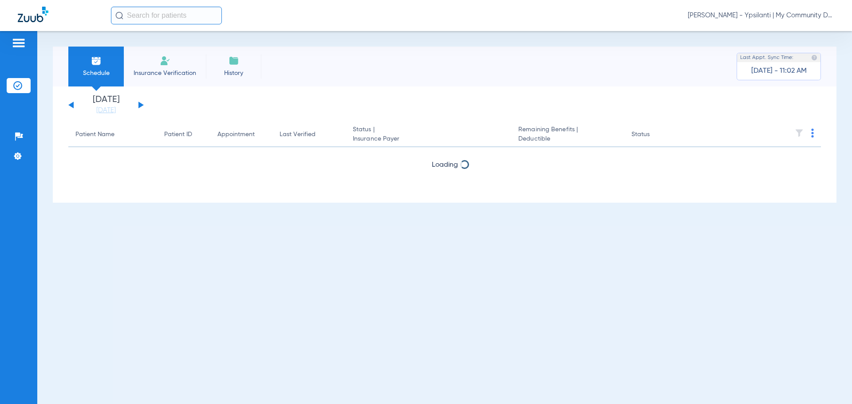
click at [729, 16] on span "[PERSON_NAME] - Ypsilanti | My Community Dental Centers" at bounding box center [761, 15] width 147 height 9
click at [796, 31] on span "Account Selection" at bounding box center [801, 31] width 50 height 6
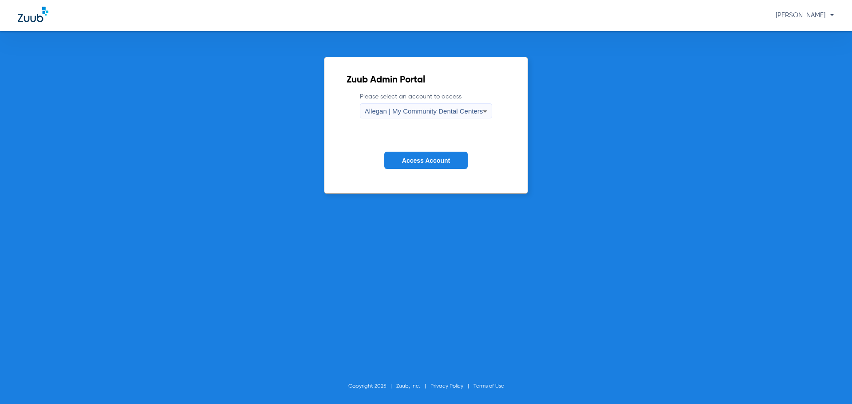
click at [382, 116] on div "Allegan | My Community Dental Centers" at bounding box center [424, 111] width 119 height 15
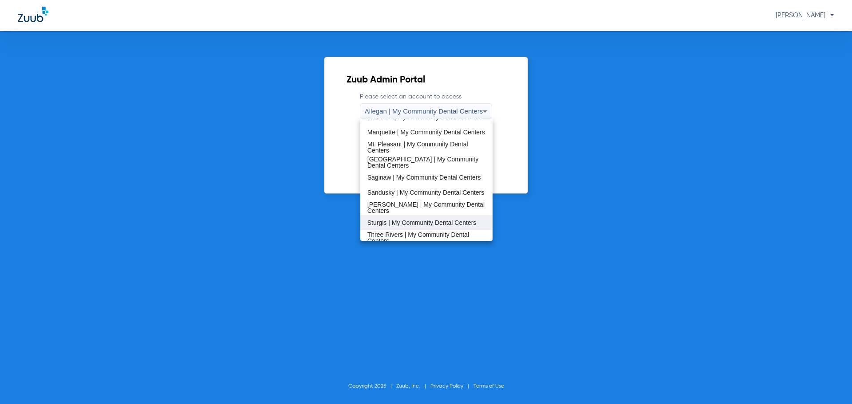
scroll to position [266, 0]
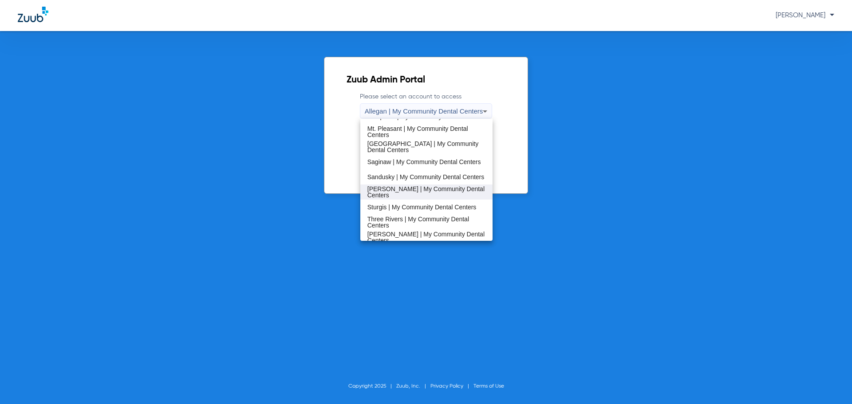
click at [393, 193] on span "[PERSON_NAME] | My Community Dental Centers" at bounding box center [427, 192] width 119 height 12
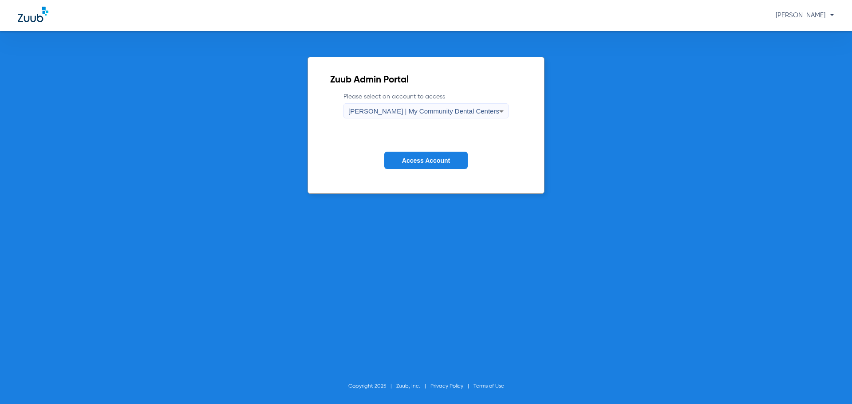
click at [408, 157] on span "Access Account" at bounding box center [426, 160] width 48 height 7
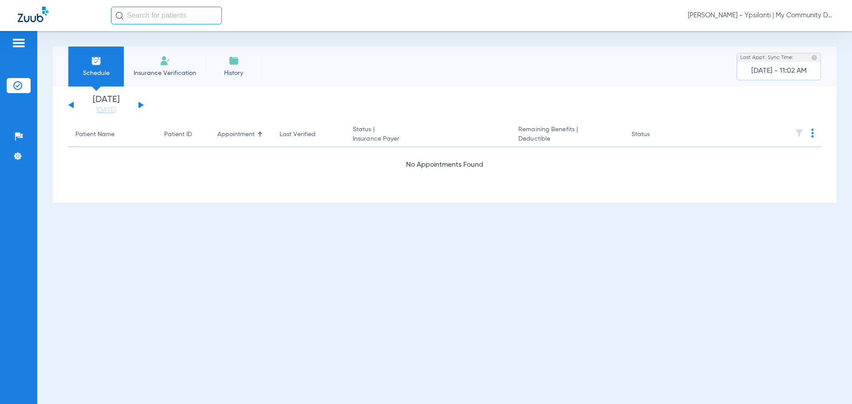
click at [809, 17] on span "[PERSON_NAME] - Ypsilanti | My Community Dental Centers" at bounding box center [761, 15] width 147 height 9
click at [810, 34] on span "Account Selection" at bounding box center [801, 31] width 50 height 6
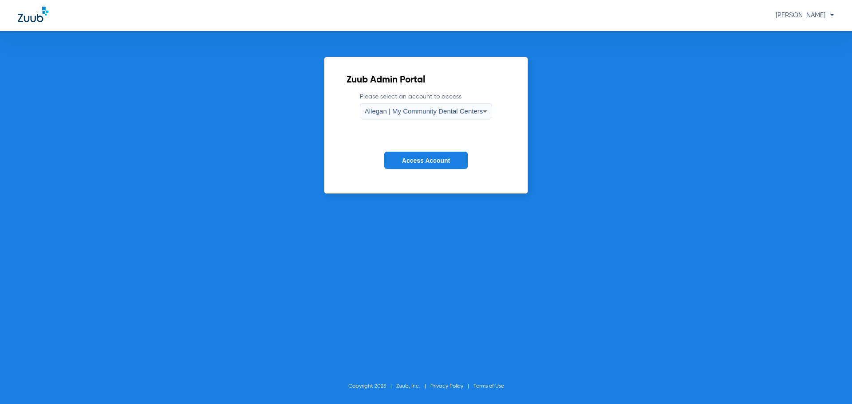
click at [405, 111] on span "Allegan | My Community Dental Centers" at bounding box center [424, 111] width 119 height 8
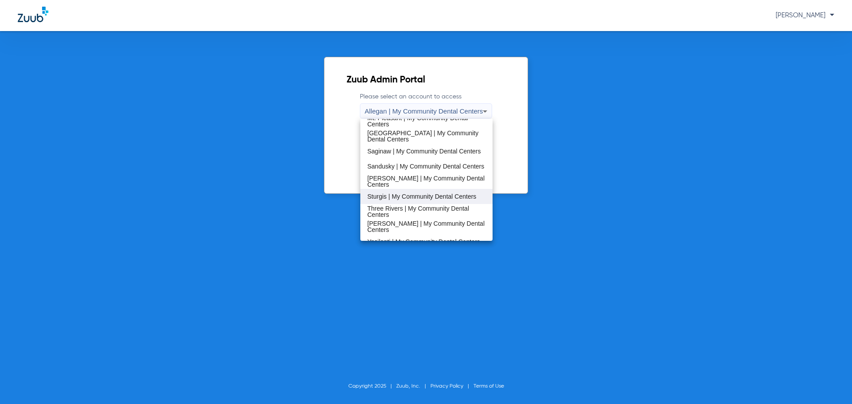
scroll to position [285, 0]
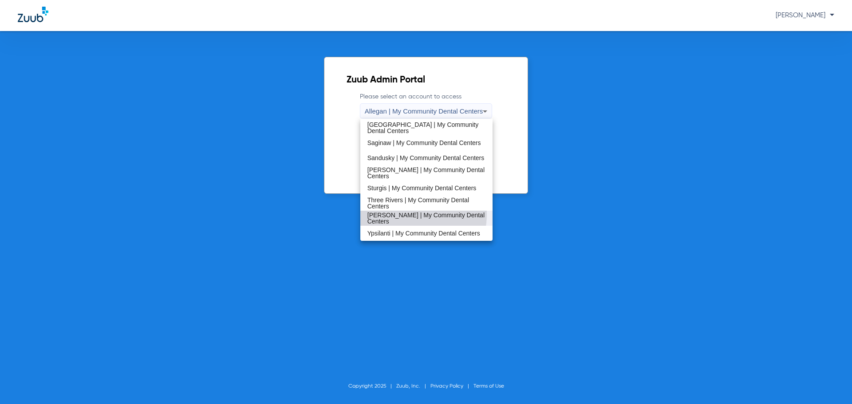
click at [401, 214] on mat-option "[PERSON_NAME] | My Community Dental Centers" at bounding box center [426, 218] width 133 height 15
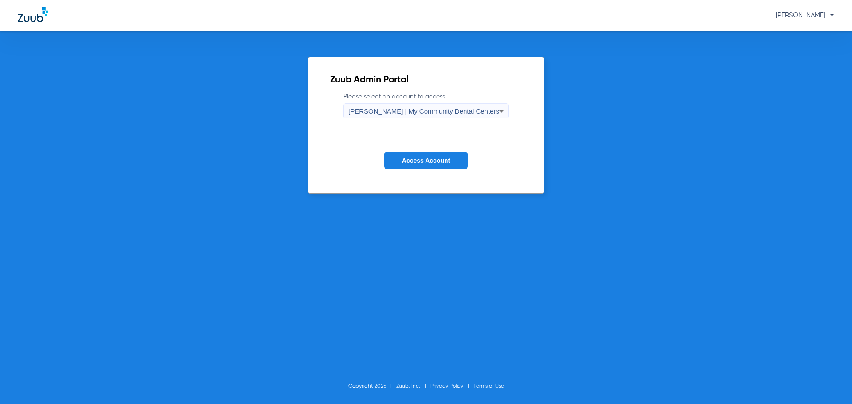
click at [425, 154] on button "Access Account" at bounding box center [425, 160] width 83 height 17
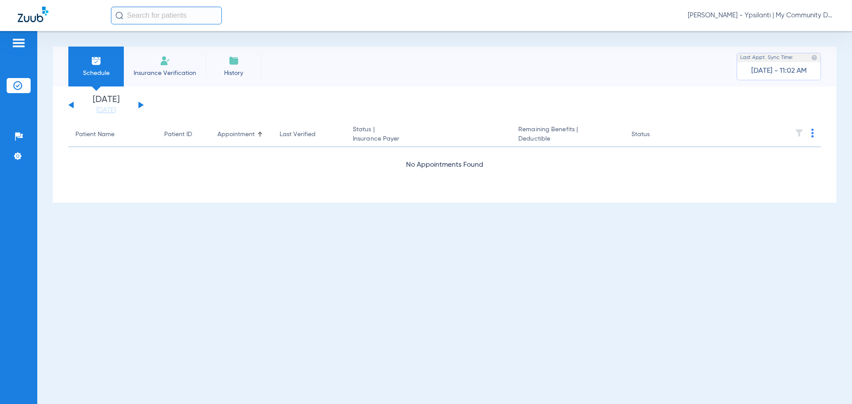
click at [795, 16] on span "[PERSON_NAME] - Ypsilanti | My Community Dental Centers" at bounding box center [761, 15] width 147 height 9
click at [811, 34] on span "Account Selection" at bounding box center [801, 31] width 50 height 6
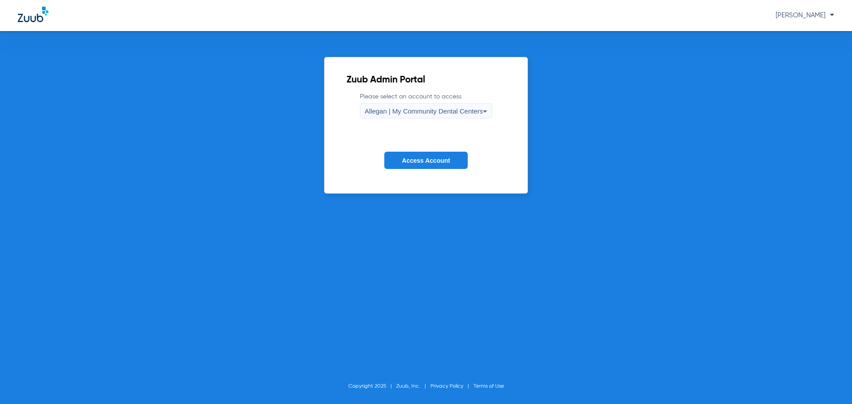
click at [417, 115] on span "Allegan | My Community Dental Centers" at bounding box center [424, 111] width 119 height 8
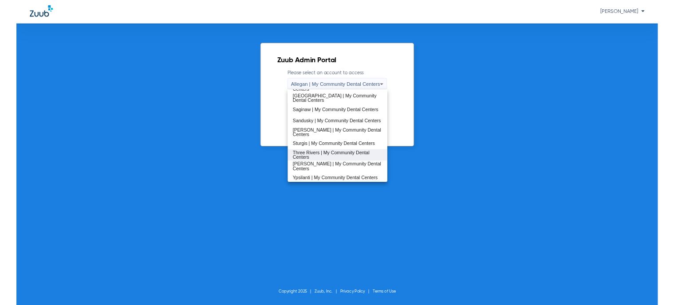
scroll to position [285, 0]
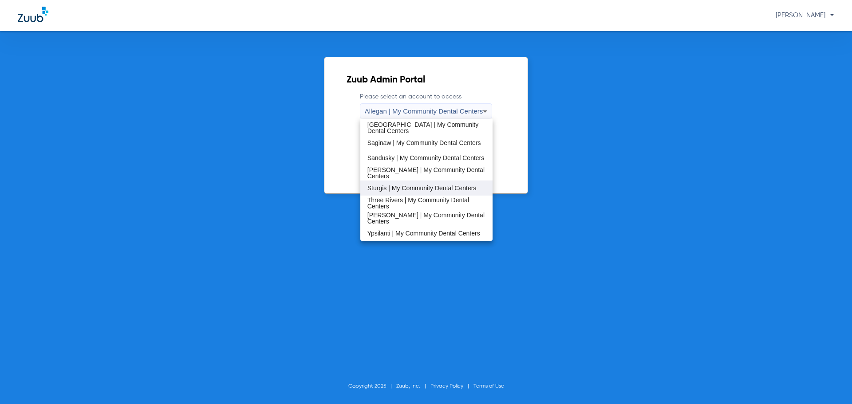
click at [413, 192] on mat-option "Sturgis | My Community Dental Centers" at bounding box center [426, 188] width 133 height 15
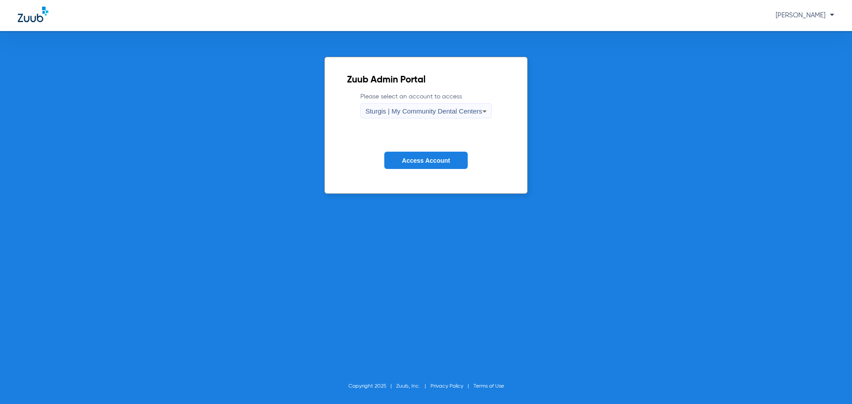
click at [430, 156] on button "Access Account" at bounding box center [425, 160] width 83 height 17
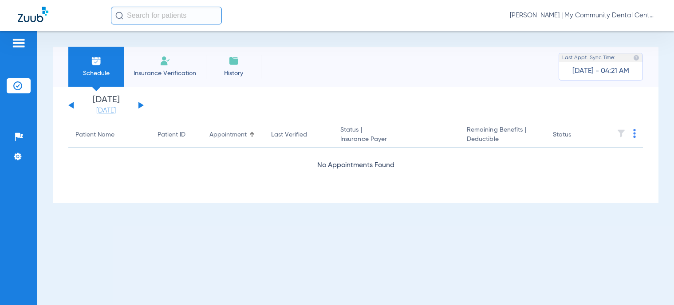
click at [115, 114] on link "[DATE]" at bounding box center [105, 110] width 53 height 9
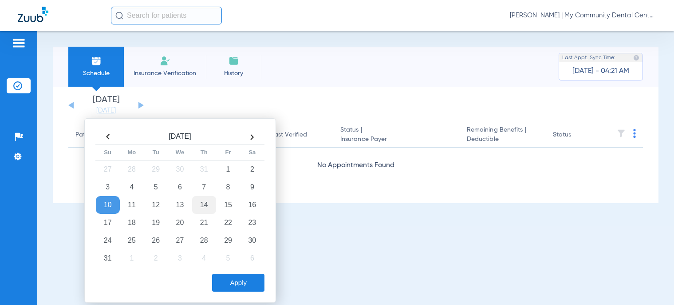
click at [208, 205] on td "14" at bounding box center [204, 205] width 24 height 18
click at [230, 282] on button "Apply" at bounding box center [238, 282] width 52 height 18
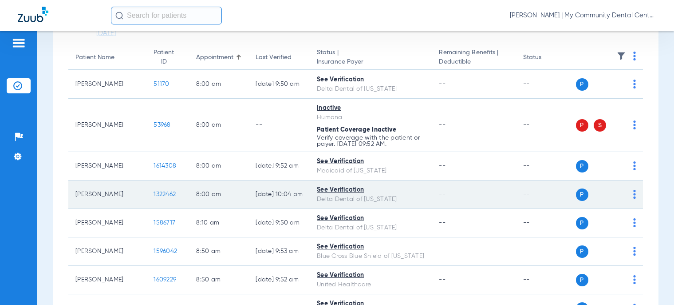
scroll to position [89, 0]
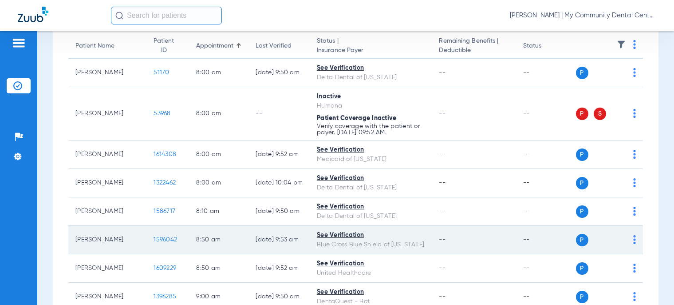
click at [154, 242] on span "1596042" at bounding box center [166, 239] width 24 height 6
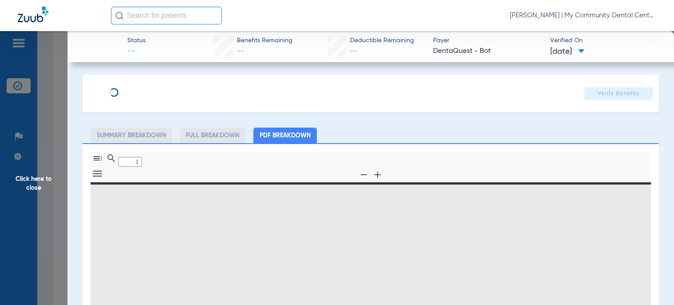
type input "0"
select select "page-width"
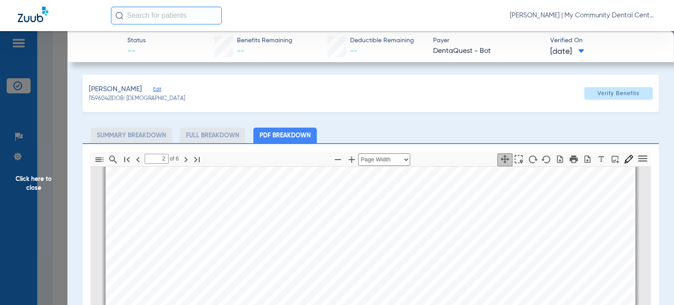
scroll to position [404, 0]
type input "3"
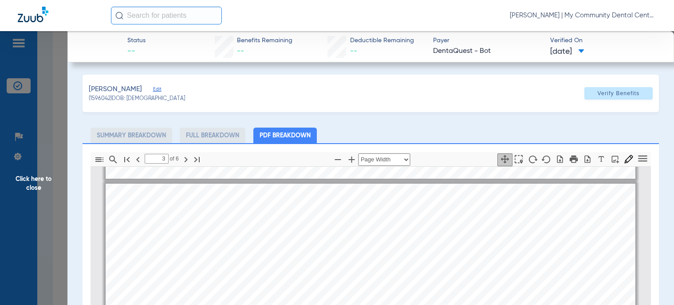
scroll to position [759, 0]
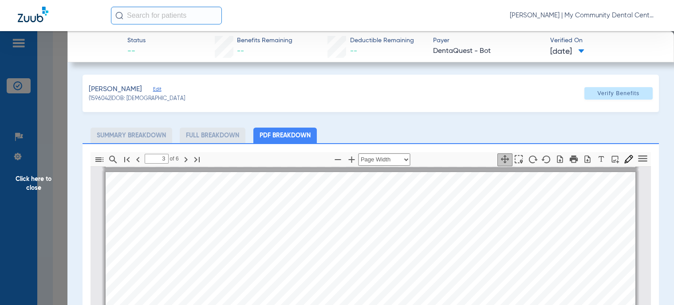
click at [58, 190] on span "Click here to close" at bounding box center [33, 183] width 67 height 305
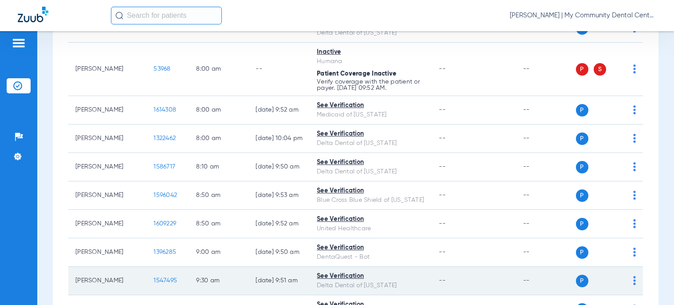
scroll to position [178, 0]
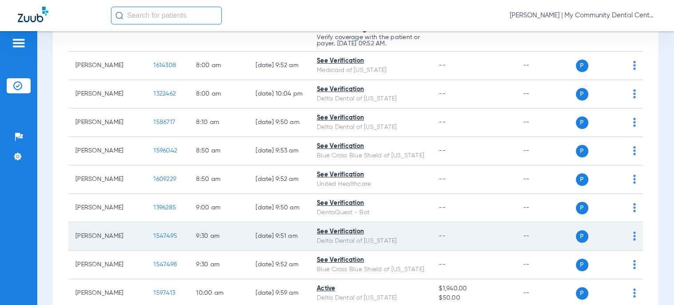
click at [154, 239] on span "1547495" at bounding box center [166, 236] width 24 height 6
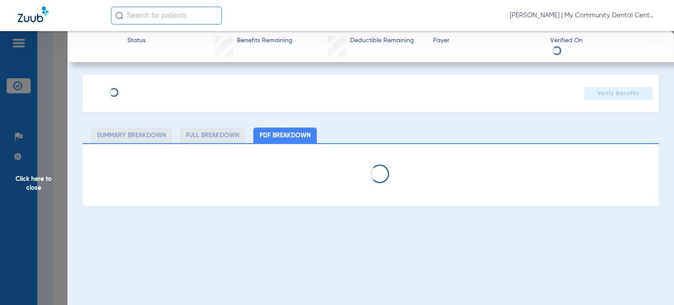
select select "page-width"
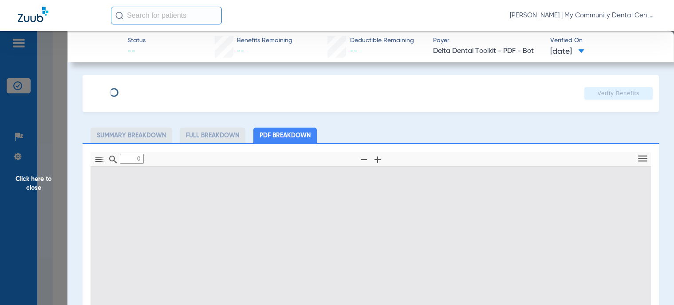
type input "1"
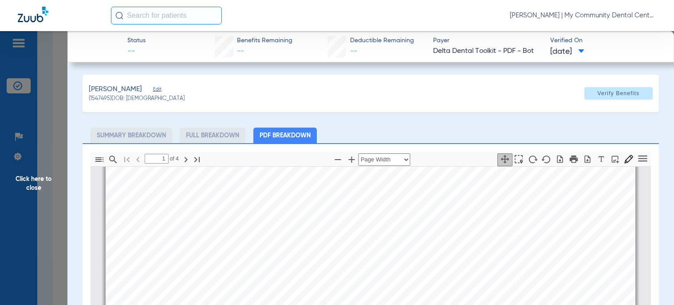
scroll to position [226, 0]
click at [42, 176] on span "Click here to close" at bounding box center [33, 183] width 67 height 305
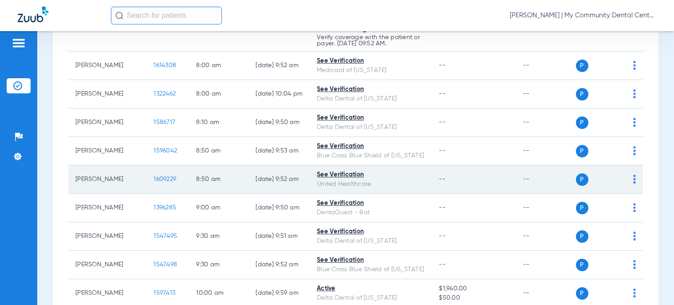
scroll to position [266, 0]
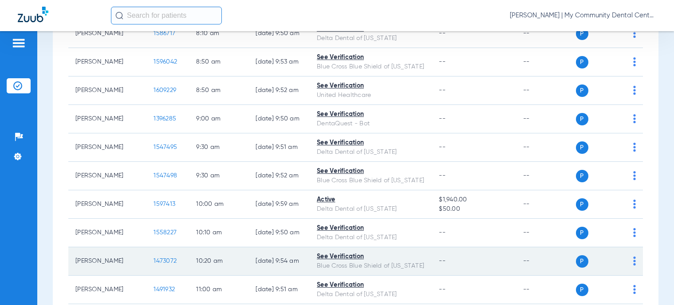
click at [154, 264] on span "1473072" at bounding box center [165, 260] width 23 height 6
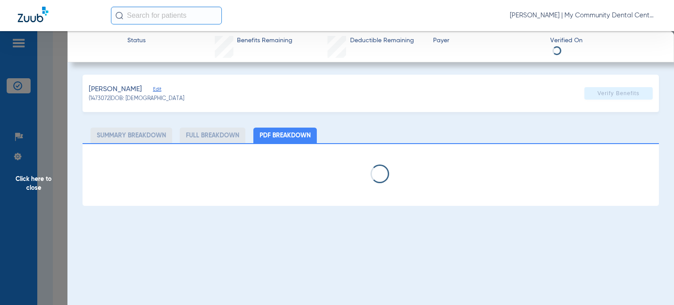
select select "page-width"
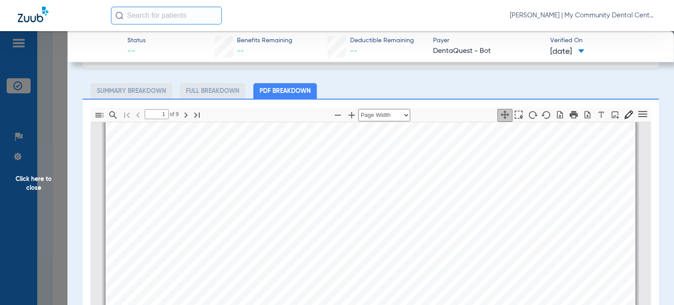
scroll to position [0, 0]
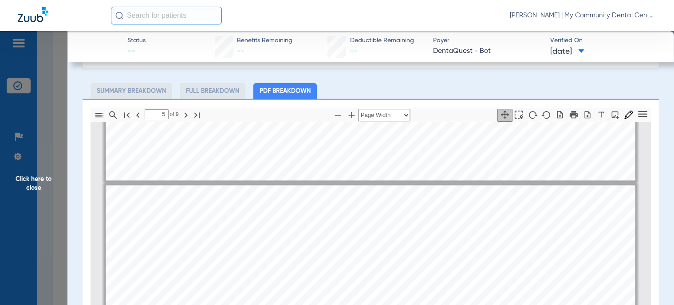
scroll to position [1554, 0]
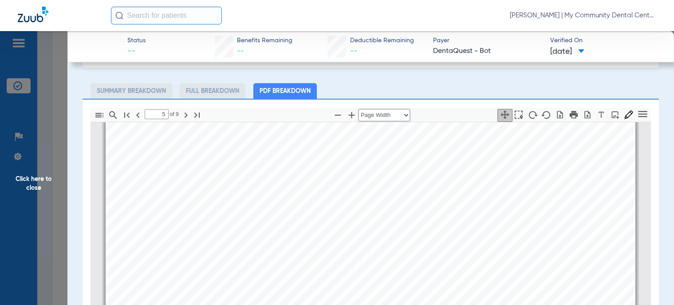
type input "6"
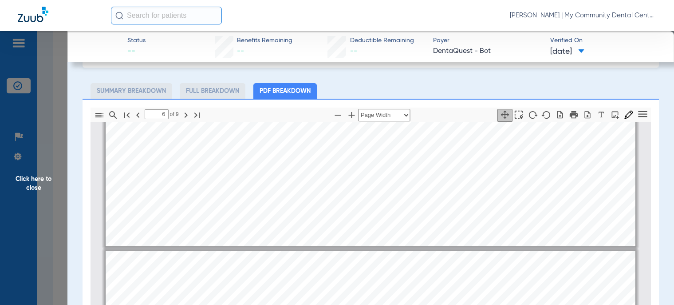
click at [45, 179] on span "Click here to close" at bounding box center [33, 183] width 67 height 305
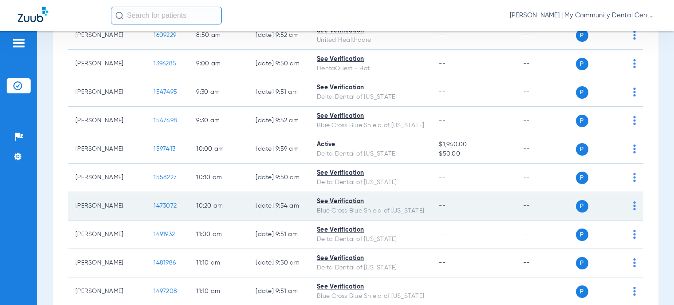
scroll to position [355, 0]
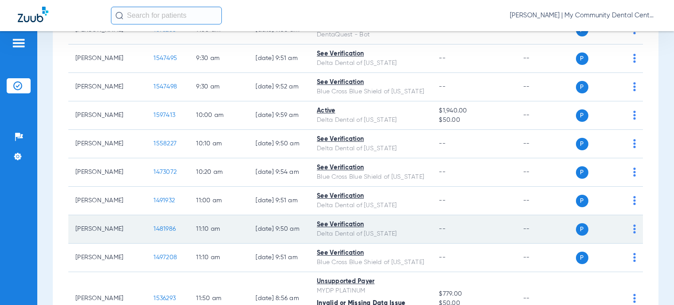
click at [154, 232] on span "1481986" at bounding box center [165, 229] width 22 height 6
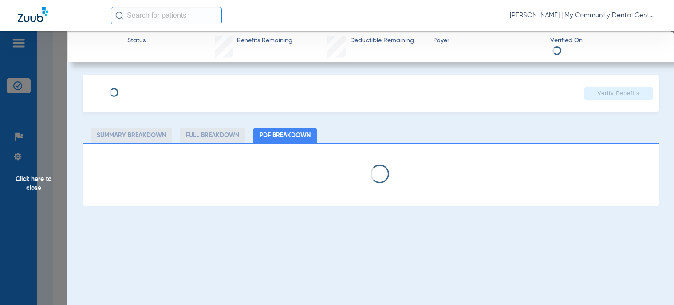
select select "page-width"
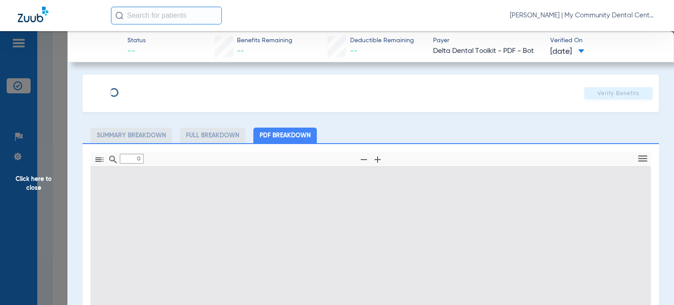
type input "1"
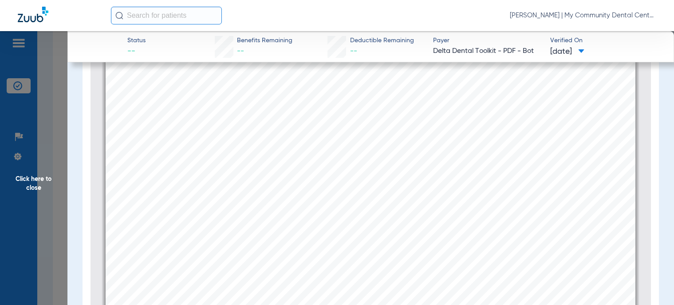
scroll to position [93, 0]
click at [47, 188] on span "Click here to close" at bounding box center [33, 183] width 67 height 305
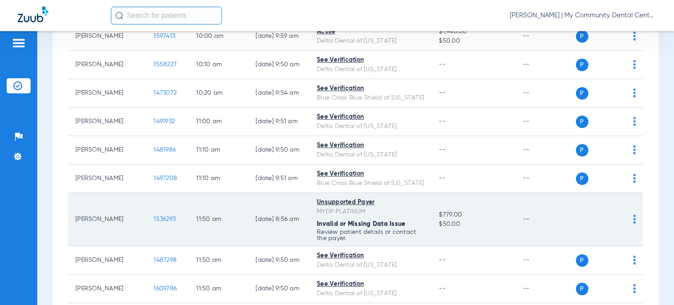
scroll to position [488, 0]
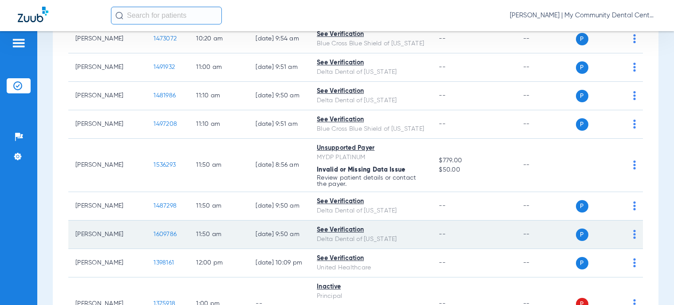
click at [154, 237] on span "1609786" at bounding box center [165, 234] width 23 height 6
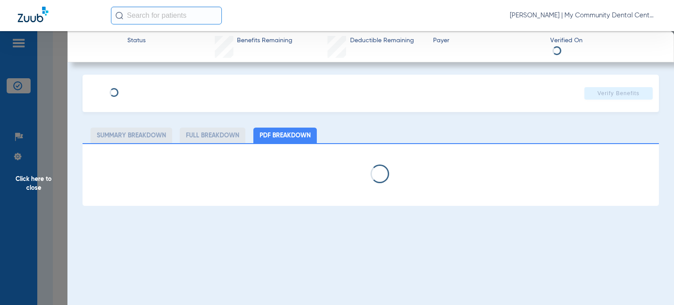
select select "page-width"
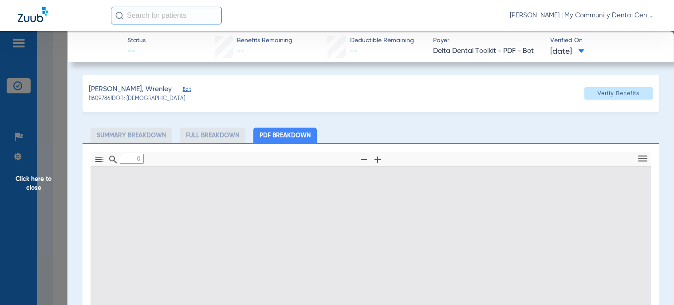
type input "1"
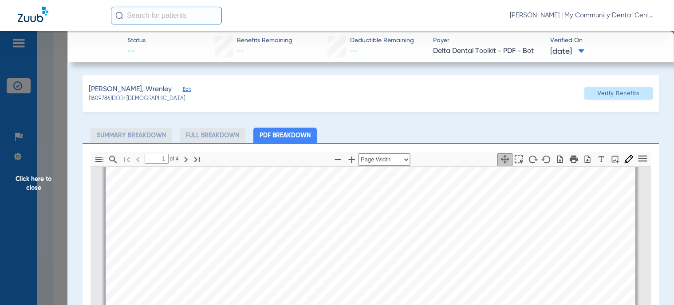
scroll to position [360, 0]
click at [22, 190] on span "Click here to close" at bounding box center [33, 183] width 67 height 305
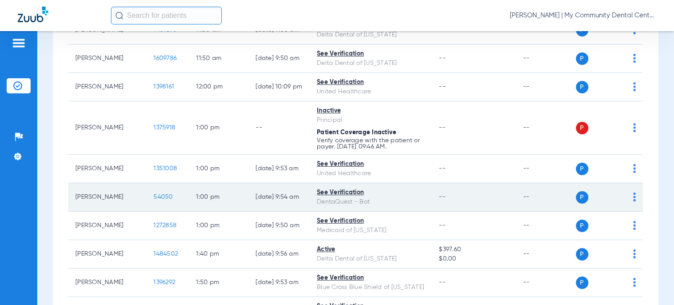
scroll to position [666, 0]
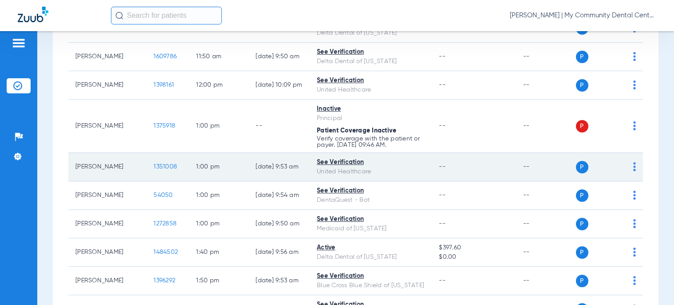
click at [154, 170] on span "1351008" at bounding box center [166, 166] width 24 height 6
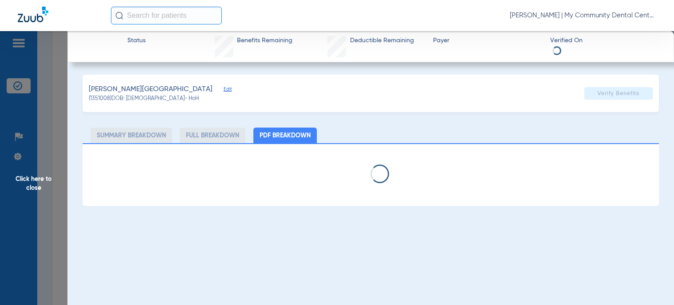
select select "page-width"
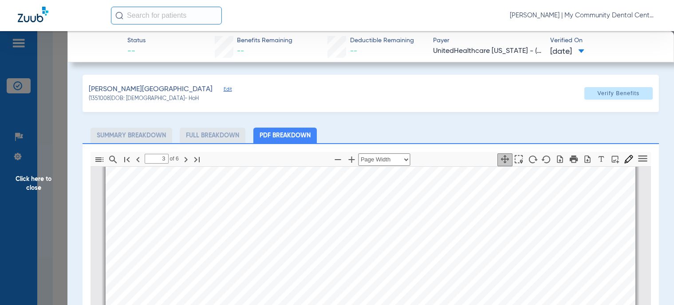
type input "4"
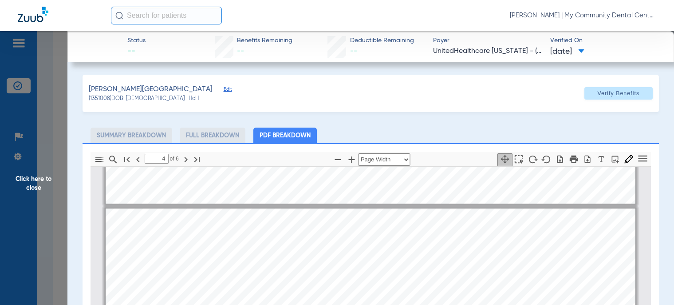
scroll to position [2357, 0]
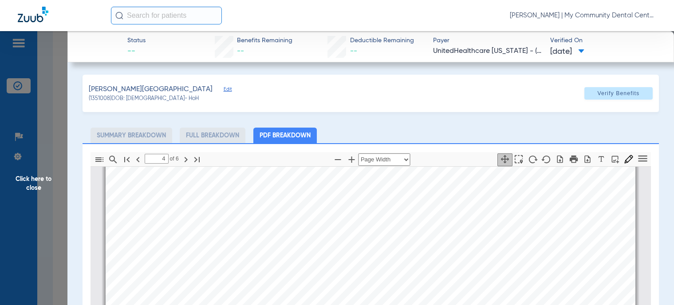
click at [40, 191] on span "Click here to close" at bounding box center [33, 183] width 67 height 305
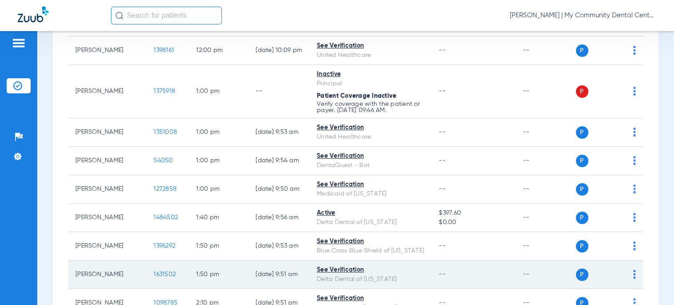
scroll to position [755, 0]
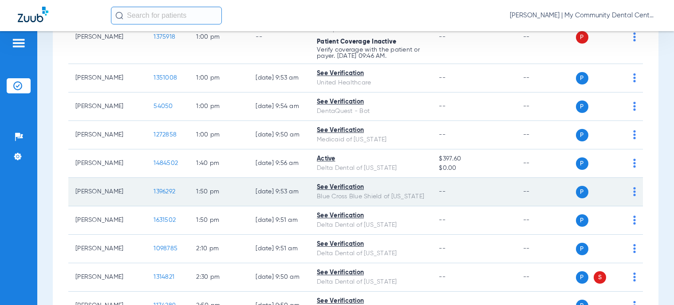
click at [154, 194] on span "1396292" at bounding box center [165, 191] width 22 height 6
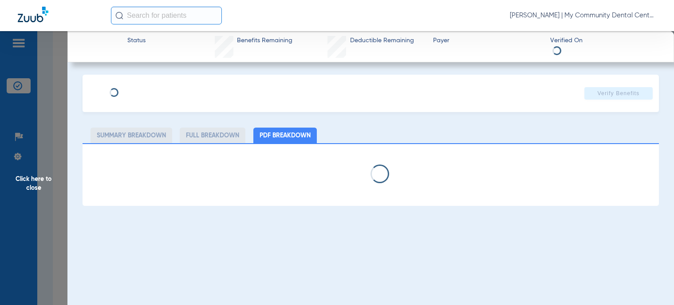
select select "page-width"
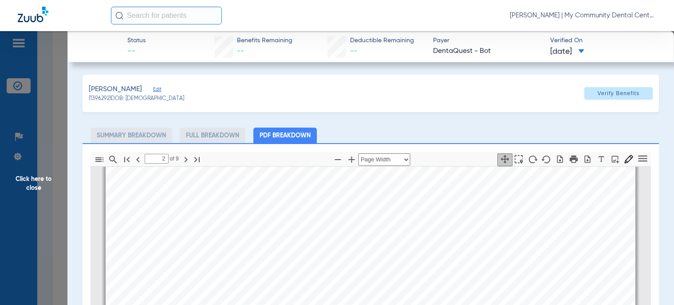
scroll to position [404, 0]
type input "3"
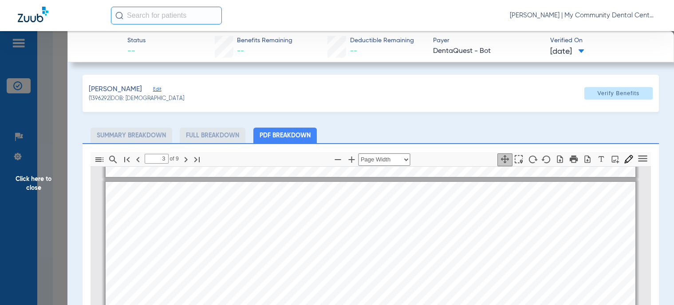
scroll to position [759, 0]
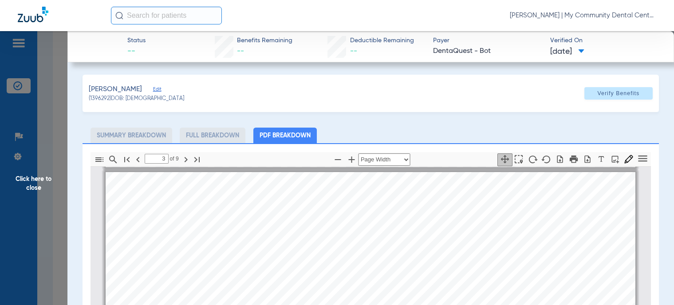
click at [16, 186] on span "Click here to close" at bounding box center [33, 183] width 67 height 305
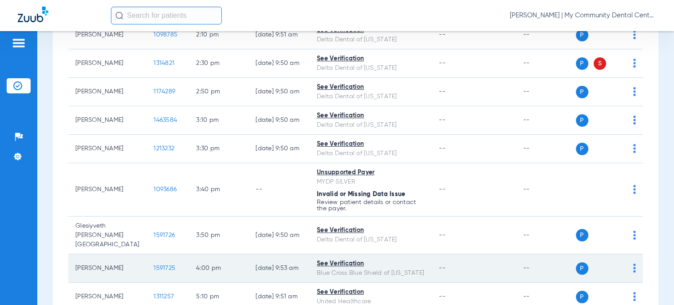
scroll to position [917, 0]
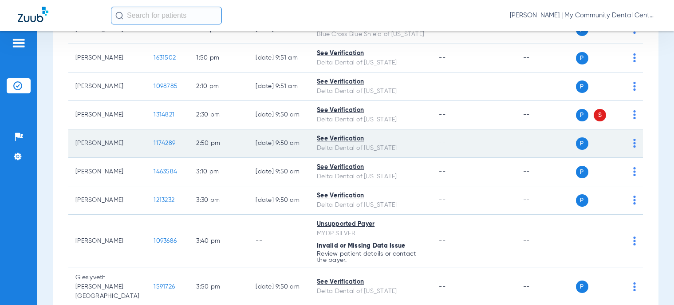
click at [154, 146] on span "1174289" at bounding box center [165, 143] width 22 height 6
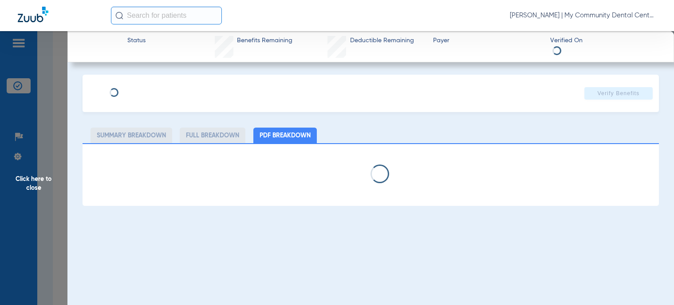
select select "page-width"
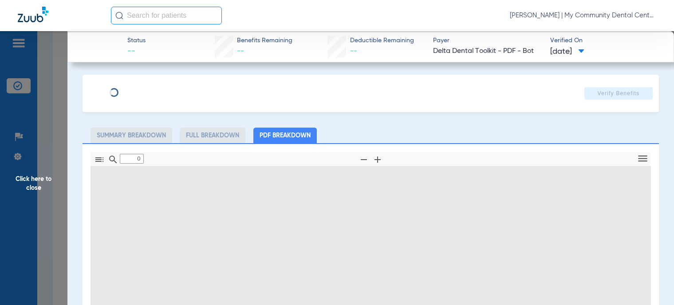
type input "1"
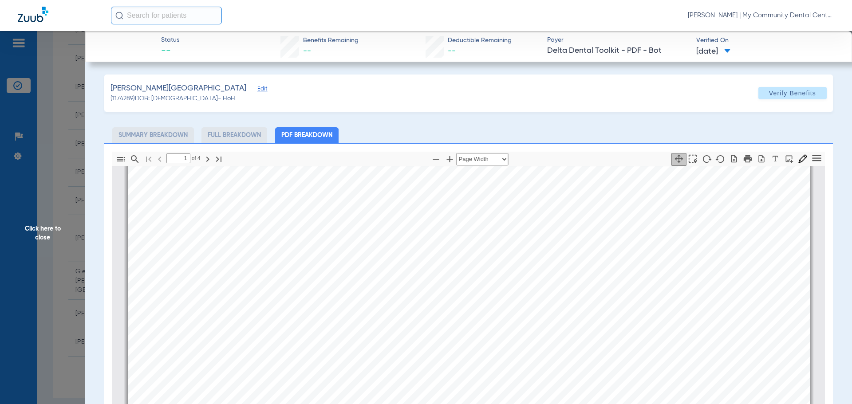
scroll to position [0, 0]
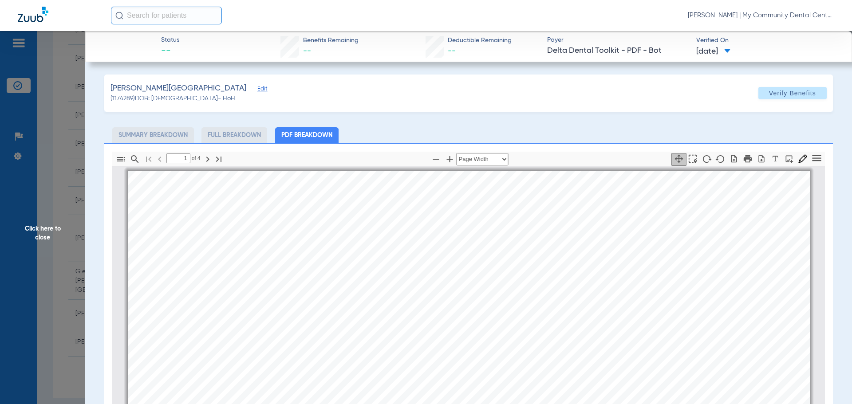
click at [43, 225] on span "Click here to close" at bounding box center [42, 233] width 85 height 404
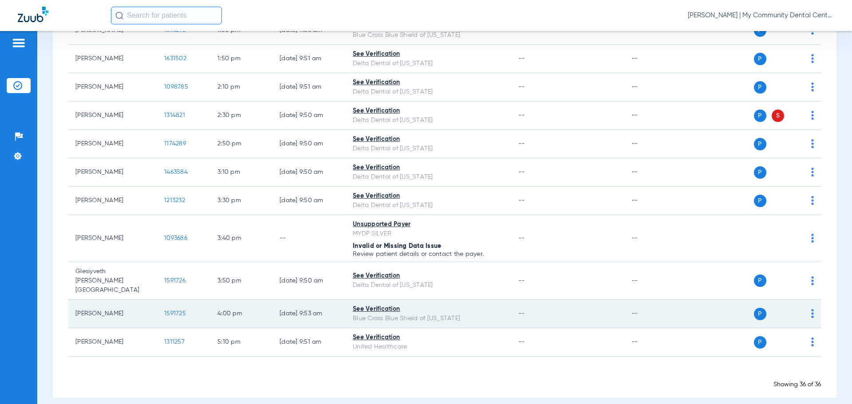
click at [171, 311] on span "1591725" at bounding box center [175, 314] width 22 height 6
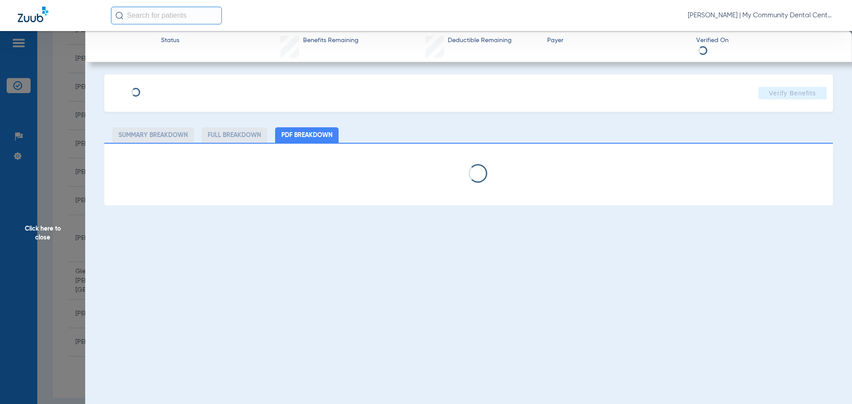
select select "page-width"
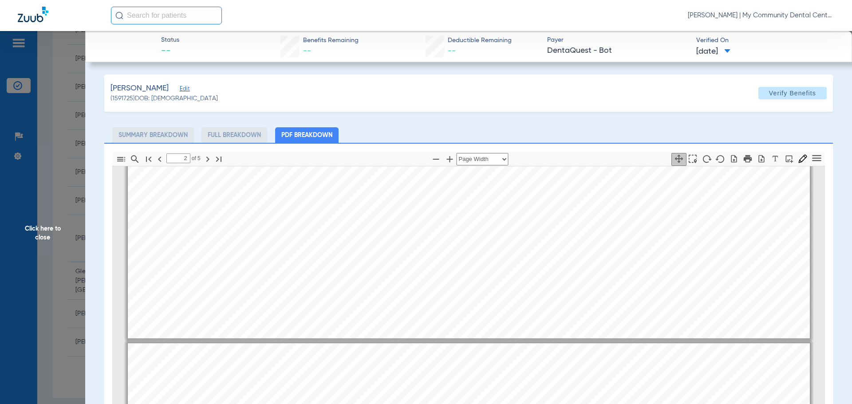
scroll to position [448, 0]
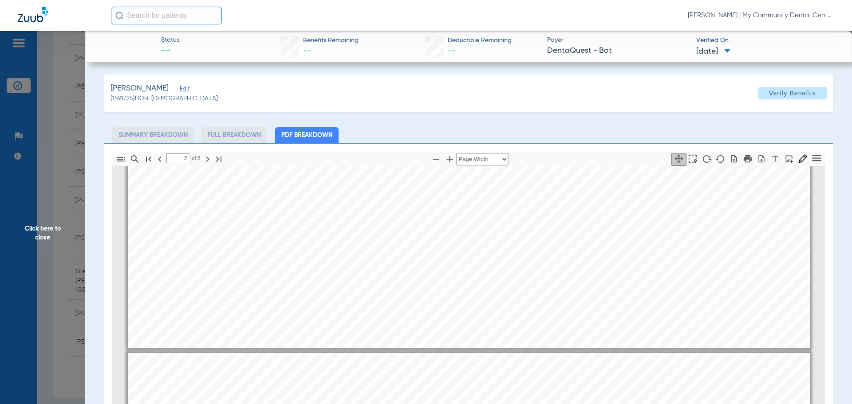
type input "1"
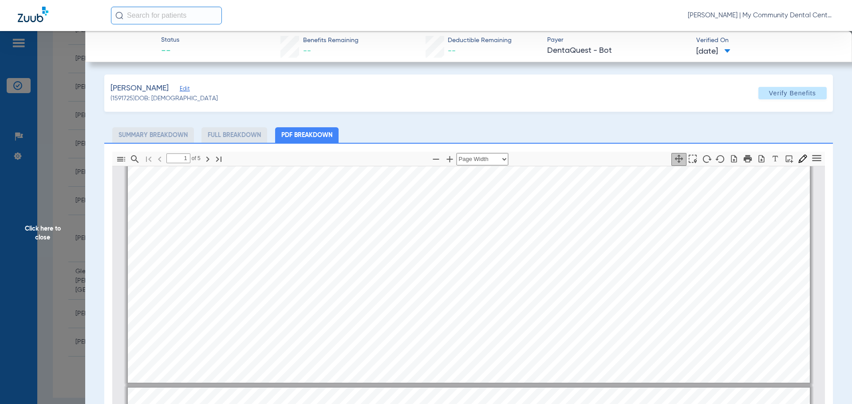
click at [45, 224] on span "Click here to close" at bounding box center [42, 233] width 85 height 404
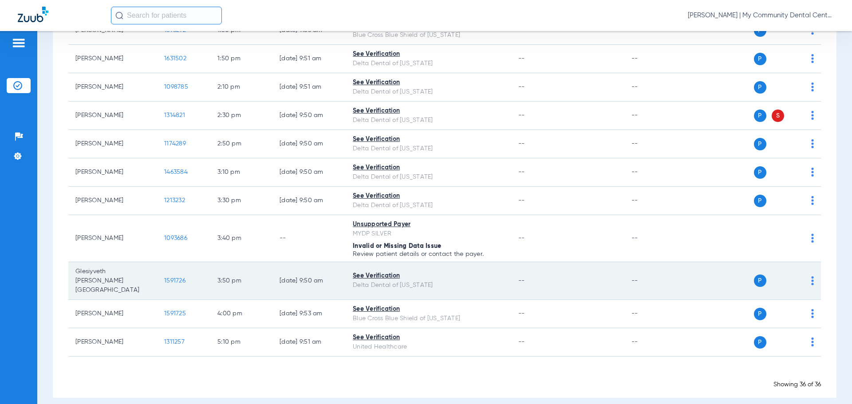
click at [171, 278] on span "1591726" at bounding box center [174, 281] width 21 height 6
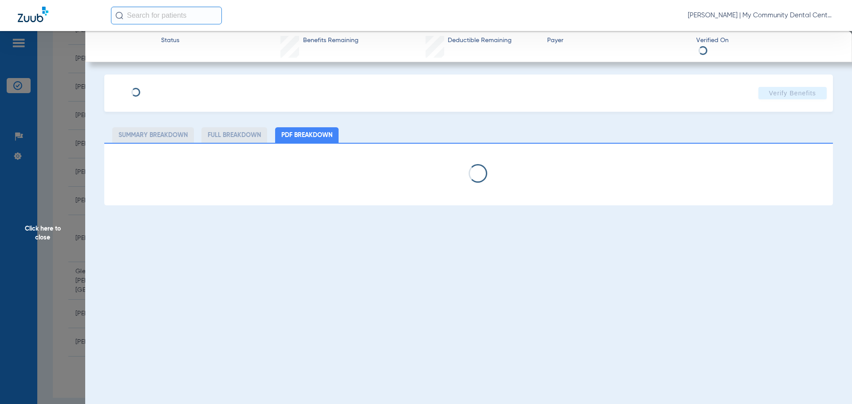
select select "page-width"
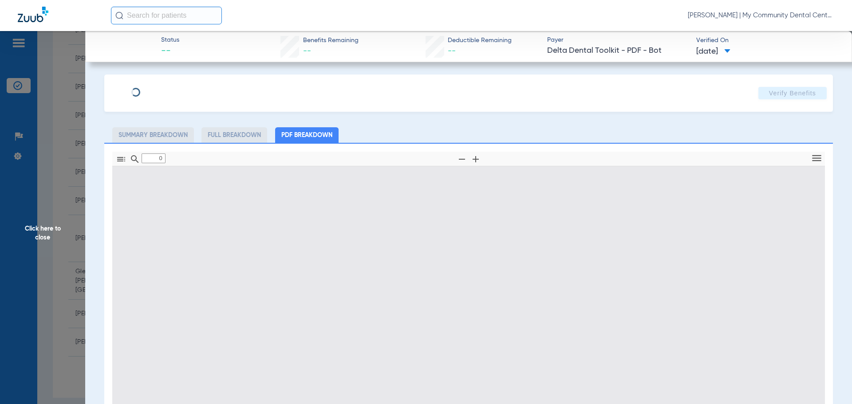
type input "1"
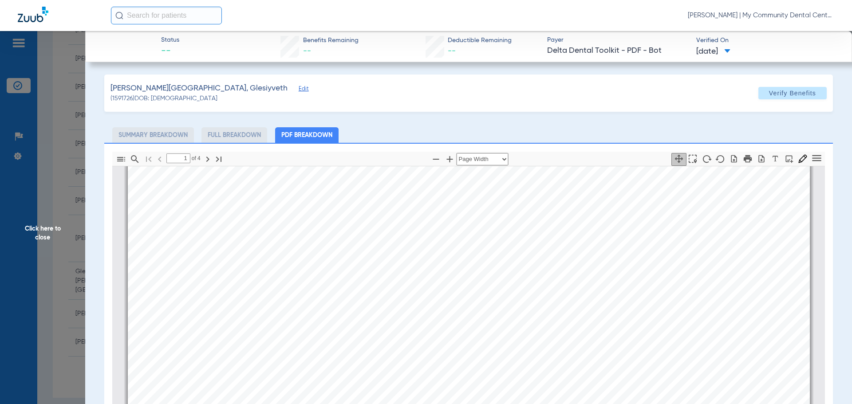
scroll to position [226, 0]
click at [56, 238] on span "Click here to close" at bounding box center [42, 233] width 85 height 404
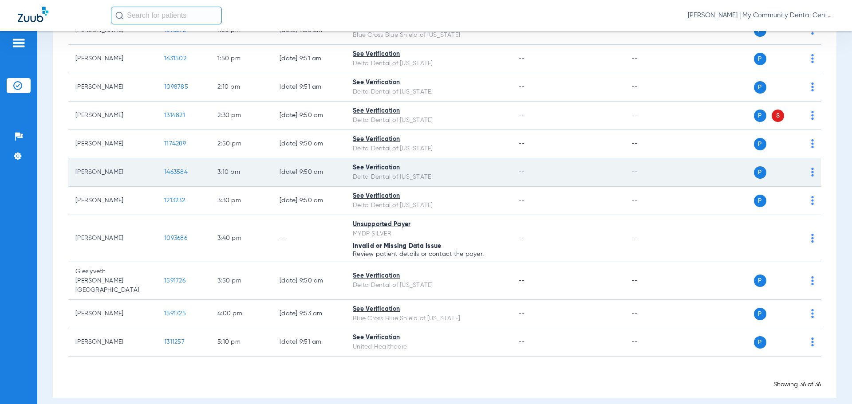
click at [171, 172] on span "1463584" at bounding box center [176, 172] width 24 height 6
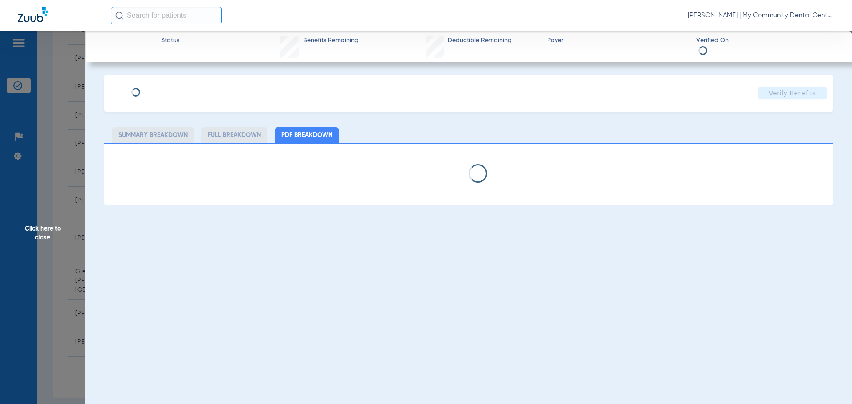
select select "page-width"
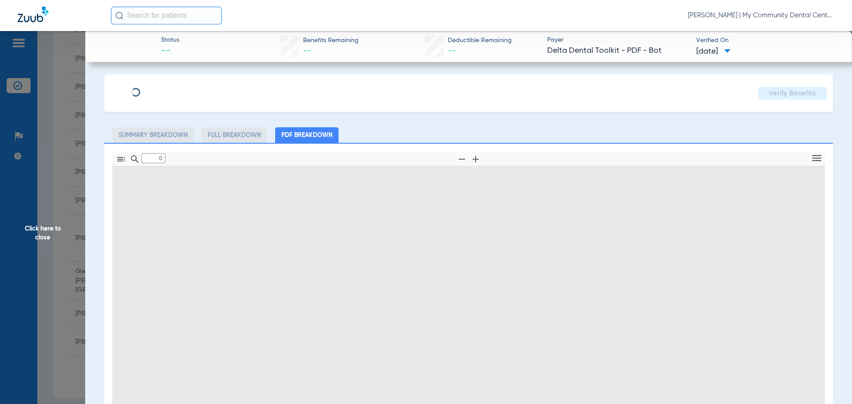
type input "1"
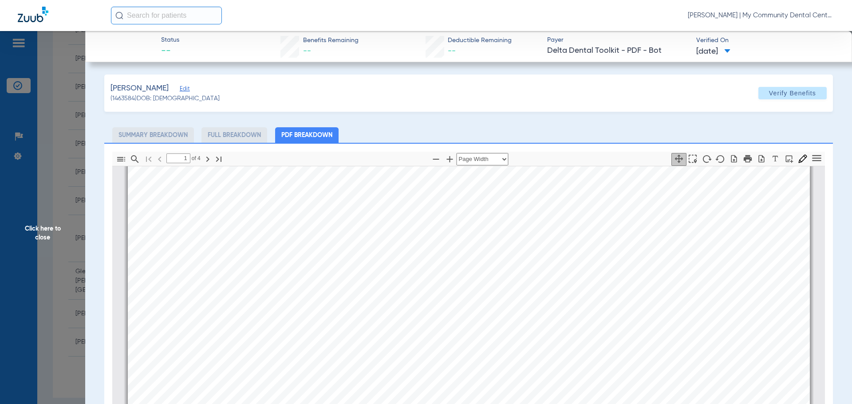
scroll to position [182, 0]
click at [42, 227] on span "Click here to close" at bounding box center [42, 233] width 85 height 404
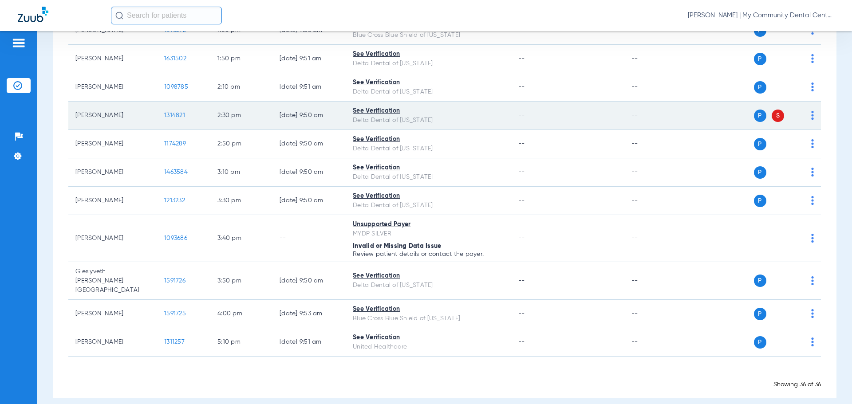
click at [180, 115] on span "1314821" at bounding box center [174, 115] width 21 height 6
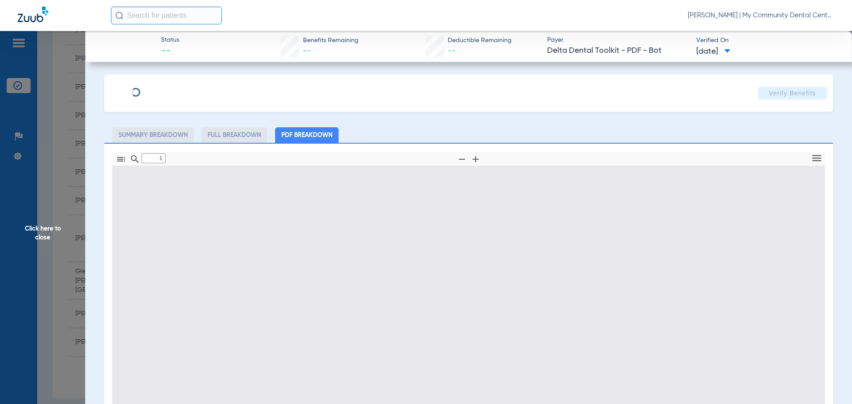
type input "0"
select select "page-width"
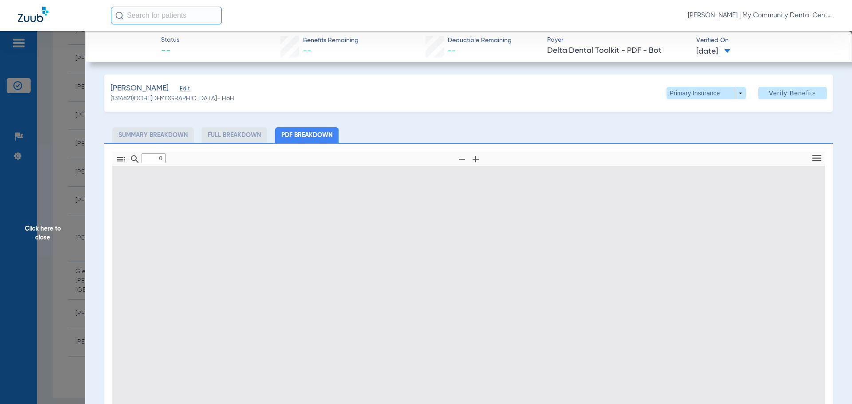
type input "1"
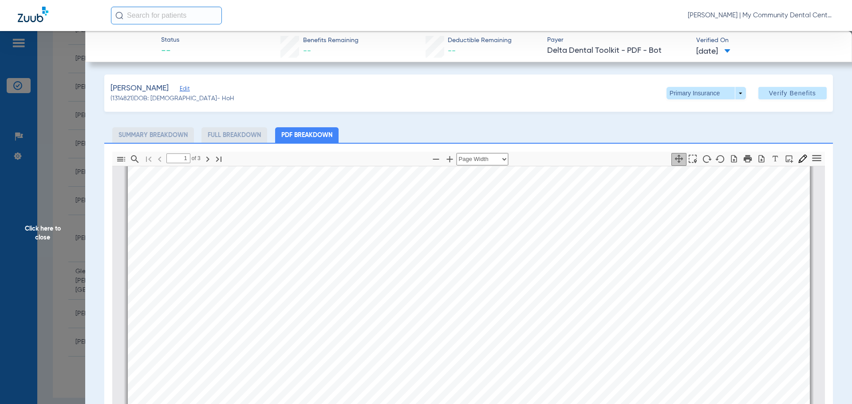
click at [34, 234] on span "Click here to close" at bounding box center [42, 233] width 85 height 404
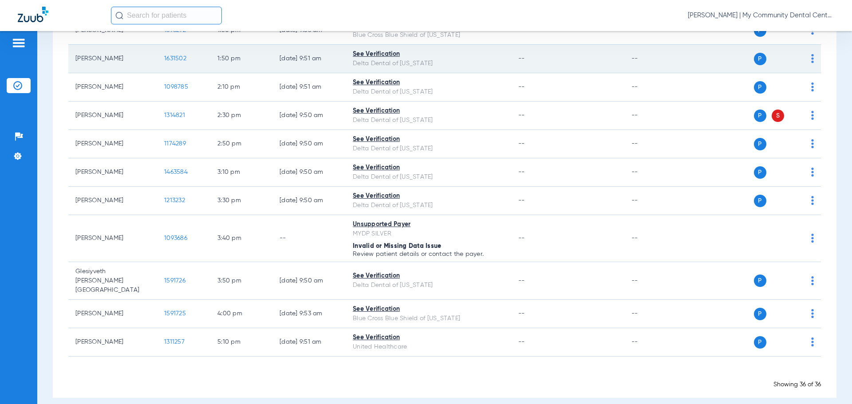
click at [180, 56] on span "1631502" at bounding box center [175, 58] width 22 height 6
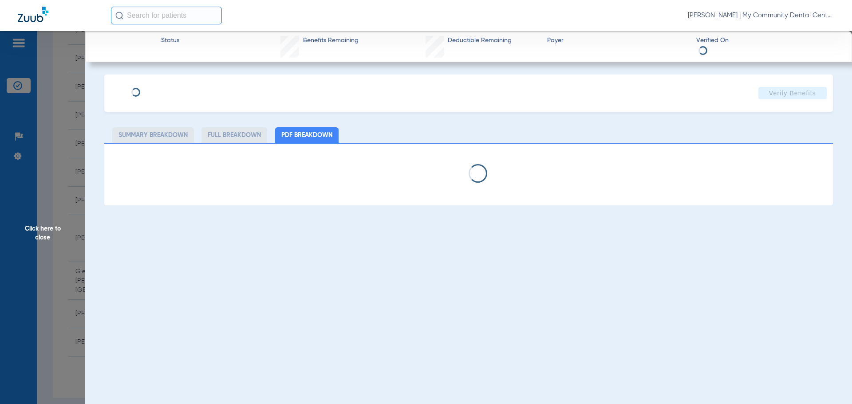
select select "page-width"
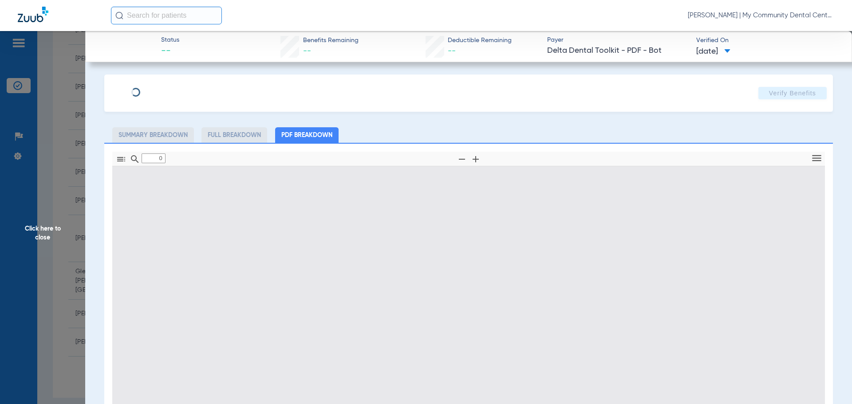
type input "1"
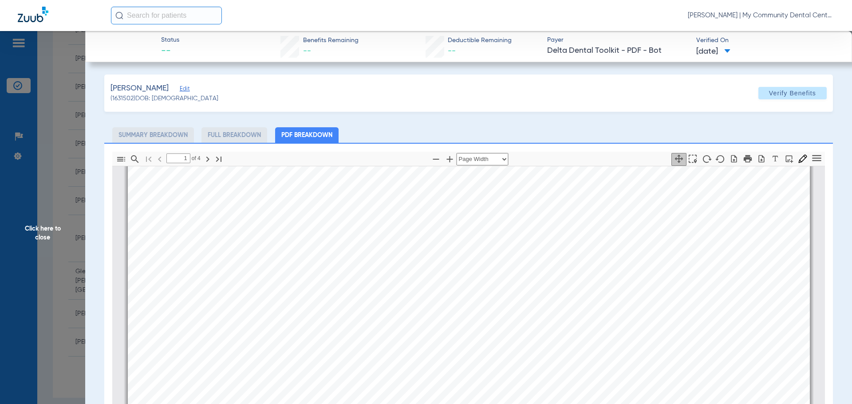
click at [61, 247] on span "Click here to close" at bounding box center [42, 233] width 85 height 404
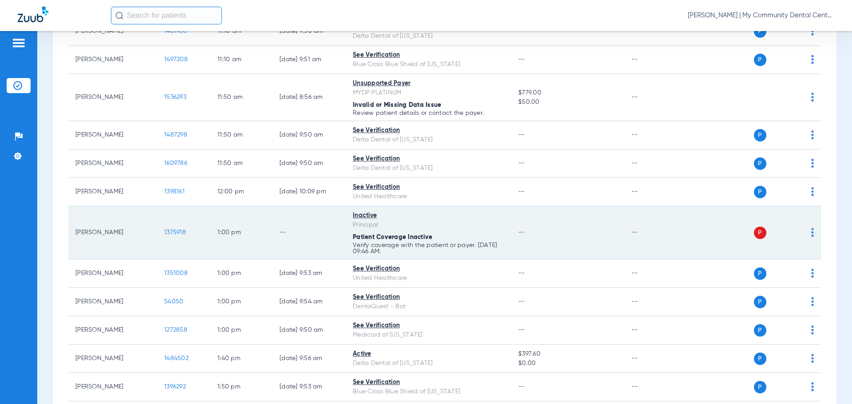
scroll to position [421, 0]
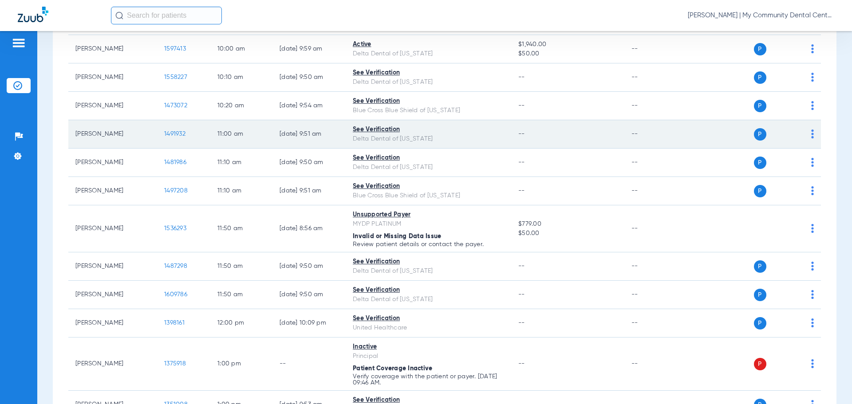
click at [176, 135] on span "1491932" at bounding box center [174, 134] width 21 height 6
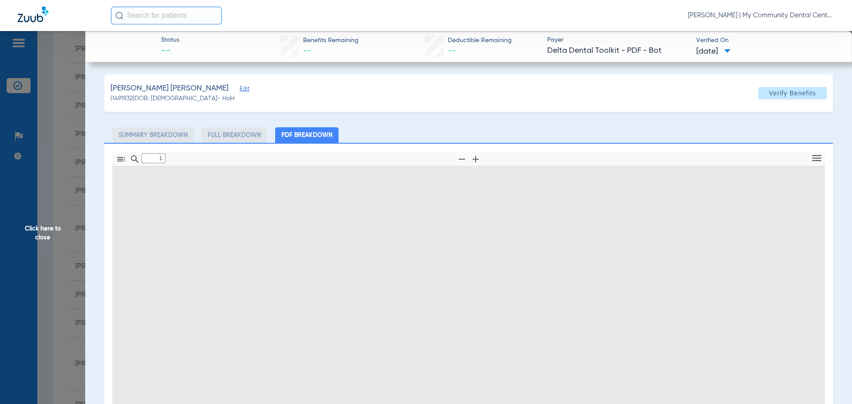
type input "0"
select select "page-width"
type input "1"
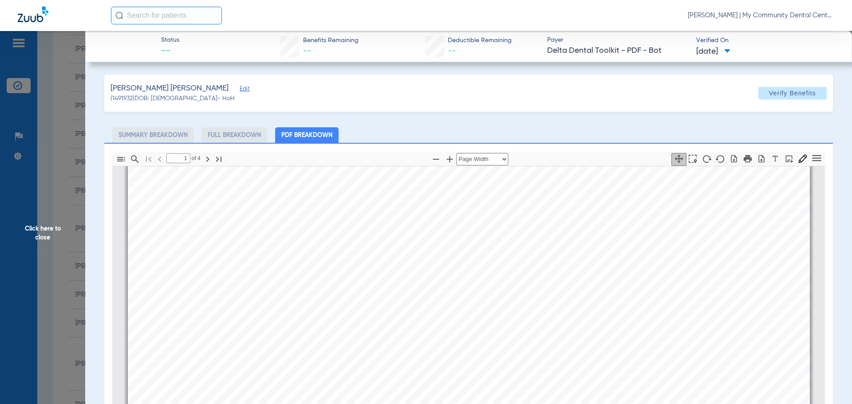
scroll to position [315, 0]
click at [51, 230] on span "Click here to close" at bounding box center [42, 233] width 85 height 404
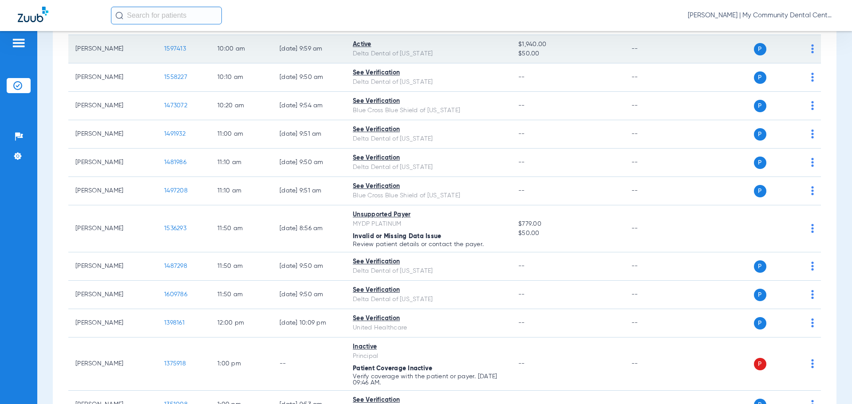
click at [168, 48] on span "1597413" at bounding box center [175, 49] width 22 height 6
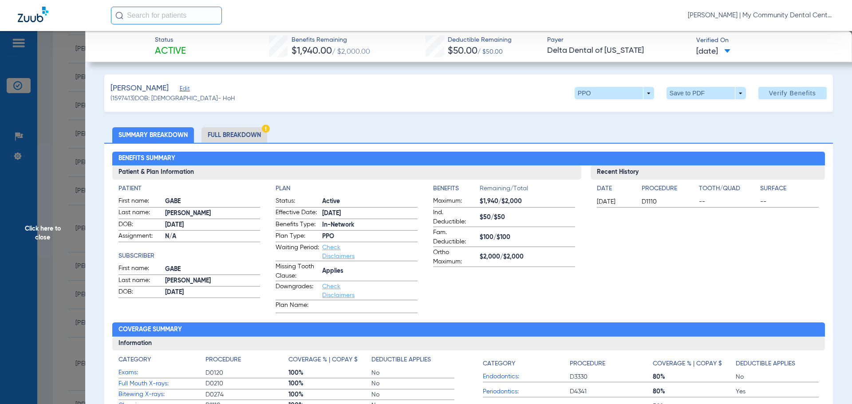
click at [257, 136] on li "Full Breakdown" at bounding box center [235, 135] width 66 height 16
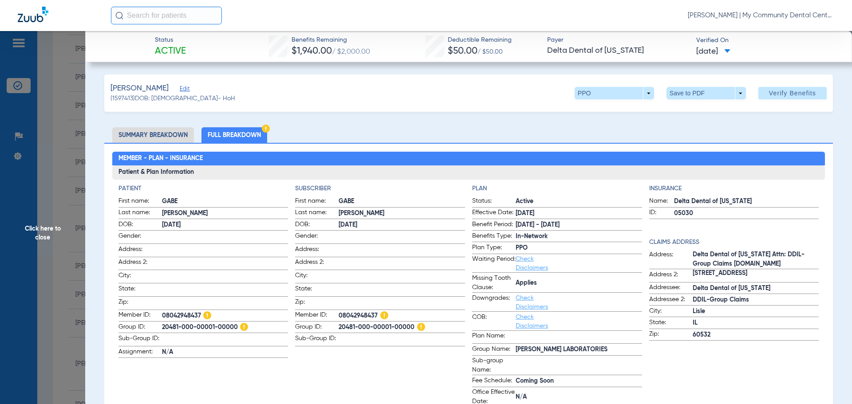
drag, startPoint x: 376, startPoint y: 315, endPoint x: 337, endPoint y: 313, distance: 39.6
click at [339, 313] on span "08042948437" at bounding box center [402, 316] width 127 height 9
copy span "08042948437"
drag, startPoint x: 140, startPoint y: 135, endPoint x: 295, endPoint y: 151, distance: 155.8
click at [140, 135] on li "Summary Breakdown" at bounding box center [153, 135] width 82 height 16
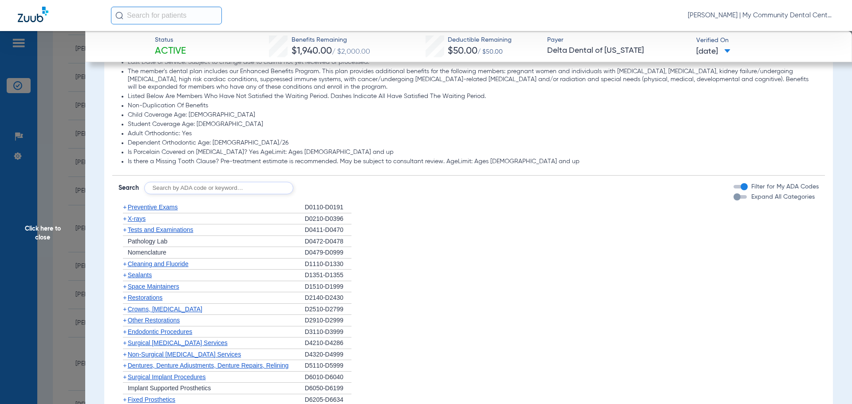
scroll to position [533, 0]
click at [141, 218] on span "X-rays" at bounding box center [137, 218] width 18 height 7
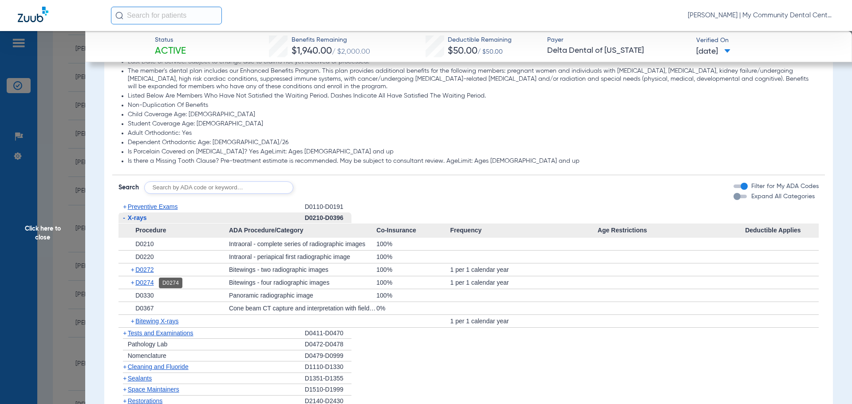
click at [146, 280] on span "D0274" at bounding box center [144, 282] width 18 height 7
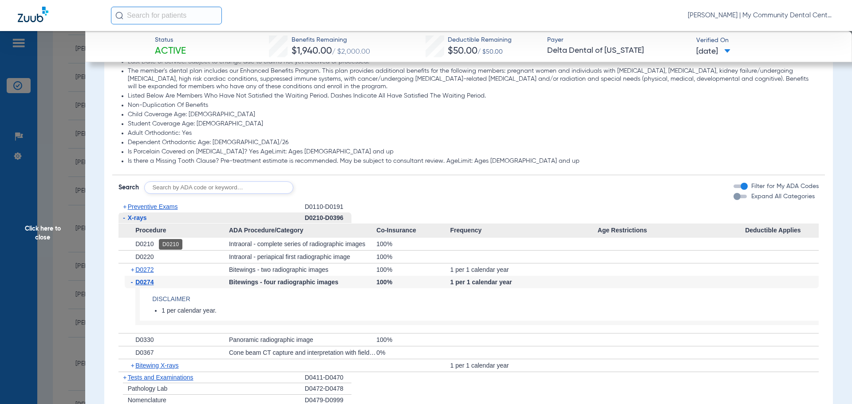
click at [142, 247] on span "D0210" at bounding box center [144, 244] width 18 height 7
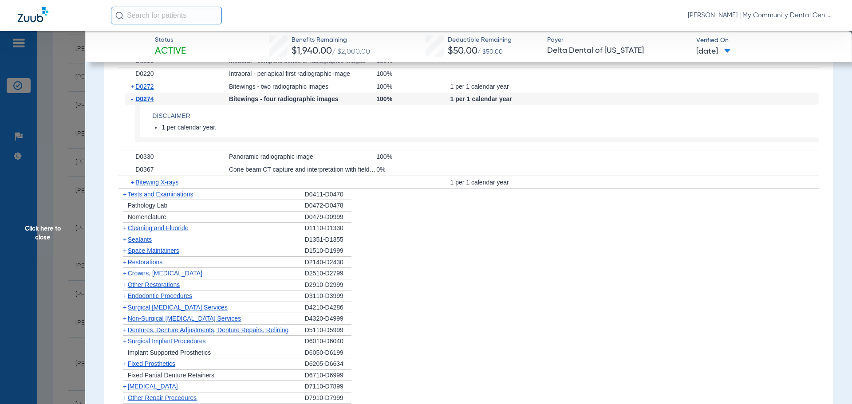
scroll to position [703, 0]
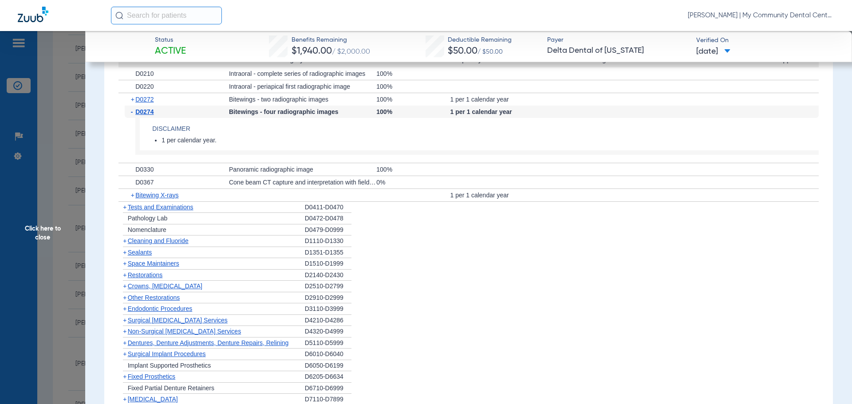
click at [63, 227] on span "Click here to close" at bounding box center [42, 233] width 85 height 404
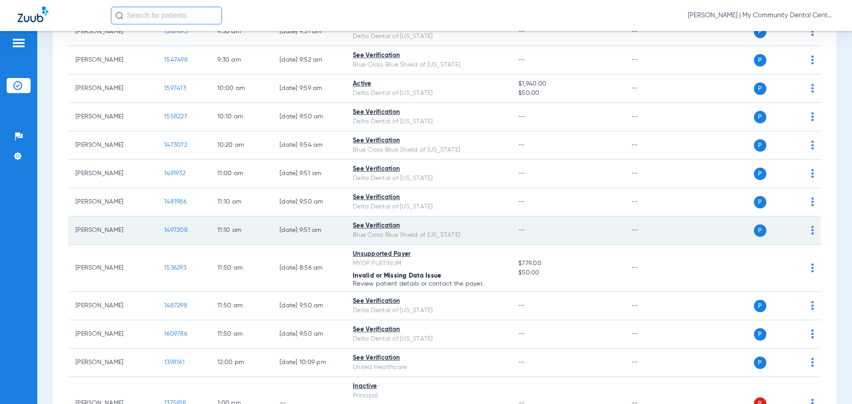
scroll to position [333, 0]
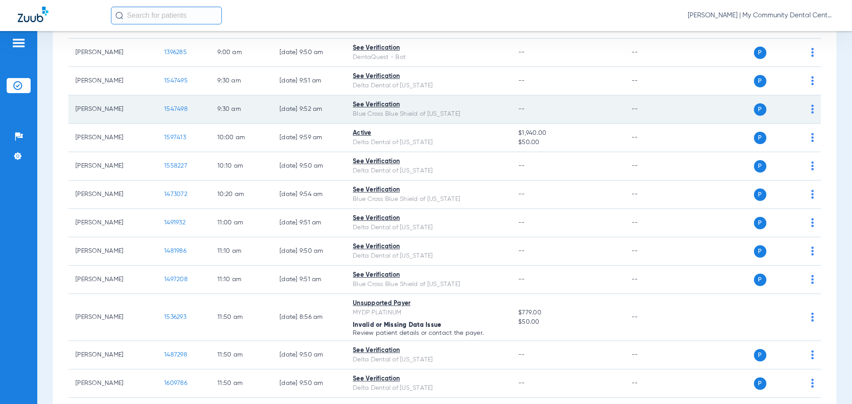
click at [173, 107] on span "1547498" at bounding box center [176, 109] width 24 height 6
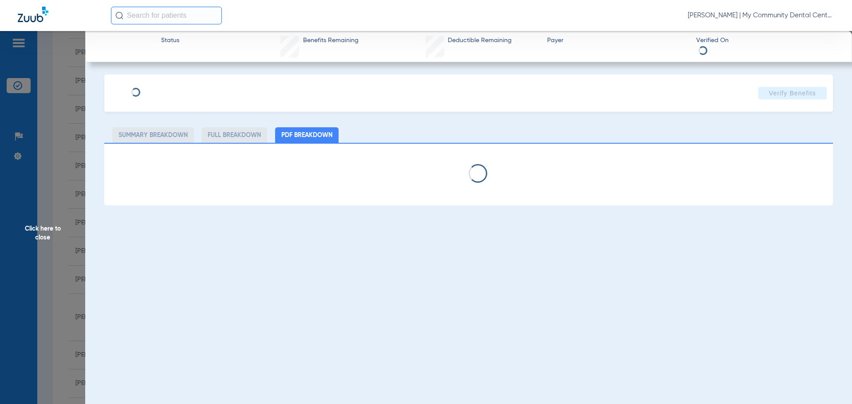
select select "page-width"
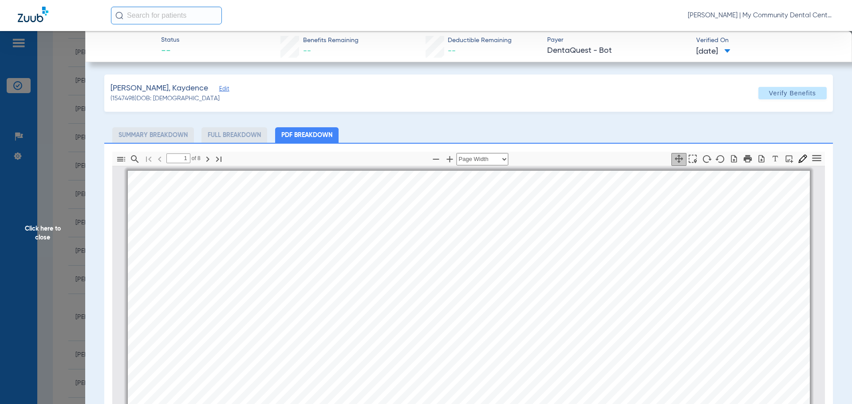
scroll to position [4, 0]
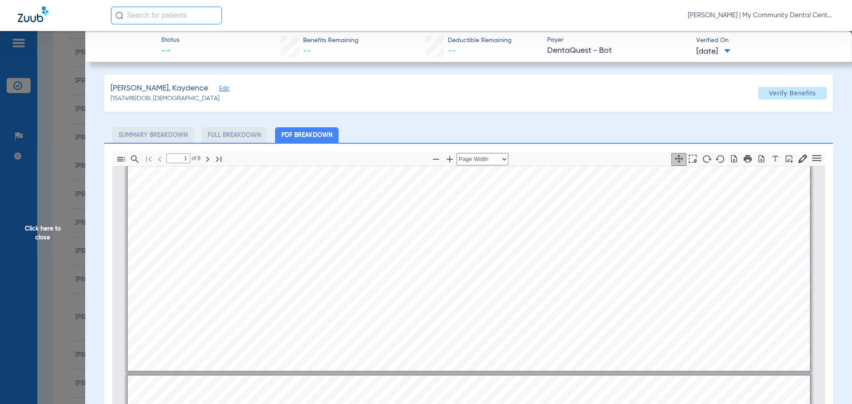
type input "2"
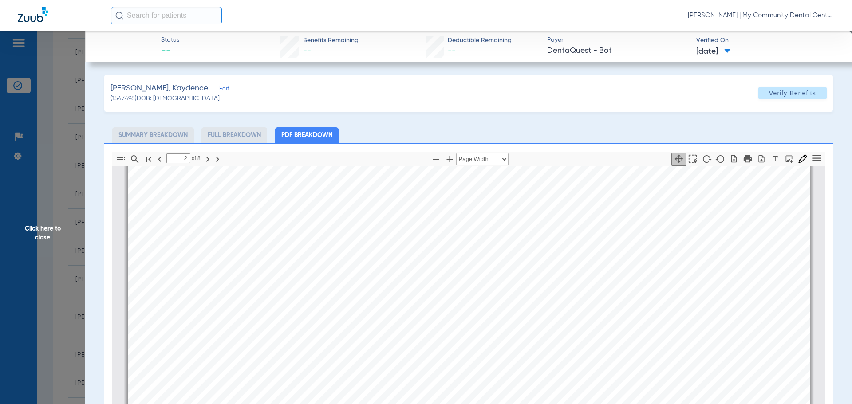
drag, startPoint x: 31, startPoint y: 233, endPoint x: 86, endPoint y: 202, distance: 63.0
click at [30, 234] on span "Click here to close" at bounding box center [42, 233] width 85 height 404
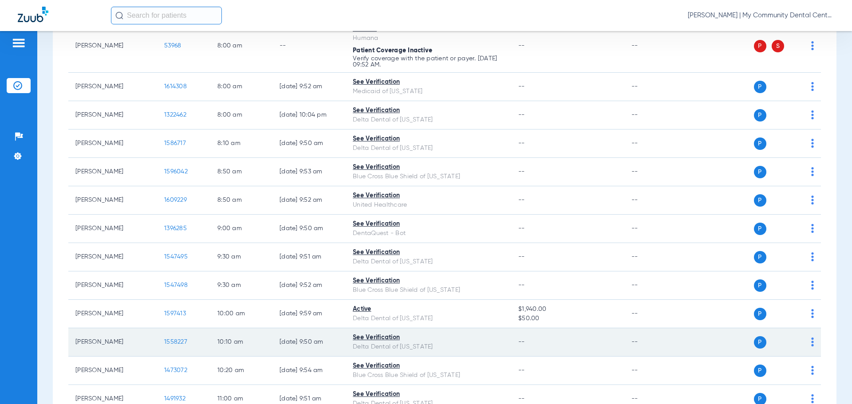
scroll to position [155, 0]
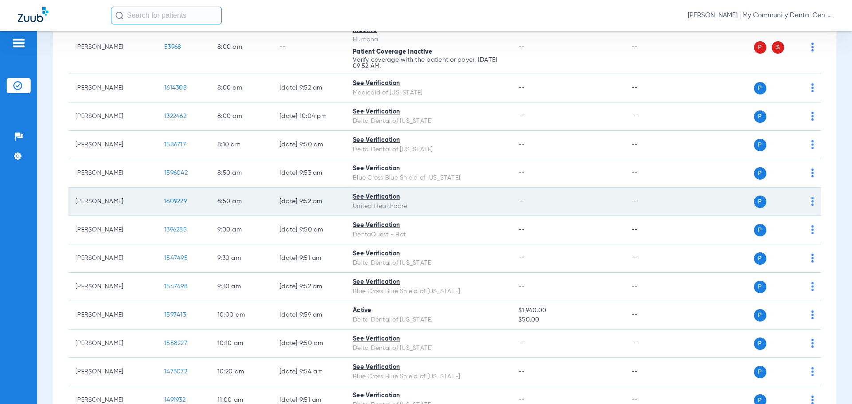
click at [174, 201] on span "1609229" at bounding box center [175, 201] width 23 height 6
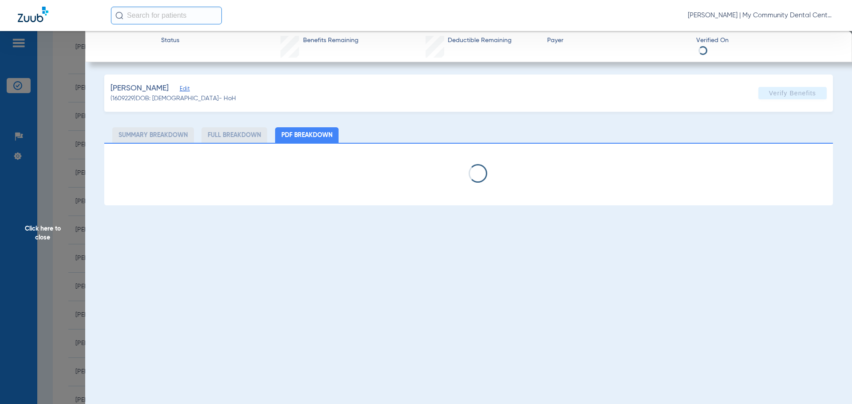
select select "page-width"
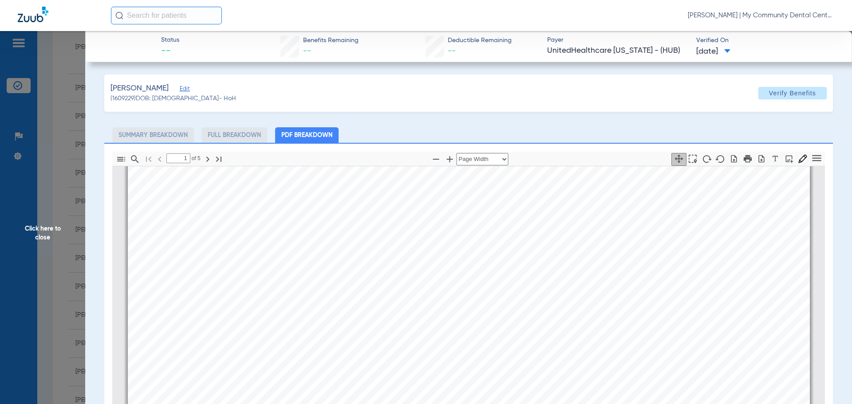
scroll to position [226, 0]
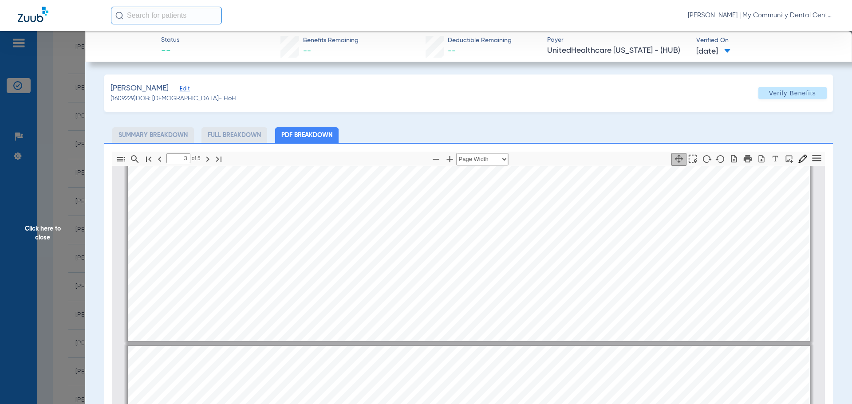
type input "4"
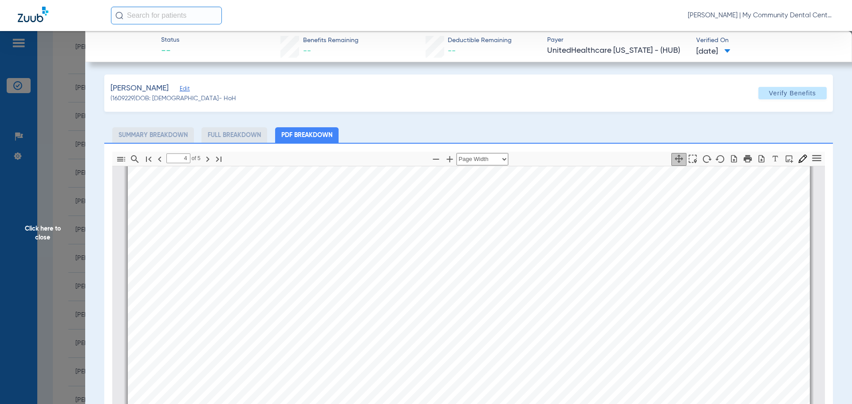
scroll to position [3068, 0]
click at [40, 223] on span "Click here to close" at bounding box center [42, 233] width 85 height 404
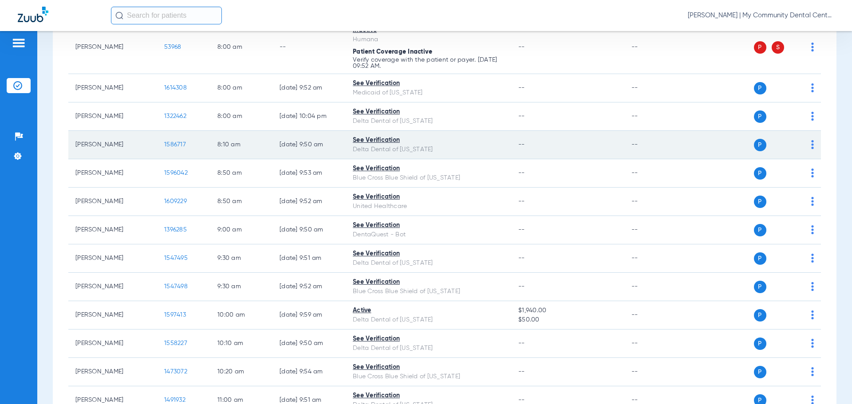
scroll to position [0, 0]
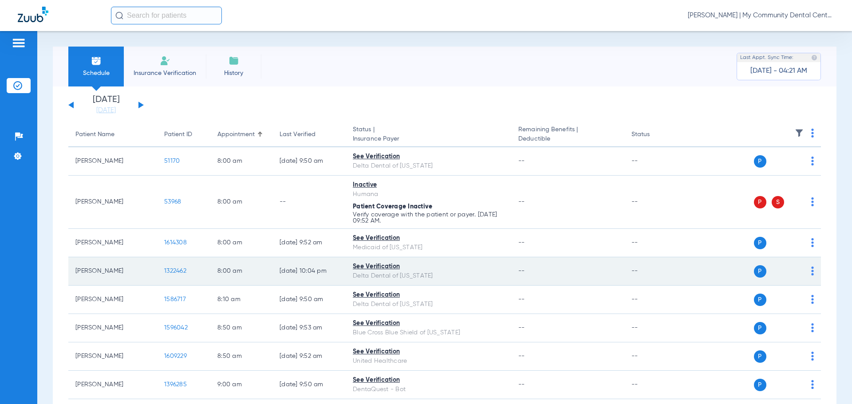
click at [176, 267] on td "1322462" at bounding box center [183, 271] width 53 height 28
click at [177, 272] on span "1322462" at bounding box center [175, 271] width 22 height 6
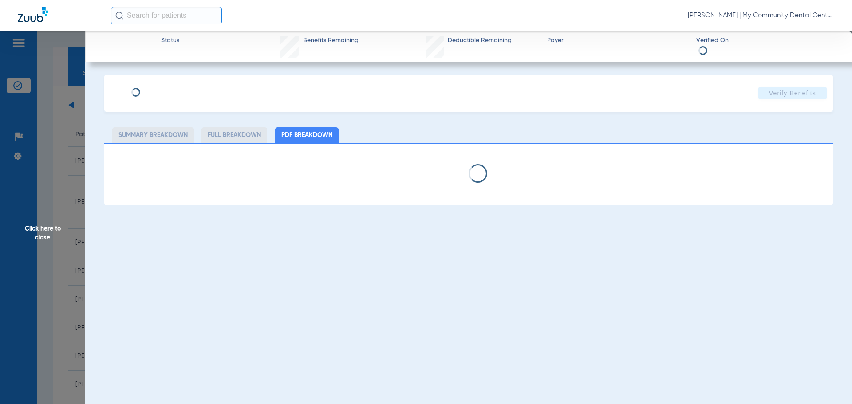
select select "page-width"
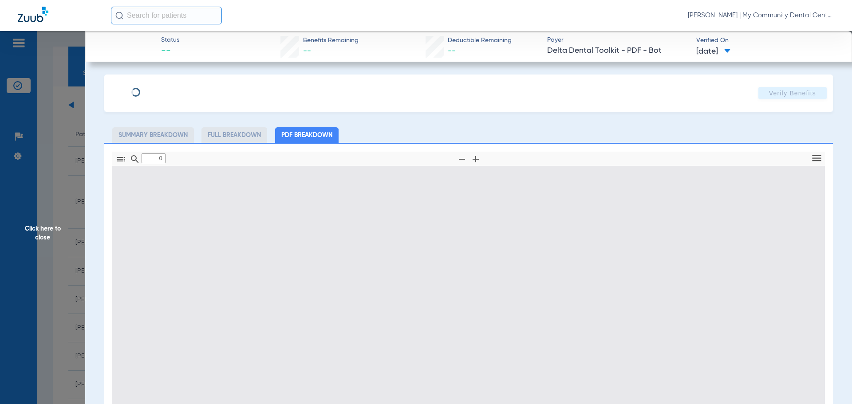
type input "1"
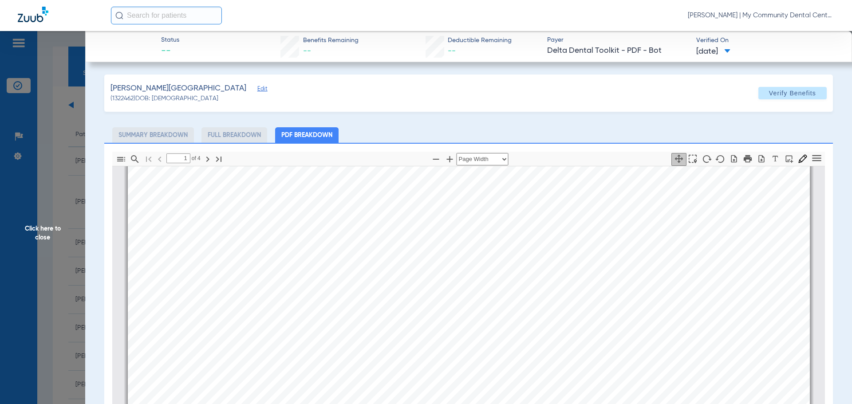
scroll to position [222, 0]
click at [43, 243] on span "Click here to close" at bounding box center [42, 233] width 85 height 404
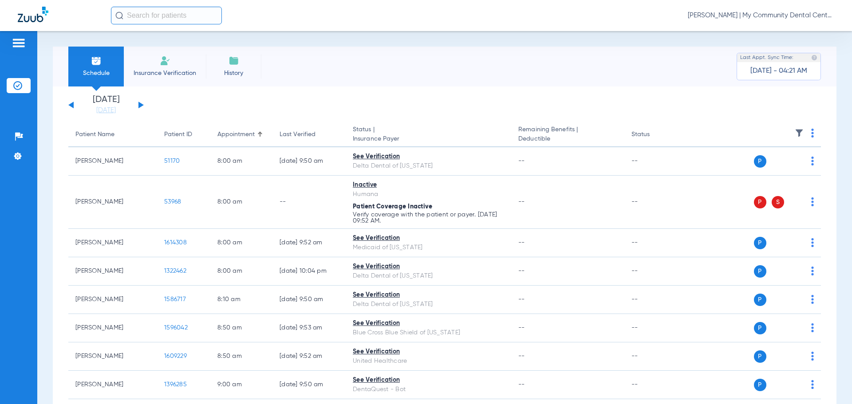
click at [140, 103] on button at bounding box center [141, 105] width 5 height 7
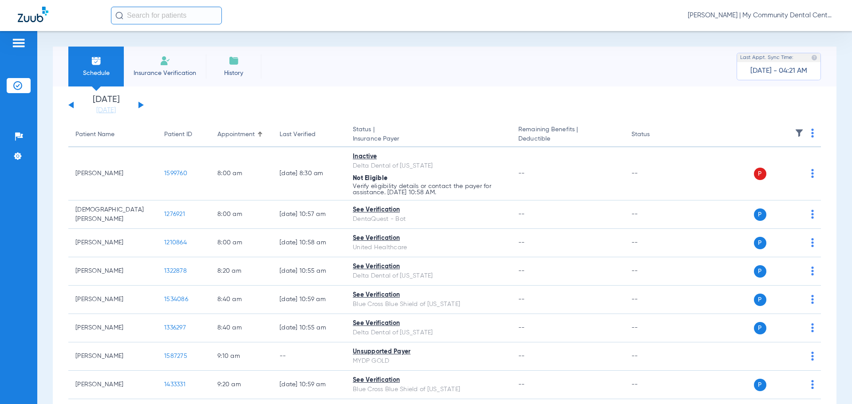
click at [812, 136] on img at bounding box center [813, 133] width 3 height 9
click at [790, 173] on button "Verify All" at bounding box center [772, 168] width 70 height 18
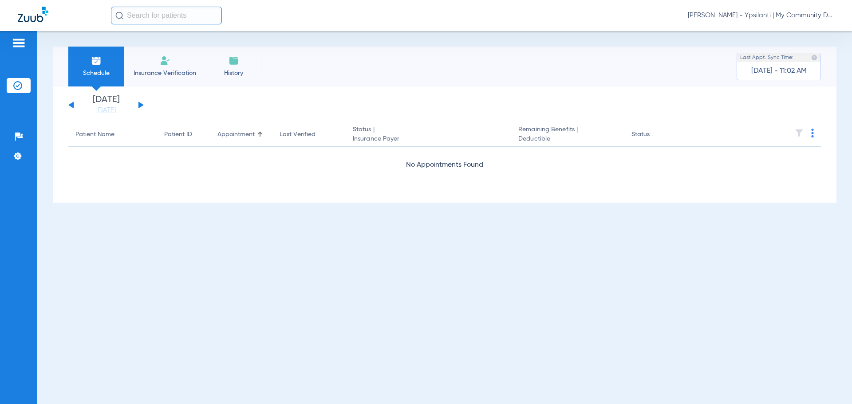
click at [809, 18] on span "[PERSON_NAME] - Ypsilanti | My Community Dental Centers" at bounding box center [761, 15] width 147 height 9
click at [822, 29] on span "Account Selection" at bounding box center [801, 31] width 50 height 6
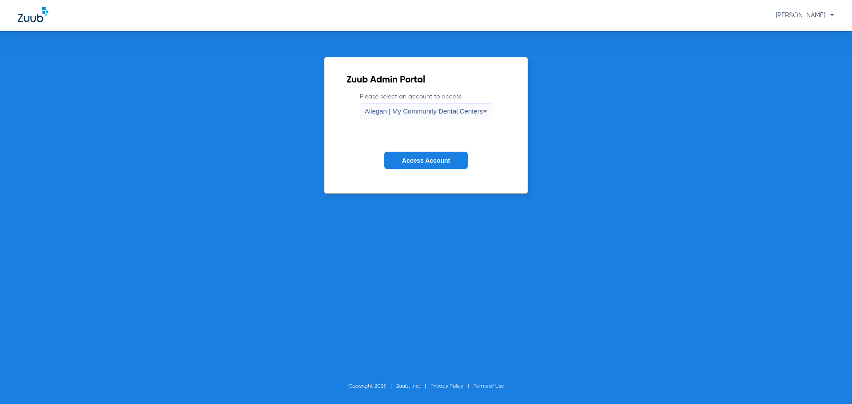
click at [403, 112] on span "Allegan | My Community Dental Centers" at bounding box center [424, 111] width 119 height 8
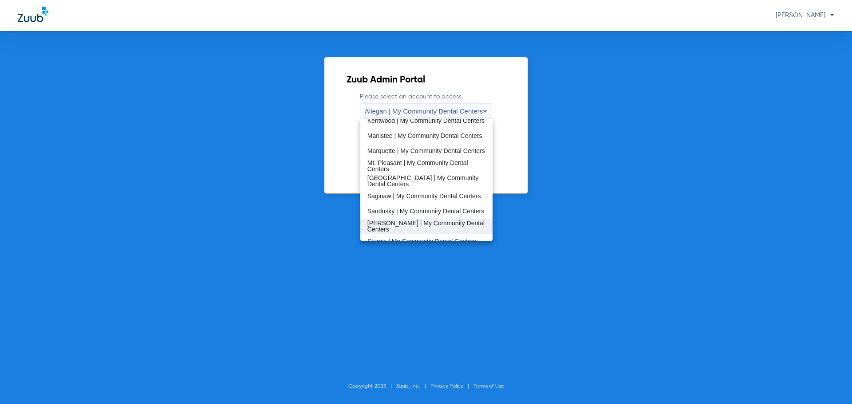
scroll to position [266, 0]
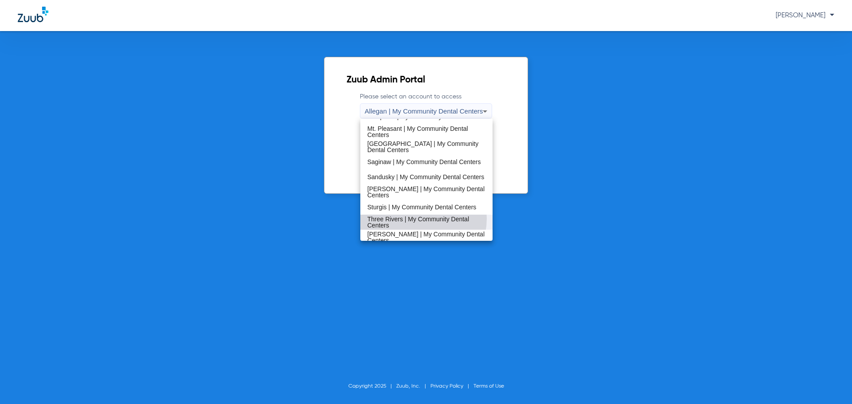
click at [410, 218] on span "Three Rivers | My Community Dental Centers" at bounding box center [427, 222] width 119 height 12
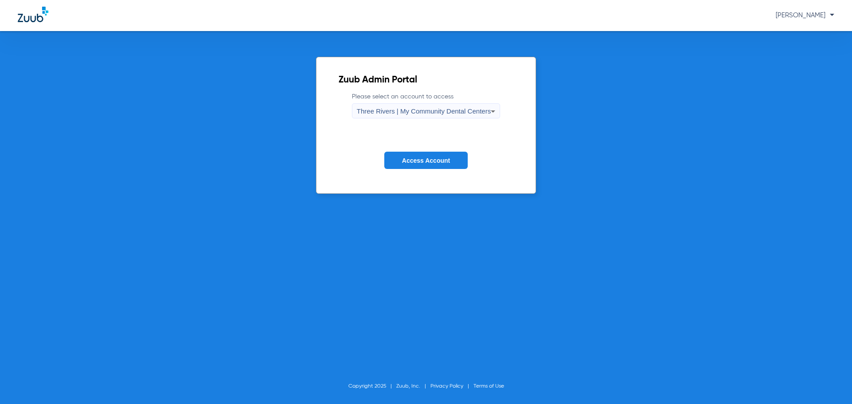
click at [422, 163] on span "Access Account" at bounding box center [426, 160] width 48 height 7
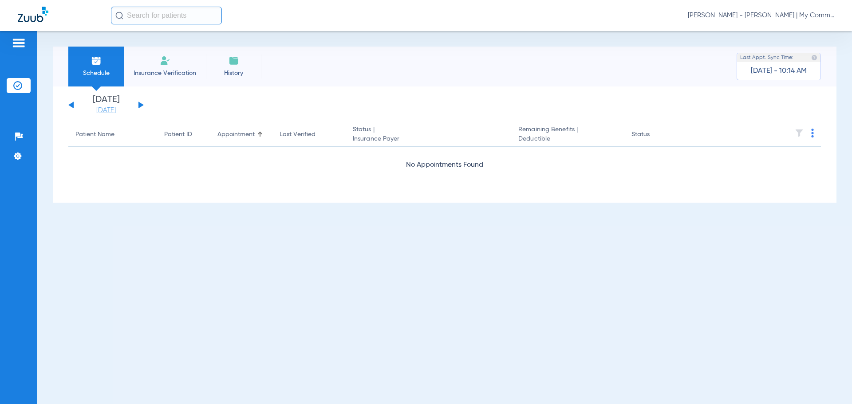
click at [105, 112] on link "[DATE]" at bounding box center [105, 110] width 53 height 9
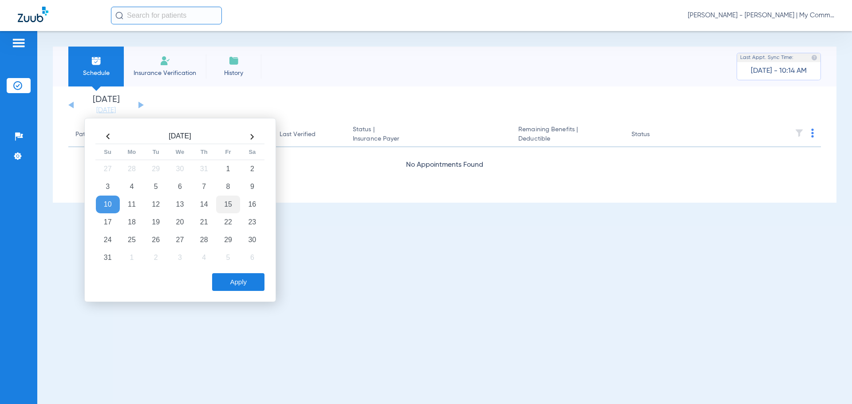
click at [223, 205] on td "15" at bounding box center [228, 205] width 24 height 18
click at [231, 294] on div "[DATE] Su Mo Tu We Th Fr Sa 27 28 29 30 31 1 2 3 4 5 6 7 8 9 10 11 12 13 14 15 …" at bounding box center [180, 210] width 192 height 184
click at [229, 288] on button "Apply" at bounding box center [238, 282] width 52 height 18
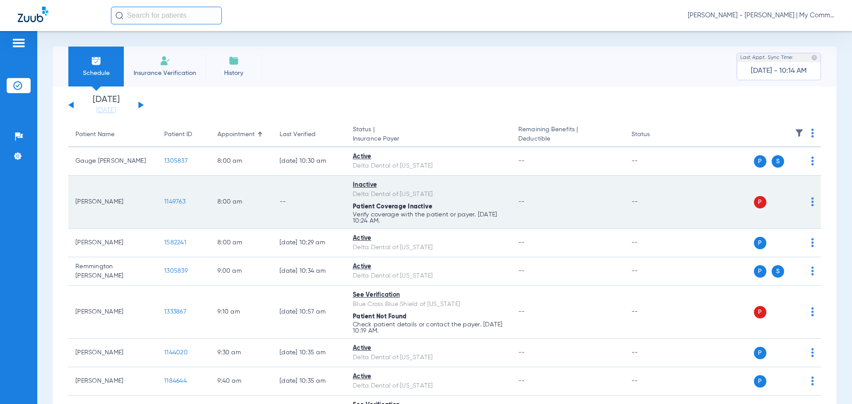
click at [812, 202] on img at bounding box center [813, 202] width 3 height 9
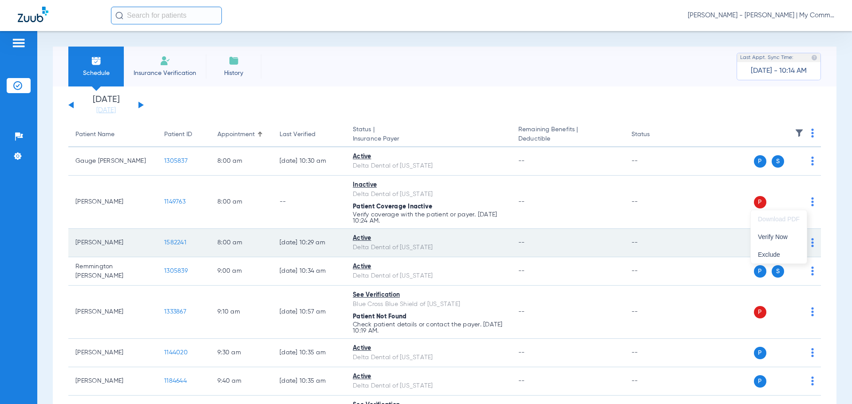
drag, startPoint x: 788, startPoint y: 242, endPoint x: 792, endPoint y: 242, distance: 4.5
click at [788, 242] on button "Verify Now" at bounding box center [779, 237] width 56 height 18
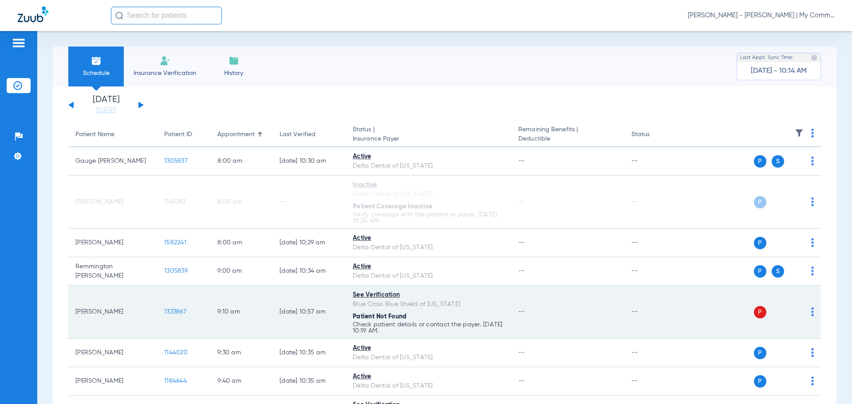
click at [812, 313] on img at bounding box center [813, 312] width 3 height 9
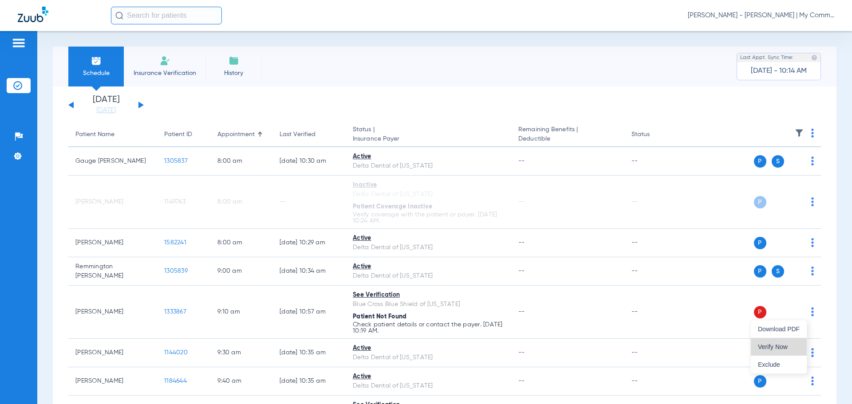
click at [769, 346] on span "Verify Now" at bounding box center [779, 347] width 42 height 6
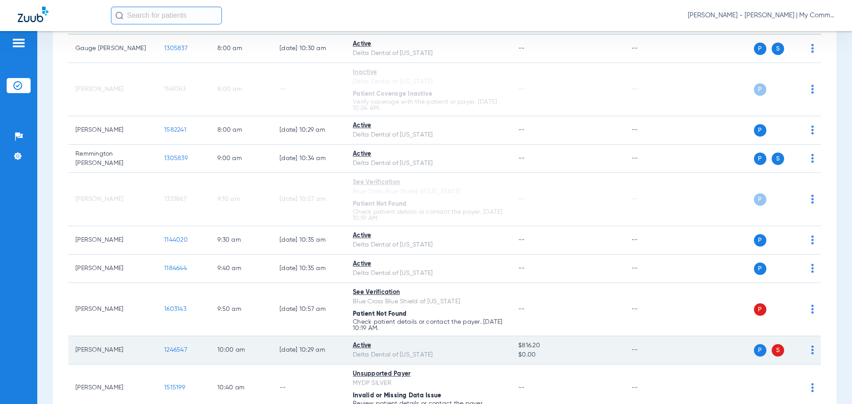
scroll to position [178, 0]
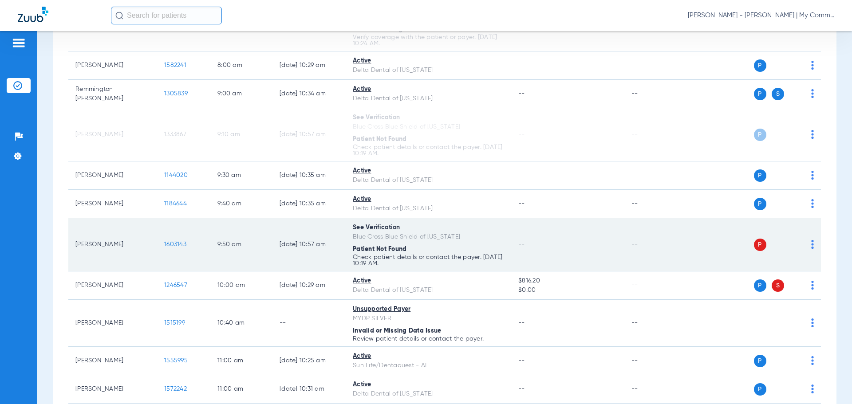
click at [812, 248] on img at bounding box center [813, 244] width 3 height 9
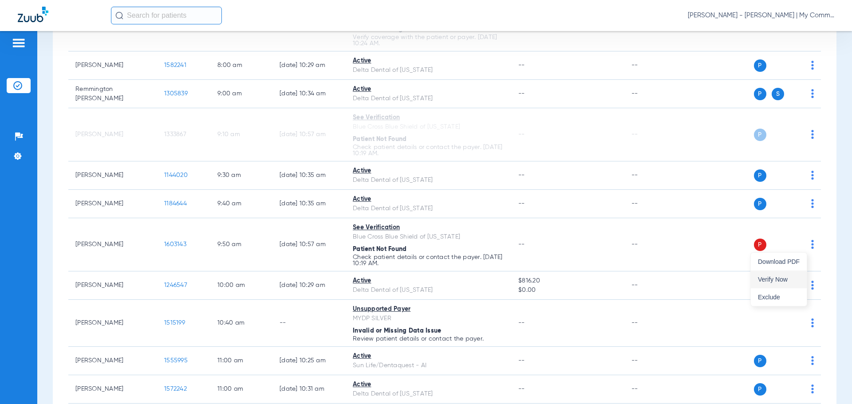
click at [780, 275] on button "Verify Now" at bounding box center [779, 280] width 56 height 18
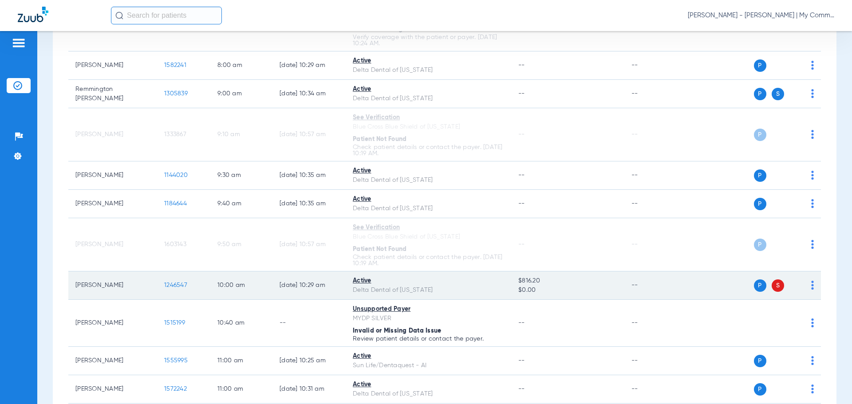
click at [812, 283] on img at bounding box center [813, 285] width 3 height 9
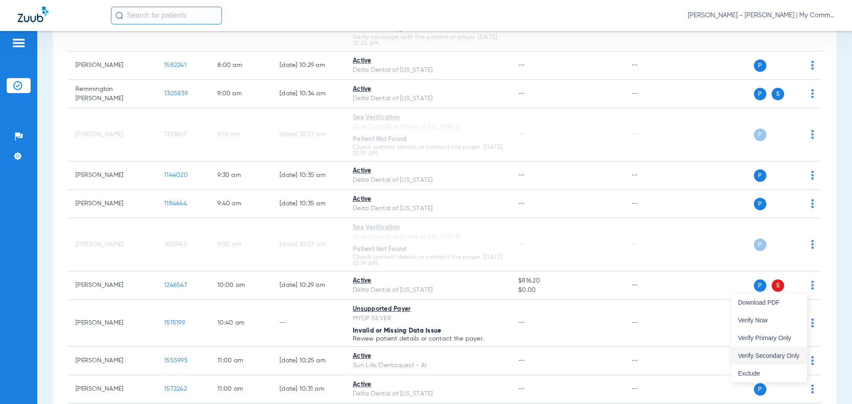
click at [778, 349] on button "Verify Secondary Only" at bounding box center [769, 356] width 76 height 18
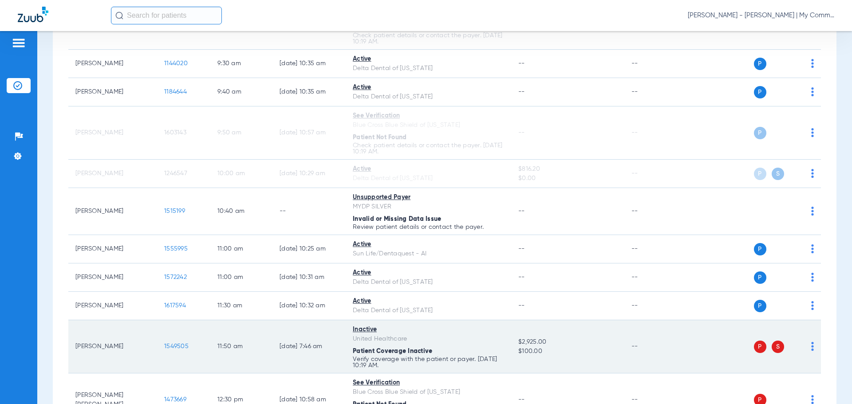
scroll to position [355, 0]
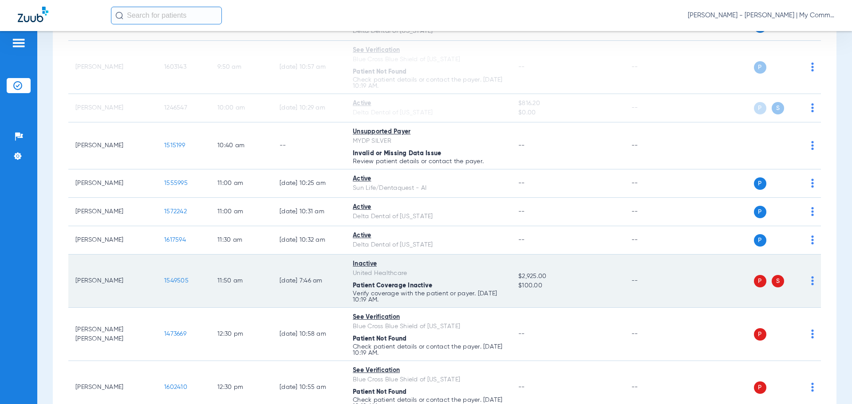
click at [808, 283] on td "P S" at bounding box center [753, 281] width 137 height 53
click at [812, 283] on img at bounding box center [813, 281] width 3 height 9
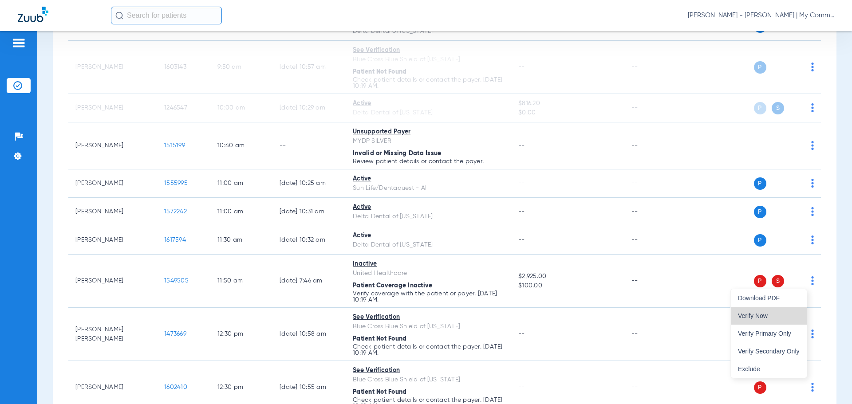
click at [785, 322] on button "Verify Now" at bounding box center [769, 316] width 76 height 18
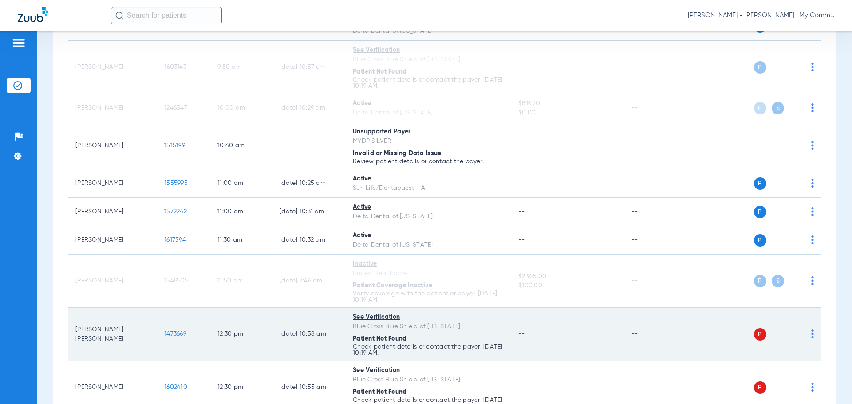
click at [812, 333] on img at bounding box center [813, 334] width 3 height 9
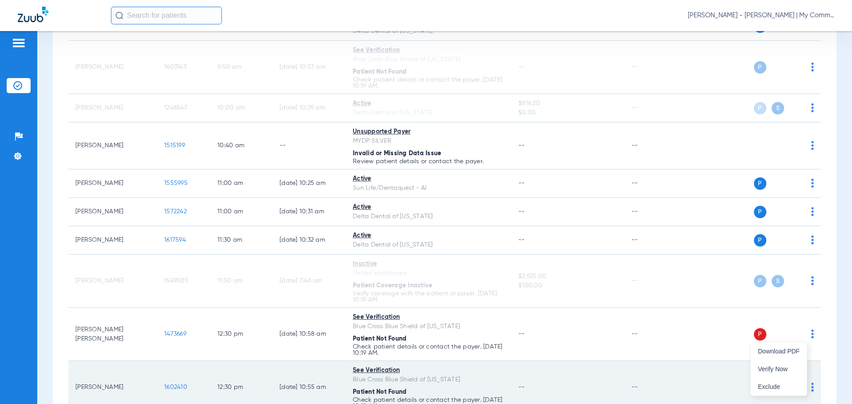
click at [788, 369] on span "Verify Now" at bounding box center [779, 369] width 42 height 6
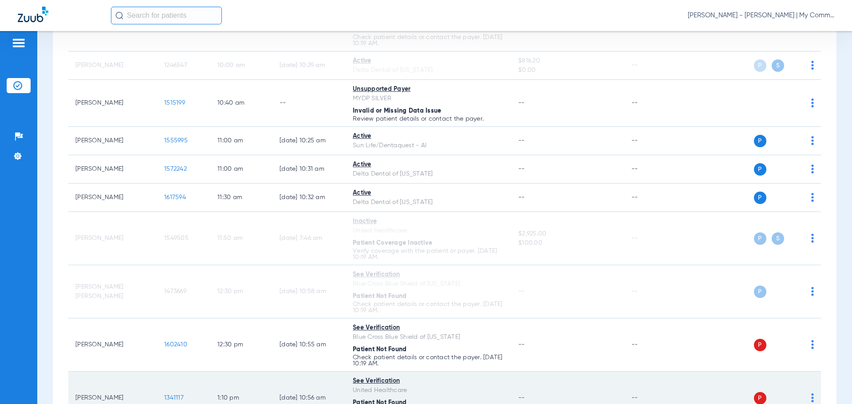
scroll to position [444, 0]
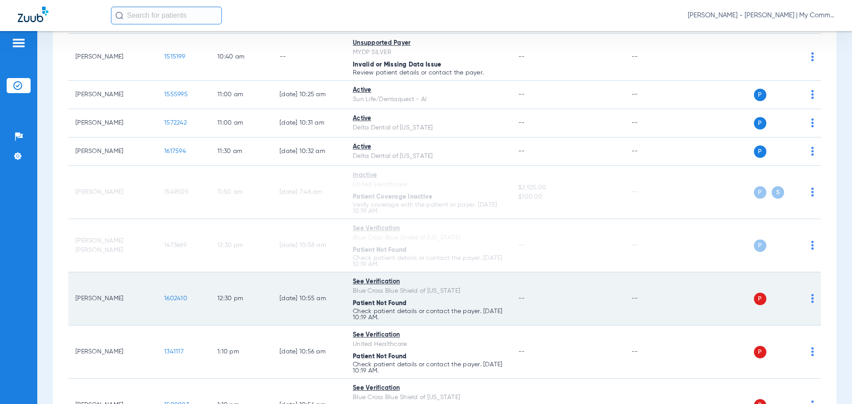
click at [812, 300] on img at bounding box center [813, 298] width 3 height 9
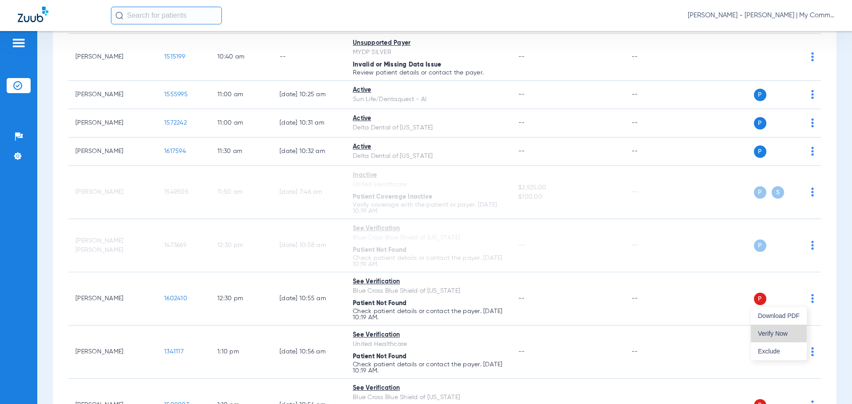
click at [795, 331] on span "Verify Now" at bounding box center [779, 334] width 42 height 6
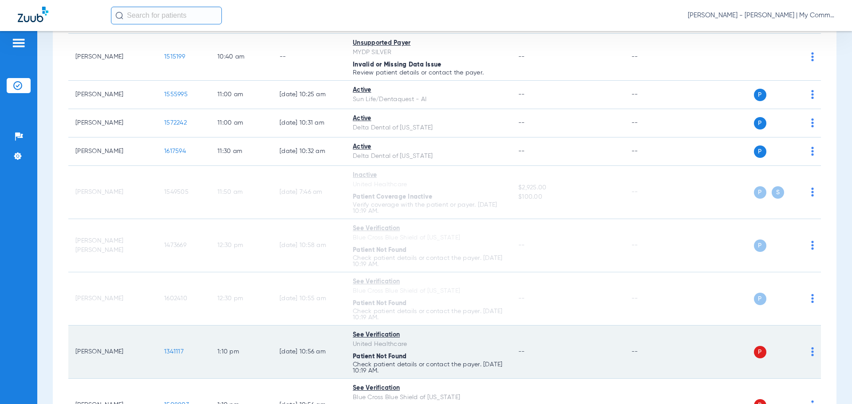
click at [808, 355] on td "P S" at bounding box center [753, 352] width 137 height 53
click at [812, 355] on img at bounding box center [813, 352] width 3 height 9
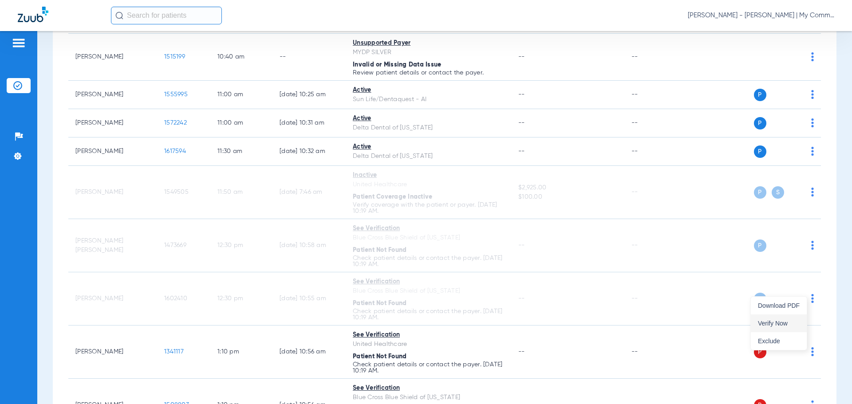
click at [777, 321] on span "Verify Now" at bounding box center [779, 324] width 42 height 6
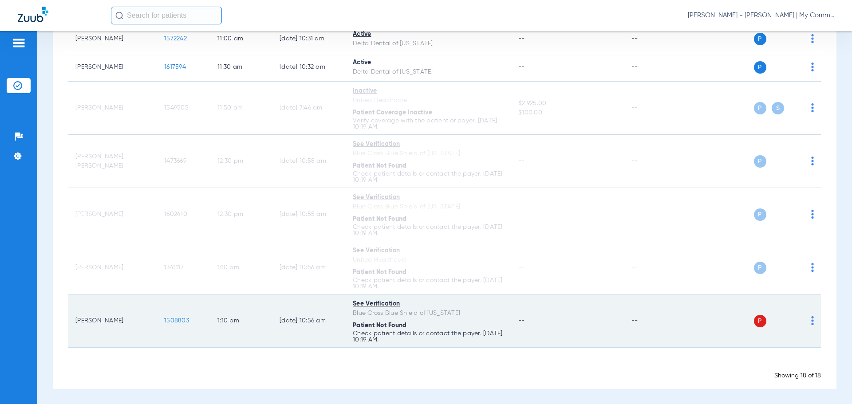
scroll to position [529, 0]
click at [812, 324] on img at bounding box center [813, 320] width 3 height 9
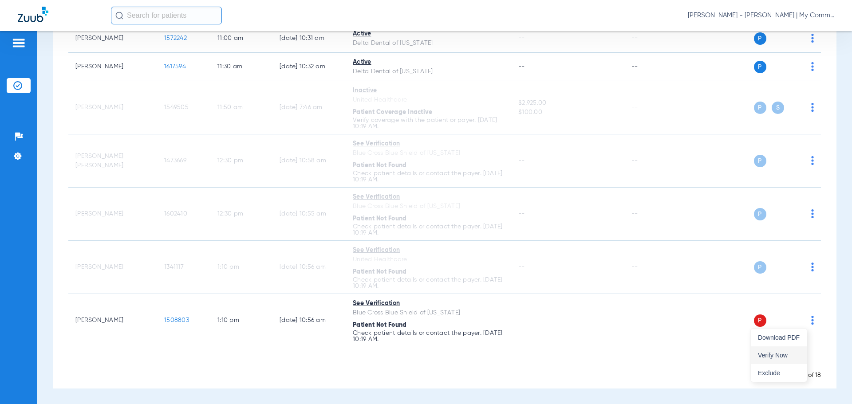
click at [792, 354] on span "Verify Now" at bounding box center [779, 355] width 42 height 6
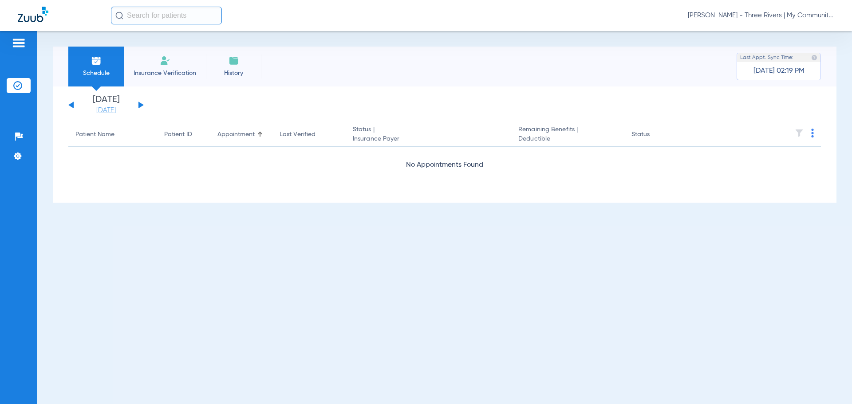
click at [106, 113] on link "[DATE]" at bounding box center [105, 110] width 53 height 9
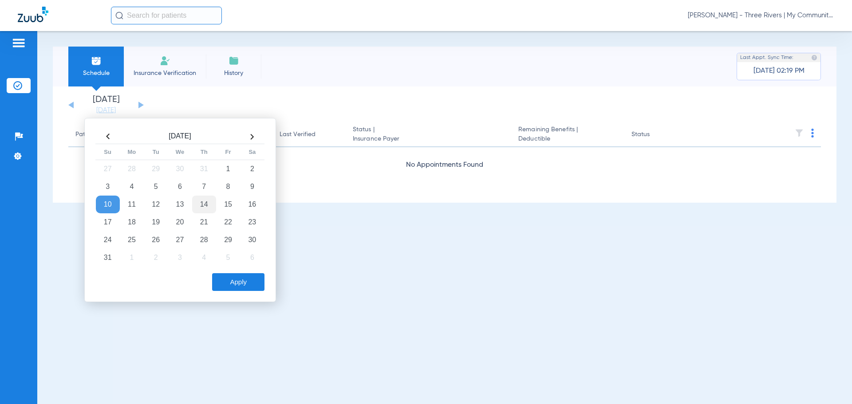
click at [206, 202] on td "14" at bounding box center [204, 205] width 24 height 18
click at [230, 284] on button "Apply" at bounding box center [238, 282] width 52 height 18
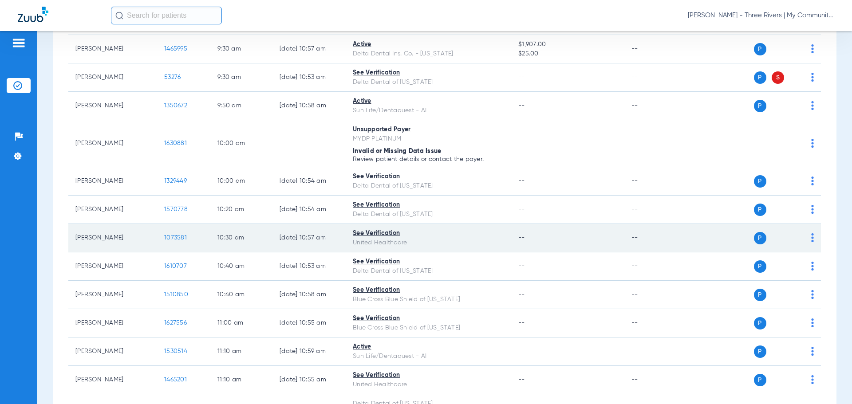
scroll to position [400, 0]
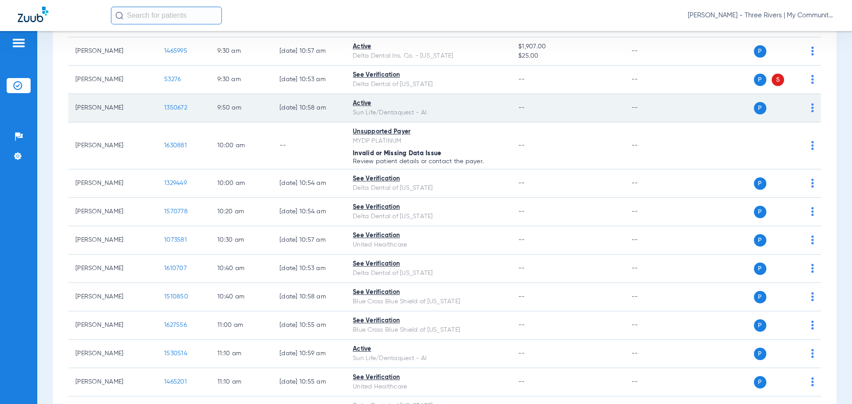
click at [169, 110] on span "1350672" at bounding box center [175, 108] width 23 height 6
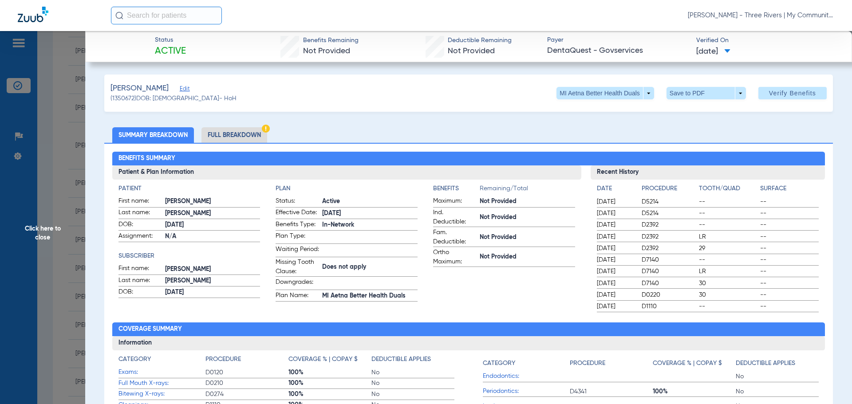
click at [223, 139] on li "Full Breakdown" at bounding box center [235, 135] width 66 height 16
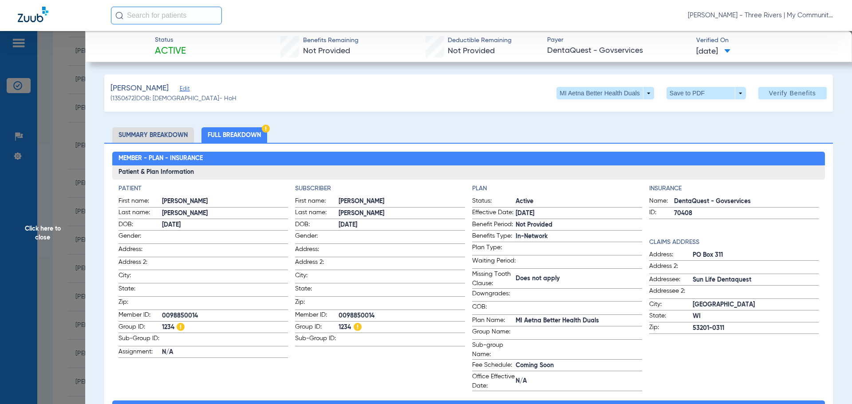
click at [143, 134] on li "Summary Breakdown" at bounding box center [153, 135] width 82 height 16
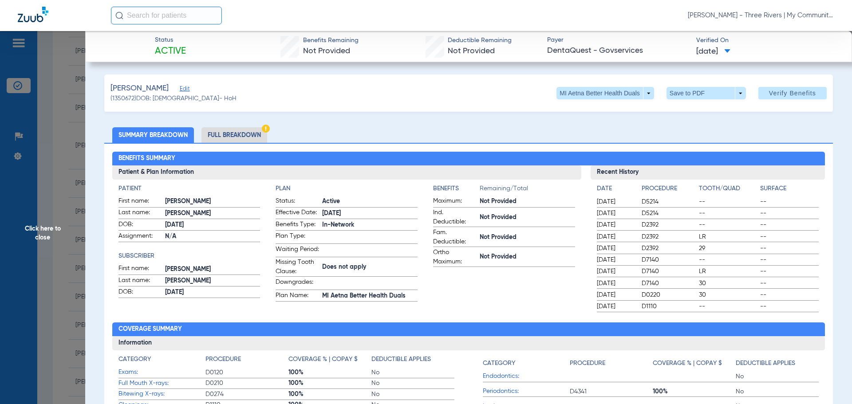
click at [32, 235] on span "Click here to close" at bounding box center [42, 233] width 85 height 404
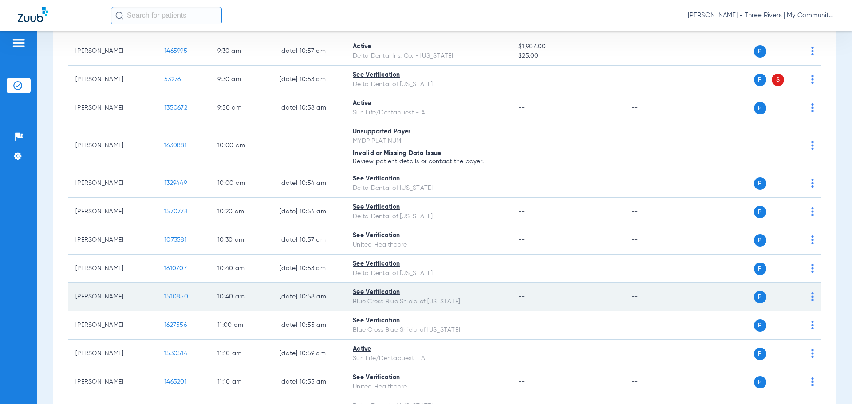
click at [187, 296] on span "1510850" at bounding box center [176, 297] width 24 height 6
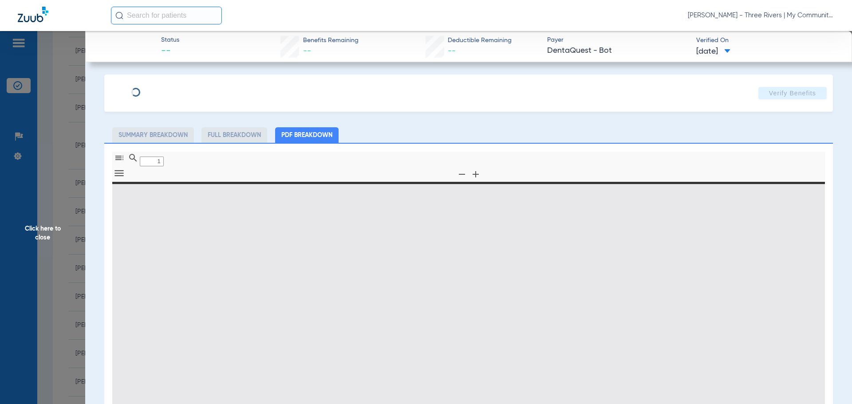
type input "0"
select select "page-width"
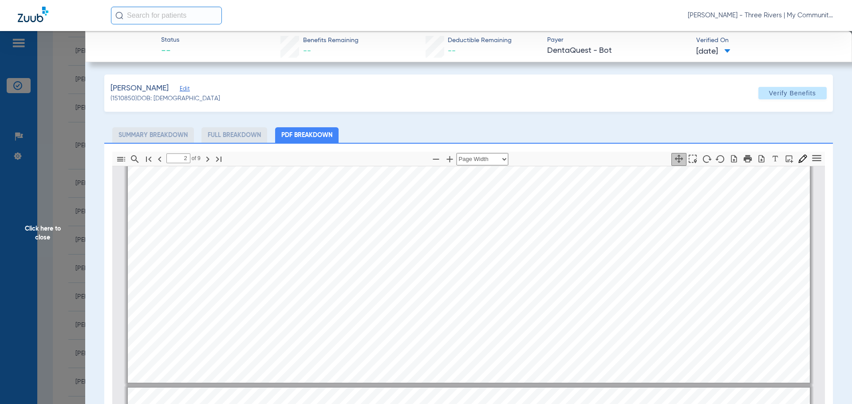
scroll to position [493, 0]
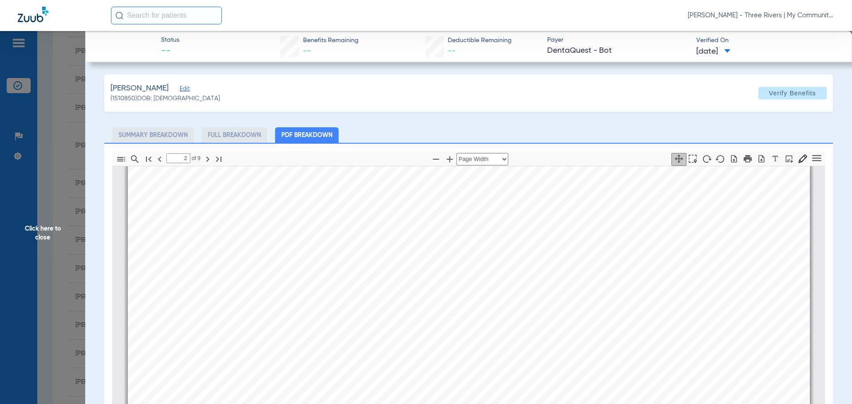
click at [205, 321] on div "Service History  Print Service Date  Procedure Code  Procedure Code Descript…" at bounding box center [469, 407] width 682 height 483
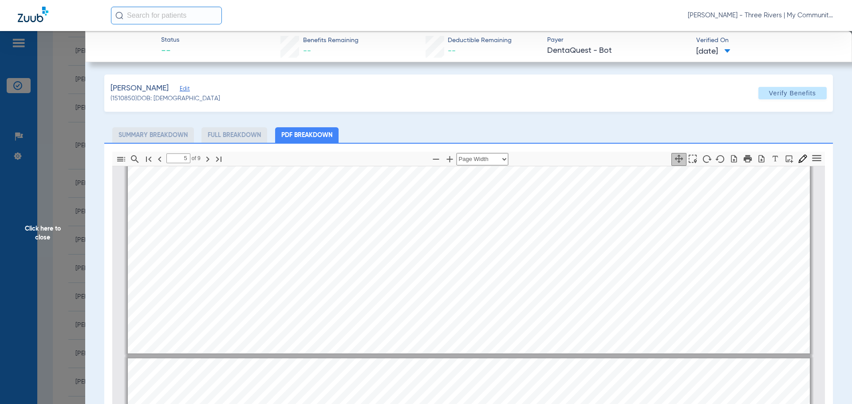
type input "6"
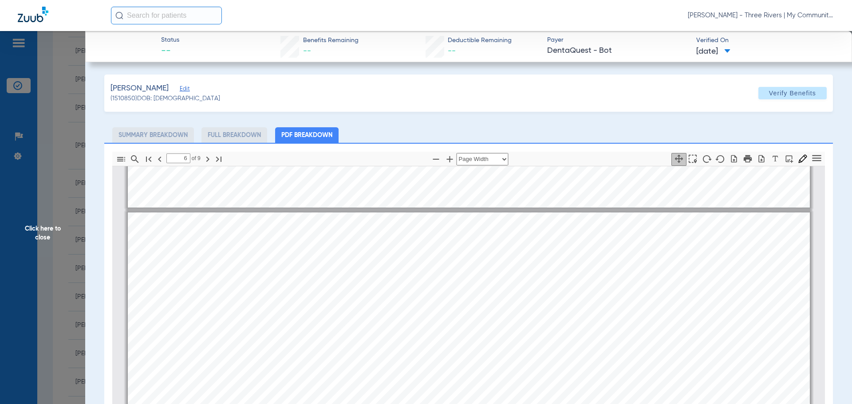
scroll to position [2402, 0]
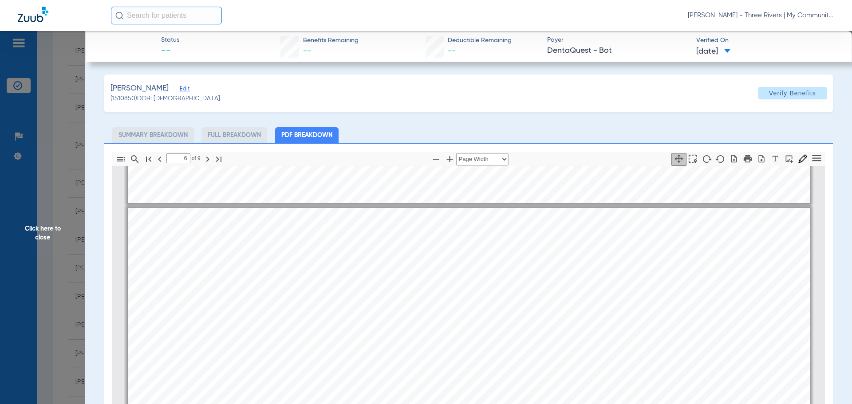
click at [32, 236] on span "Click here to close" at bounding box center [42, 233] width 85 height 404
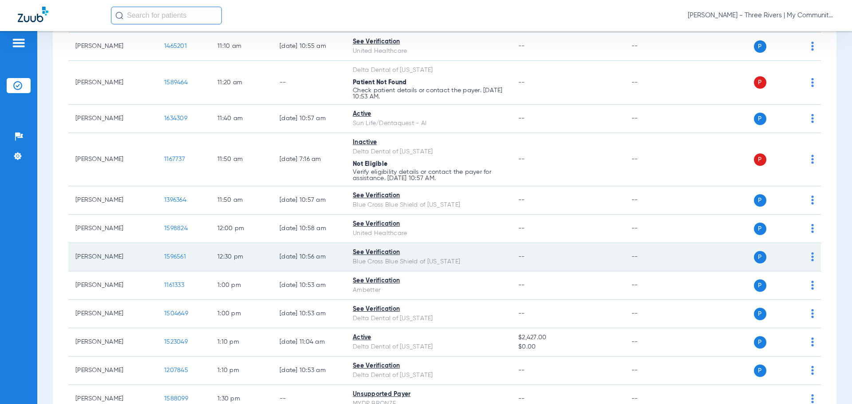
scroll to position [755, 0]
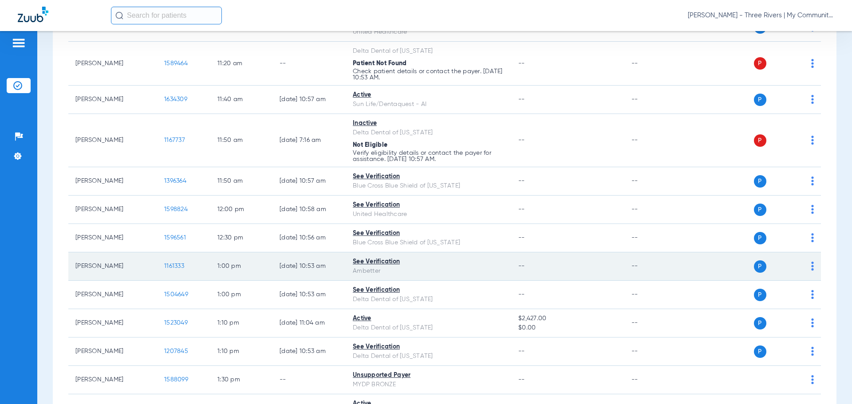
click at [173, 267] on span "1161333" at bounding box center [174, 266] width 20 height 6
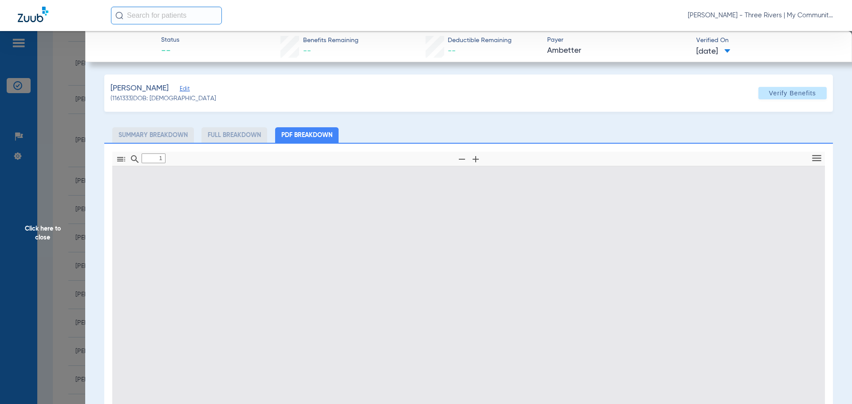
type input "0"
select select "page-width"
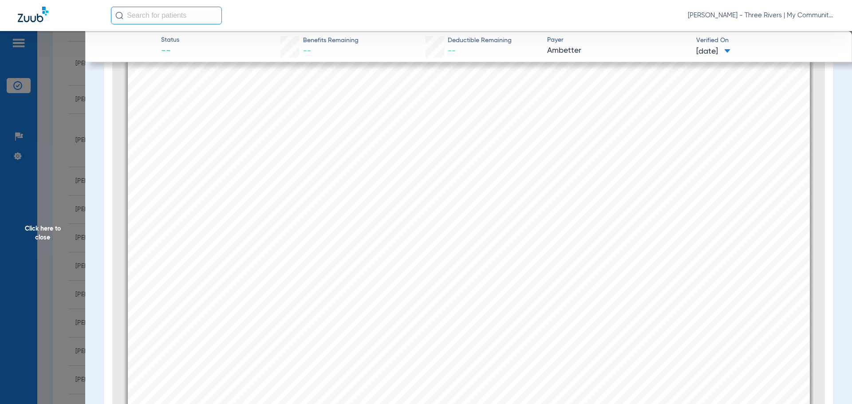
scroll to position [14541, 0]
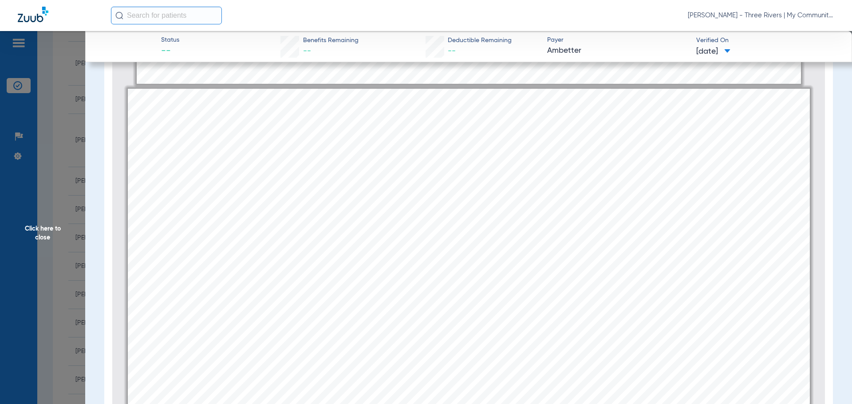
type input "14"
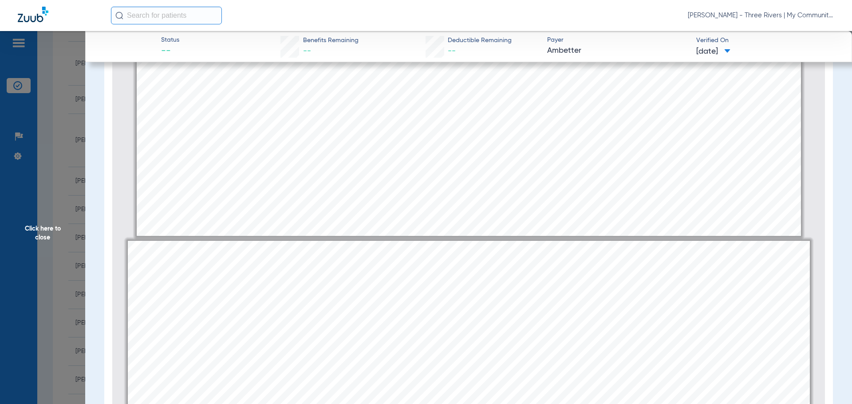
scroll to position [12943, 0]
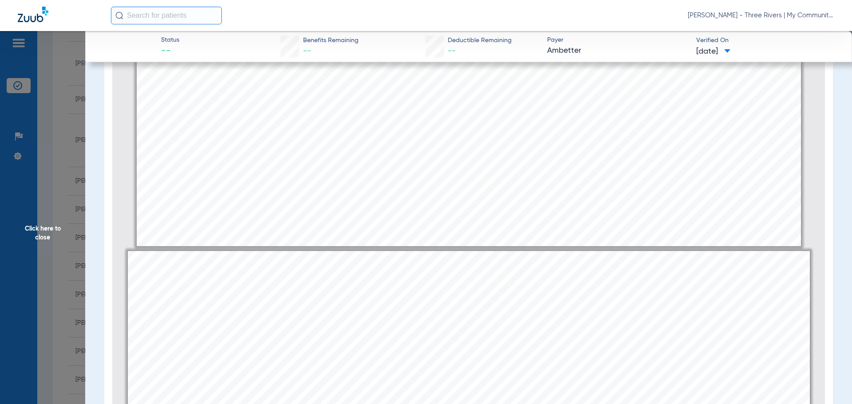
click at [47, 241] on span "Click here to close" at bounding box center [42, 233] width 85 height 404
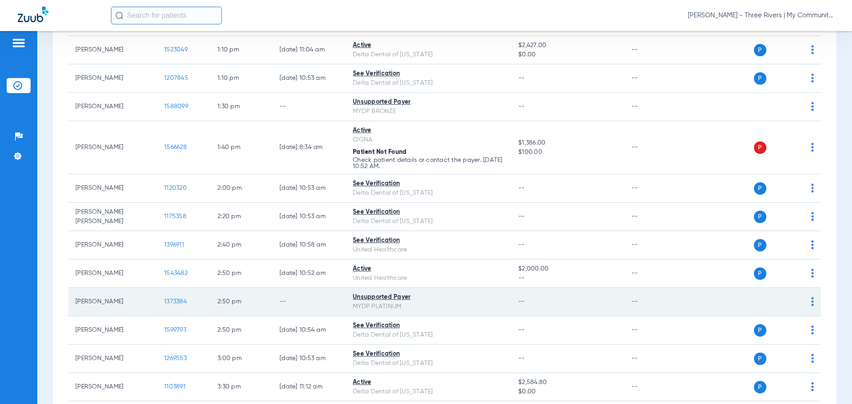
scroll to position [1154, 0]
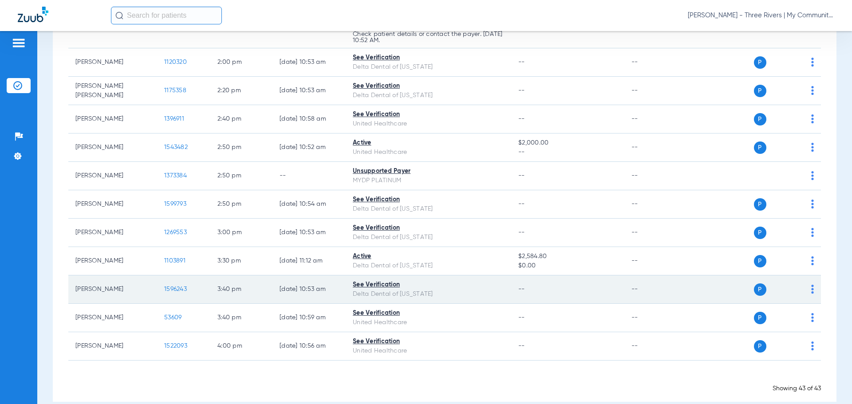
click at [177, 292] on span "1596243" at bounding box center [175, 289] width 23 height 6
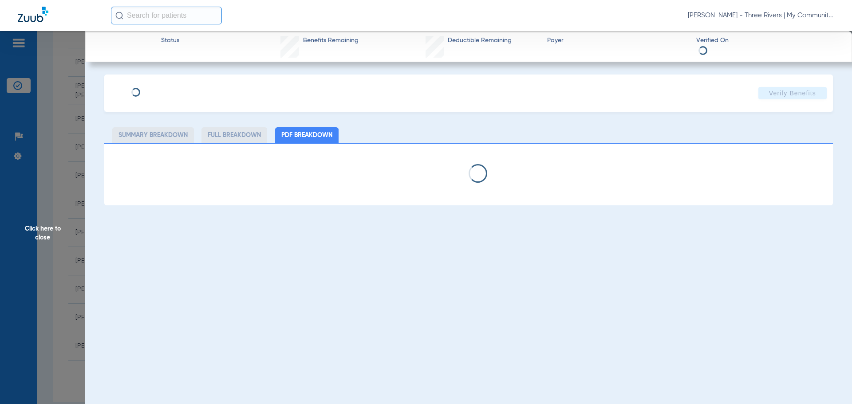
select select "page-width"
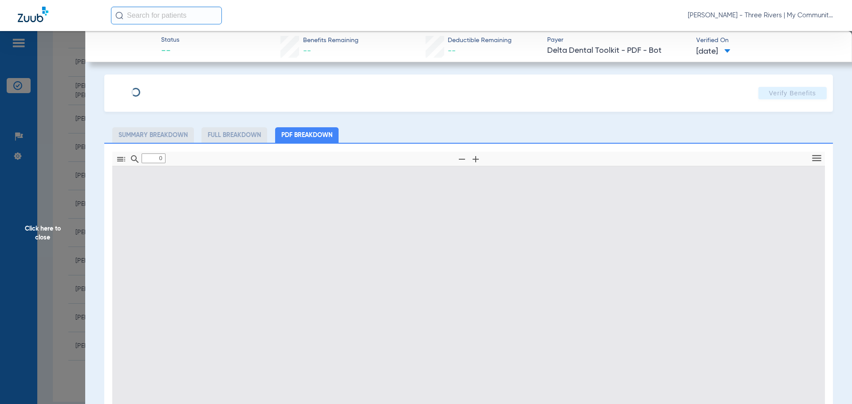
type input "1"
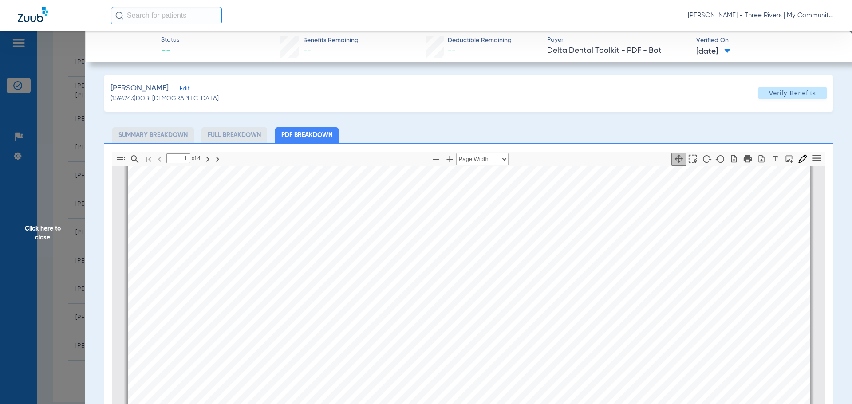
scroll to position [226, 0]
click at [25, 238] on span "Click here to close" at bounding box center [42, 233] width 85 height 404
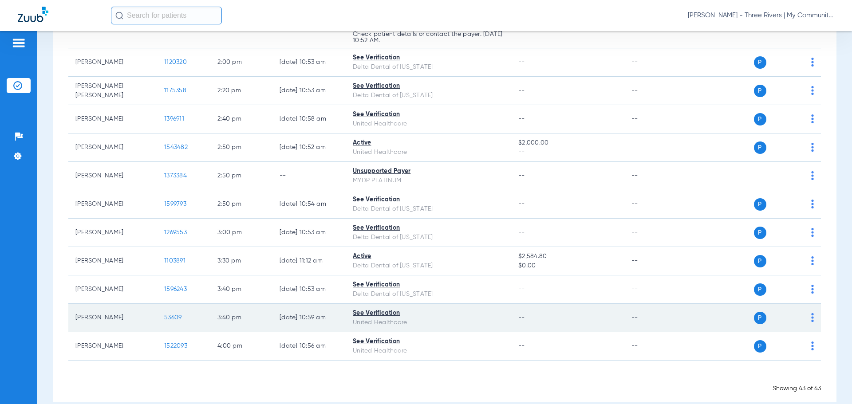
click at [180, 322] on td "53609" at bounding box center [183, 318] width 53 height 28
click at [175, 319] on span "53609" at bounding box center [172, 318] width 17 height 6
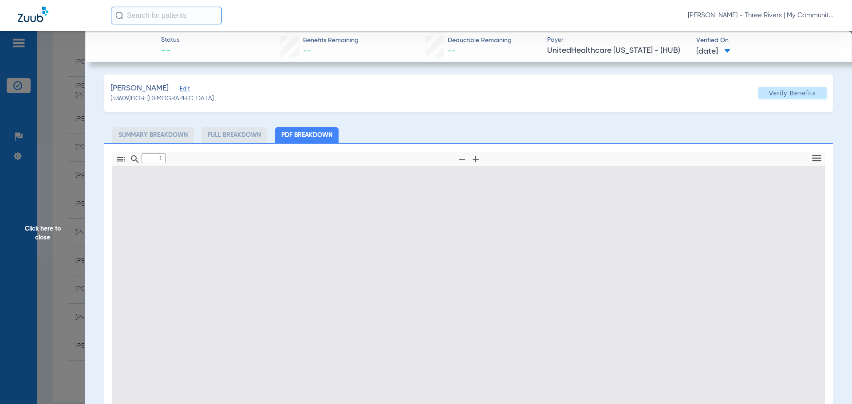
type input "0"
select select "page-width"
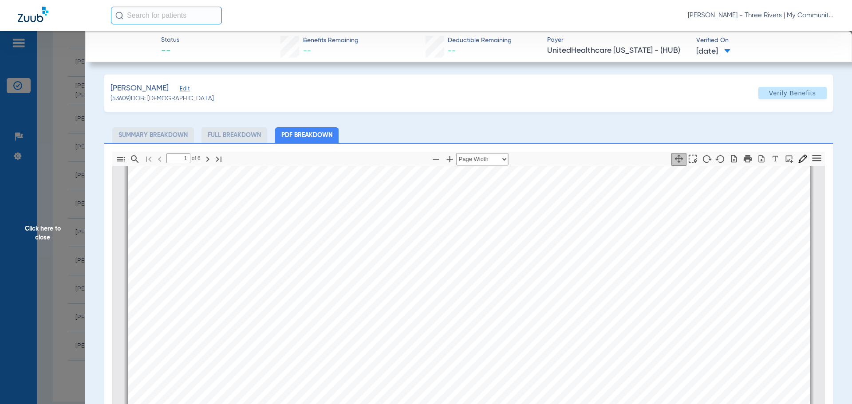
scroll to position [315, 0]
type input "4"
click at [49, 235] on span "Click here to close" at bounding box center [42, 233] width 85 height 404
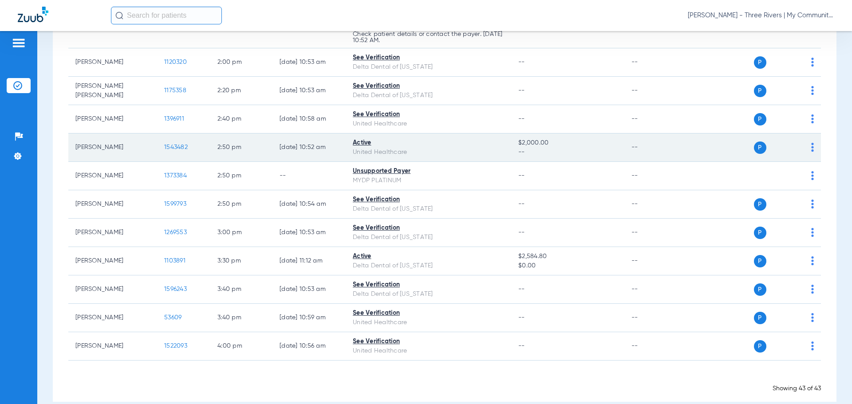
click at [177, 147] on span "1543482" at bounding box center [176, 147] width 24 height 6
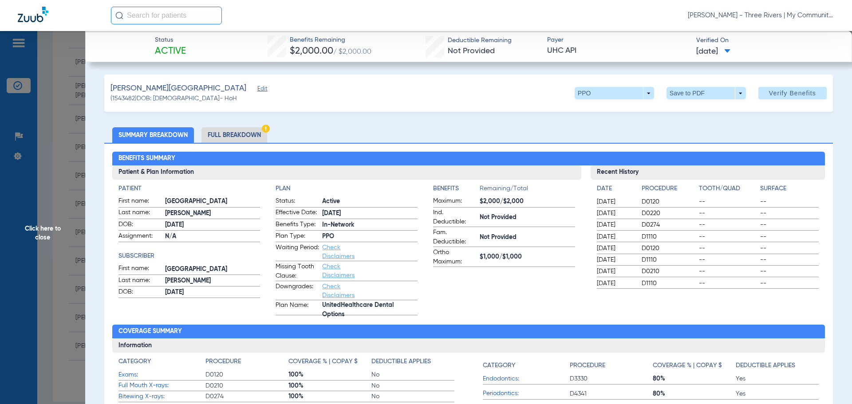
click at [231, 110] on div "Fink, Sydney Edit (1543482) DOB: 01/13/1997 - HoH PPO arrow_drop_down Save to P…" at bounding box center [468, 93] width 729 height 37
click at [243, 139] on li "Full Breakdown" at bounding box center [235, 135] width 66 height 16
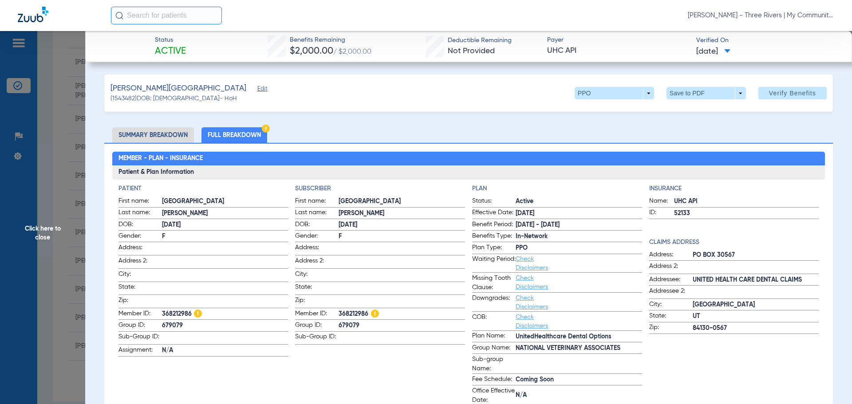
drag, startPoint x: 368, startPoint y: 313, endPoint x: 333, endPoint y: 311, distance: 35.1
click at [333, 311] on label "Member ID: 368212986" at bounding box center [380, 314] width 170 height 11
copy label "368212986"
drag, startPoint x: 147, startPoint y: 135, endPoint x: 164, endPoint y: 150, distance: 23.9
click at [146, 137] on li "Summary Breakdown" at bounding box center [153, 135] width 82 height 16
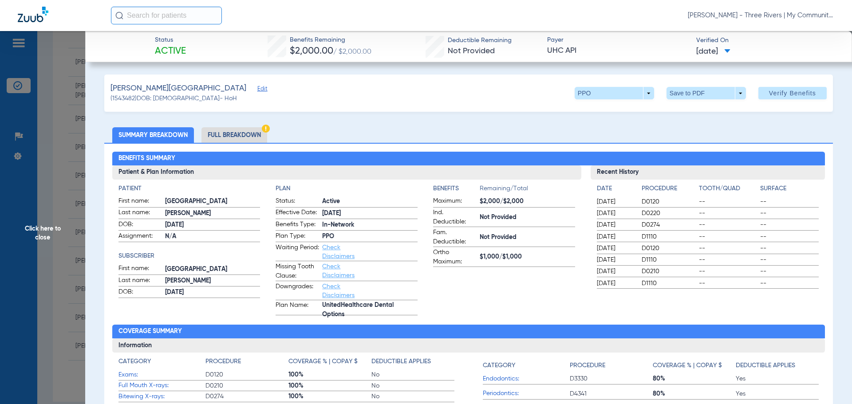
click at [48, 236] on span "Click here to close" at bounding box center [42, 233] width 85 height 404
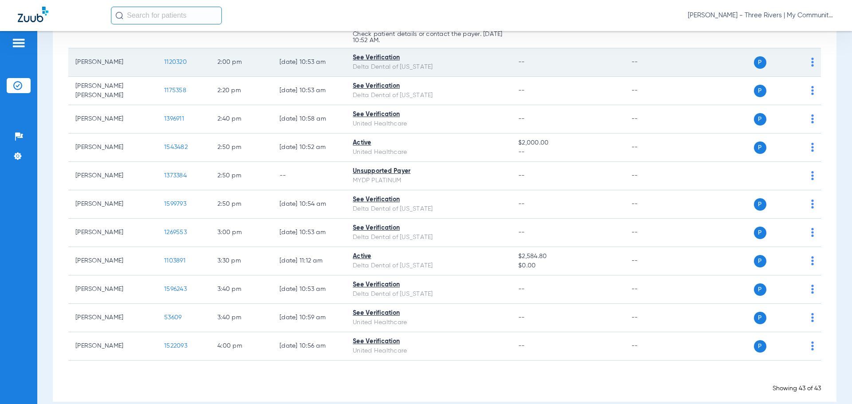
click at [180, 63] on span "1120320" at bounding box center [175, 62] width 23 height 6
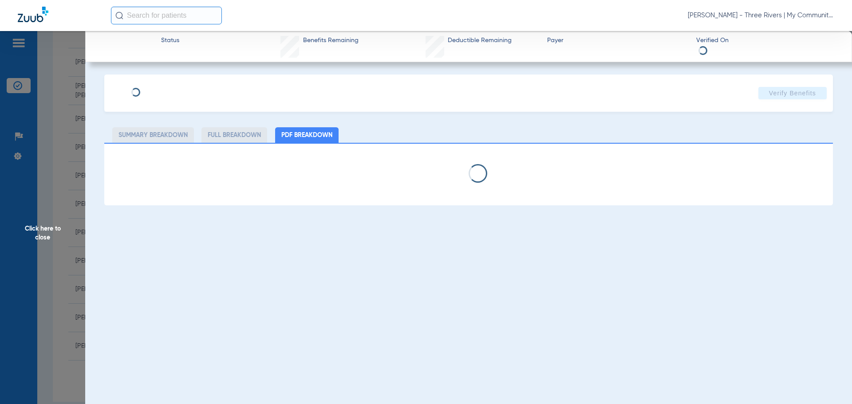
select select "page-width"
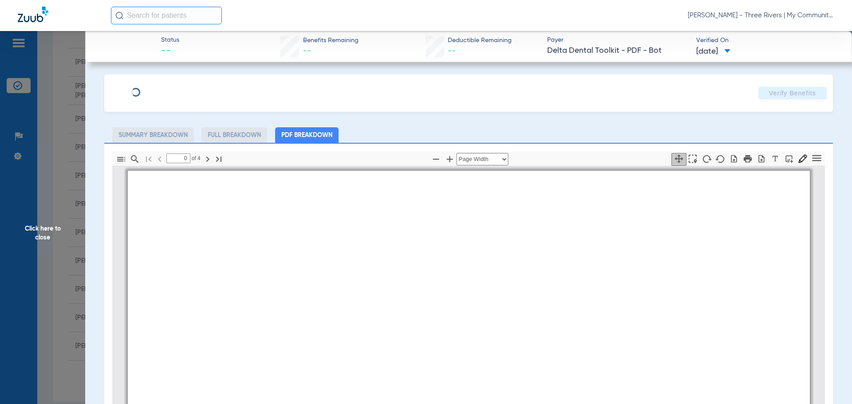
type input "1"
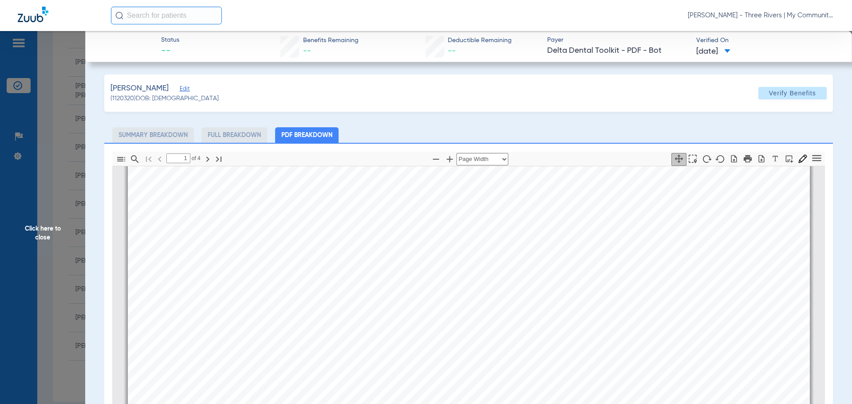
scroll to position [49, 0]
click at [34, 241] on span "Click here to close" at bounding box center [42, 233] width 85 height 404
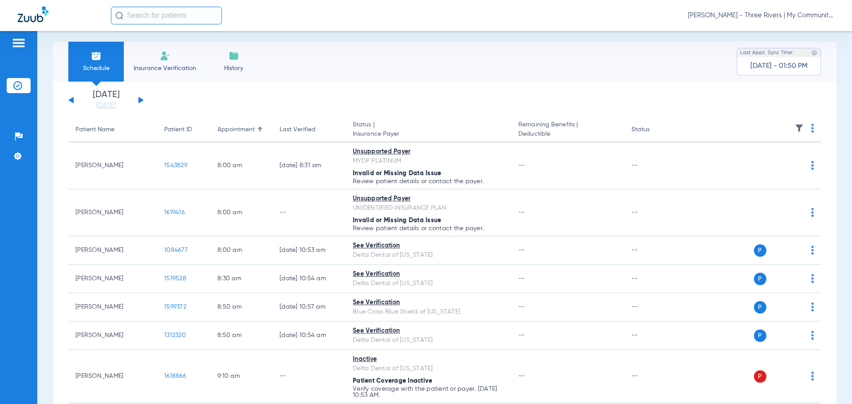
scroll to position [0, 0]
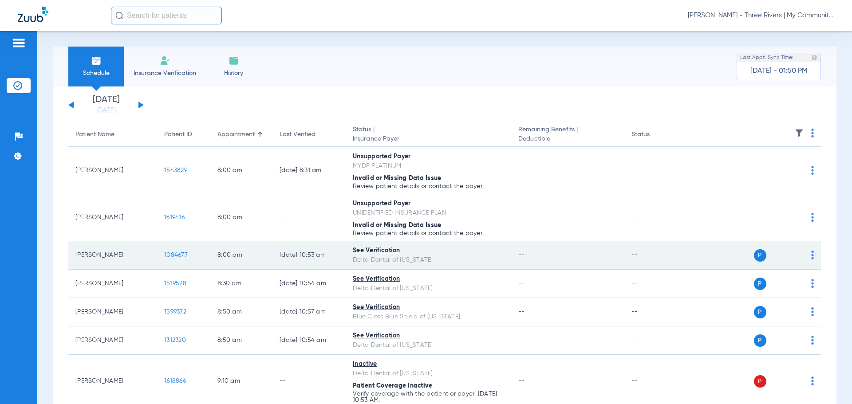
click at [178, 254] on span "1084677" at bounding box center [176, 255] width 24 height 6
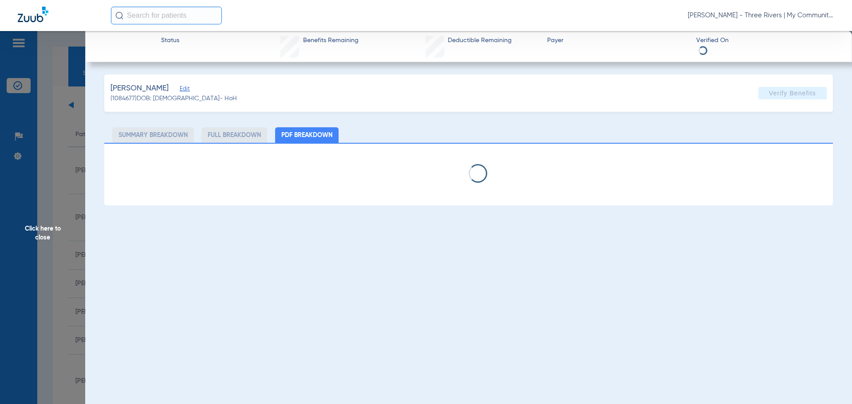
select select "page-width"
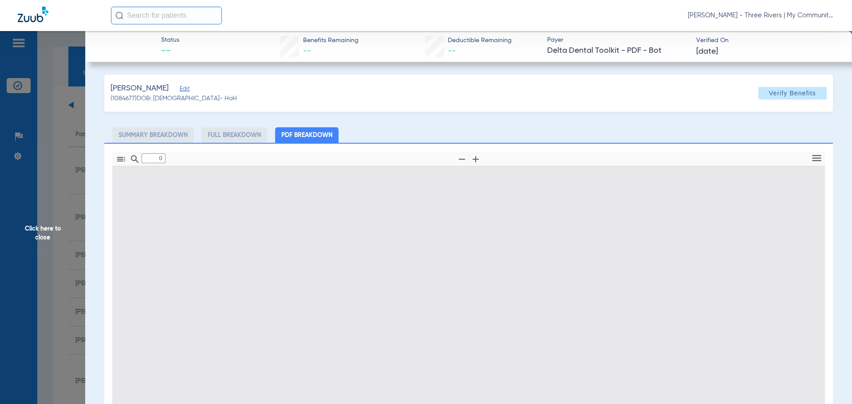
type input "1"
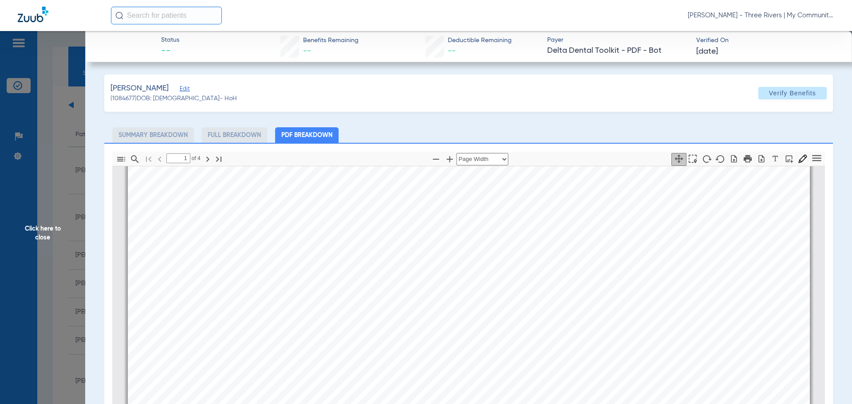
scroll to position [226, 0]
click at [58, 230] on span "Click here to close" at bounding box center [42, 233] width 85 height 404
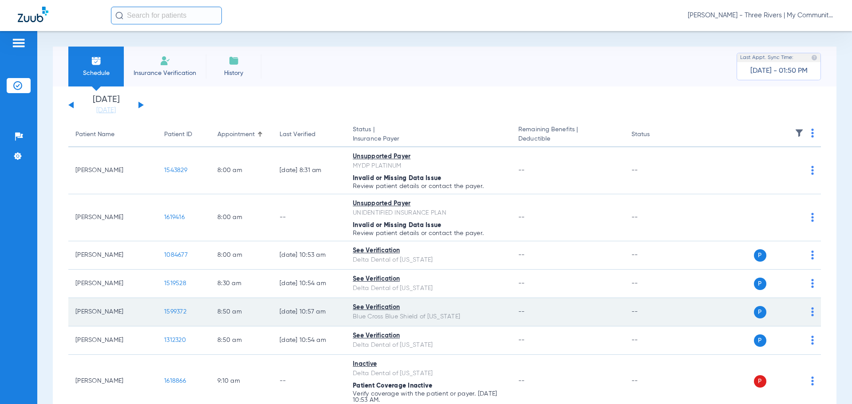
click at [178, 312] on span "1599372" at bounding box center [175, 312] width 22 height 6
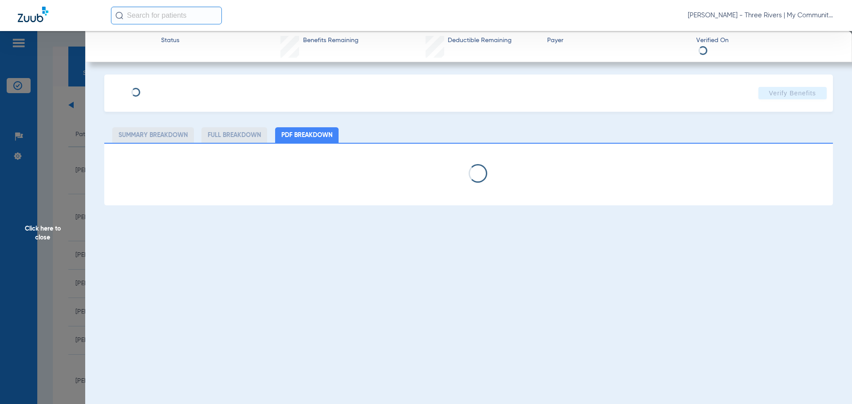
select select "page-width"
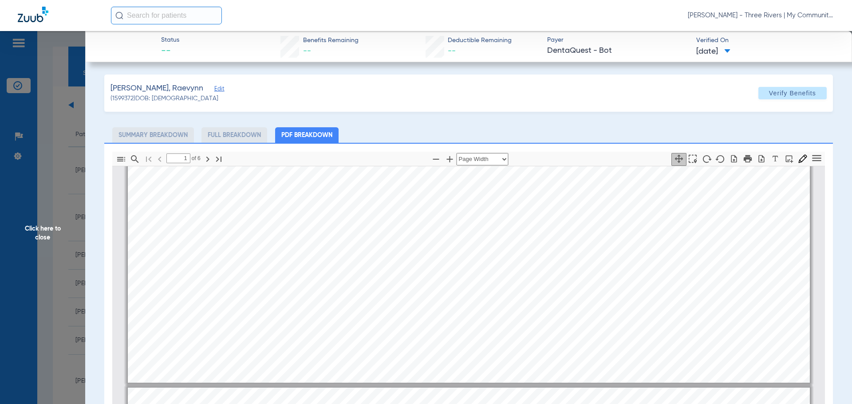
type input "2"
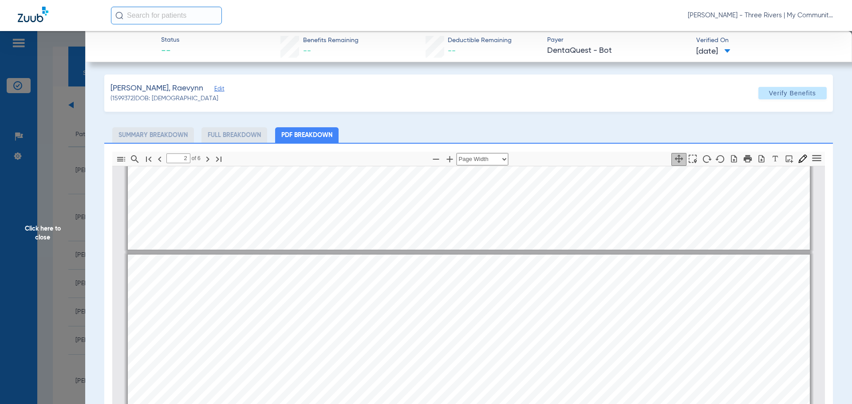
click at [35, 238] on span "Click here to close" at bounding box center [42, 233] width 85 height 404
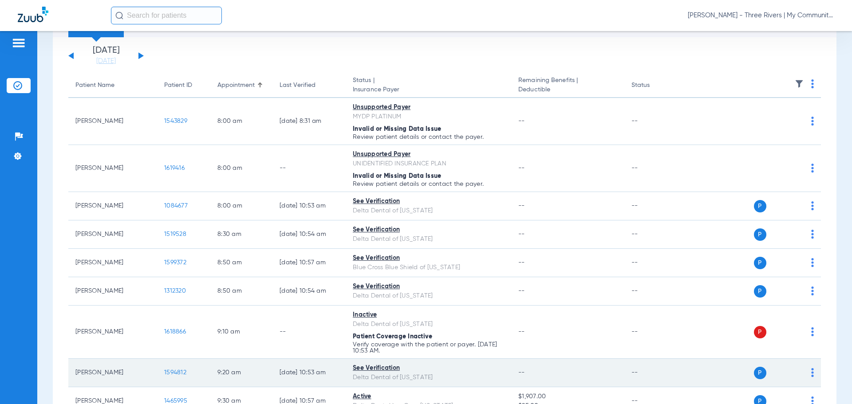
scroll to position [89, 0]
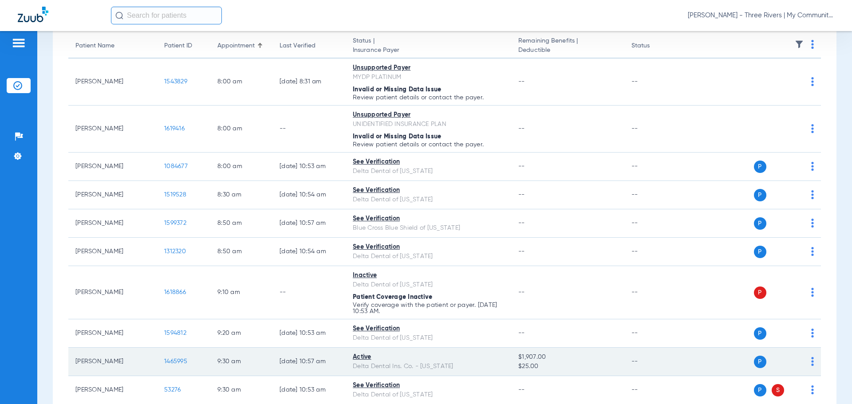
click at [176, 365] on span "1465995" at bounding box center [175, 362] width 23 height 6
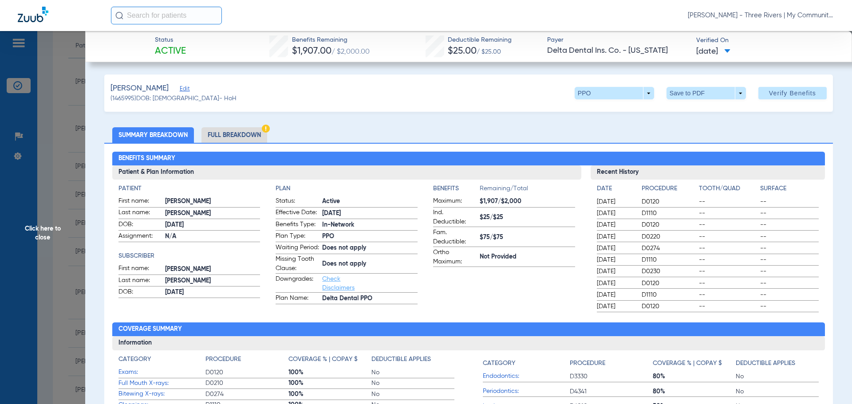
click at [45, 239] on span "Click here to close" at bounding box center [42, 233] width 85 height 404
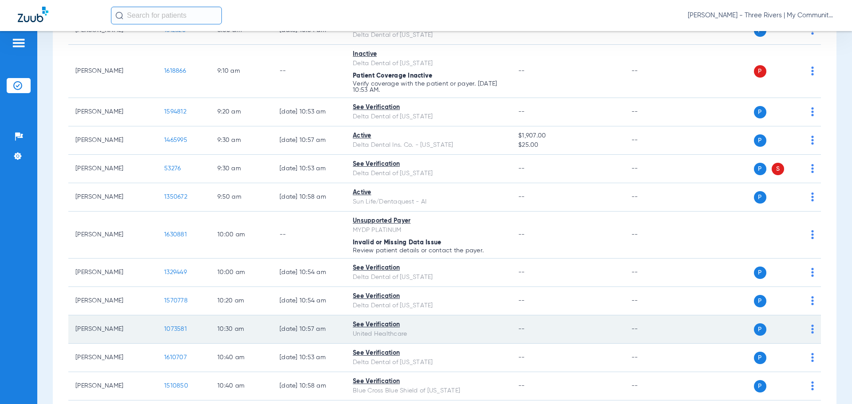
scroll to position [311, 0]
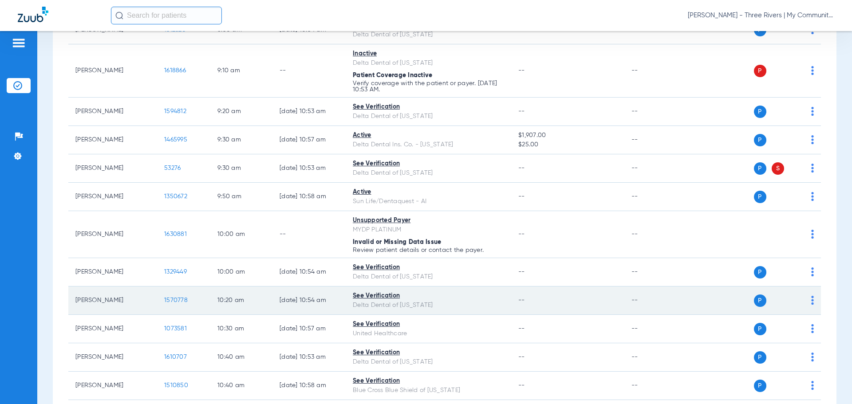
click at [174, 298] on span "1570778" at bounding box center [176, 300] width 24 height 6
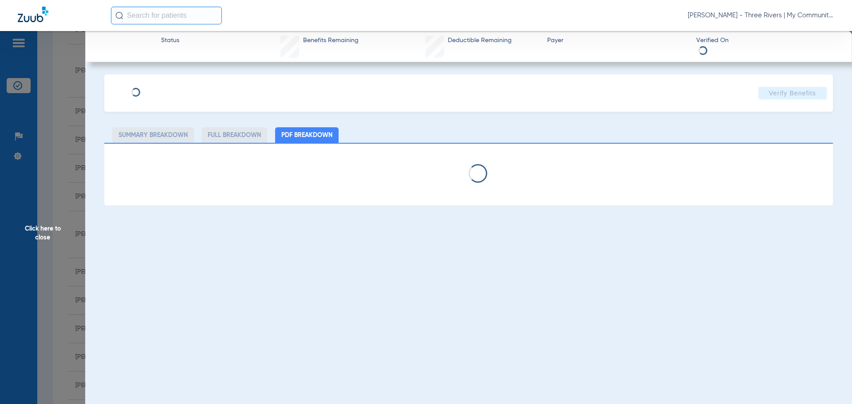
select select "page-width"
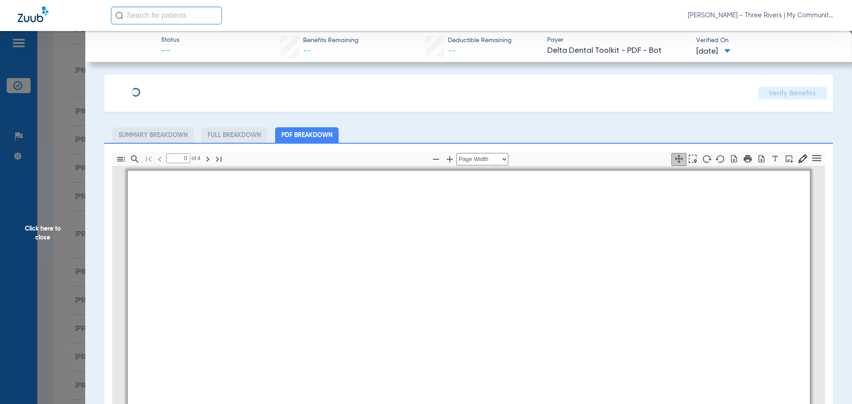
type input "1"
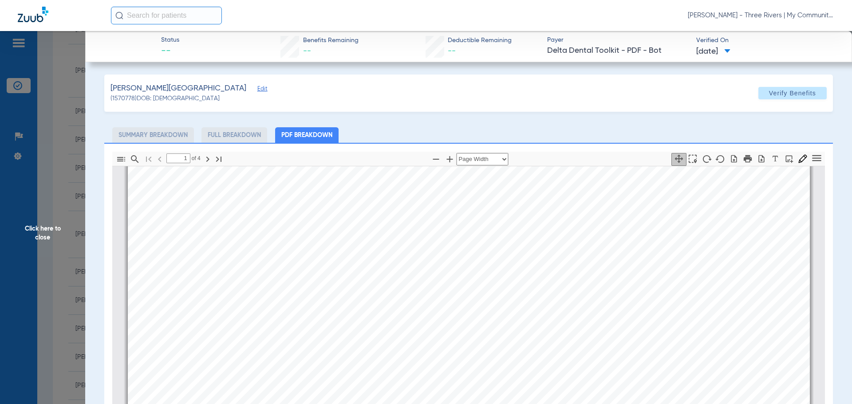
scroll to position [182, 0]
click at [40, 237] on span "Click here to close" at bounding box center [42, 233] width 85 height 404
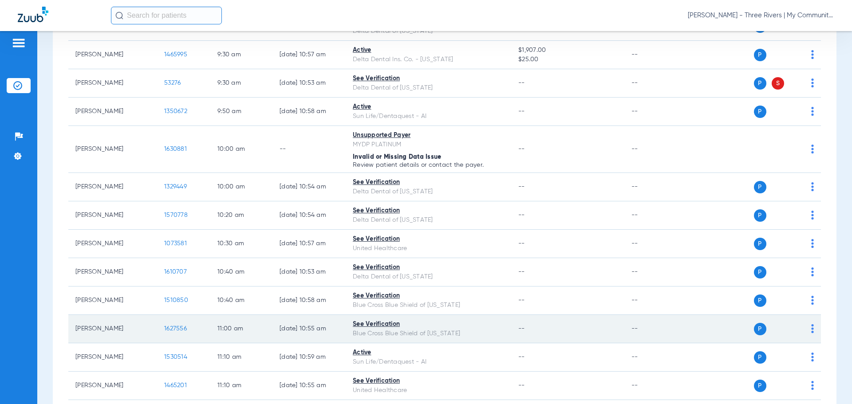
scroll to position [400, 0]
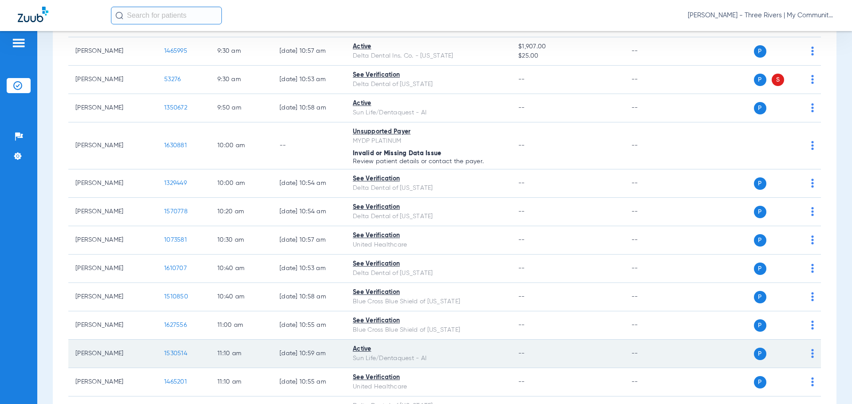
click at [177, 355] on span "1530514" at bounding box center [175, 354] width 23 height 6
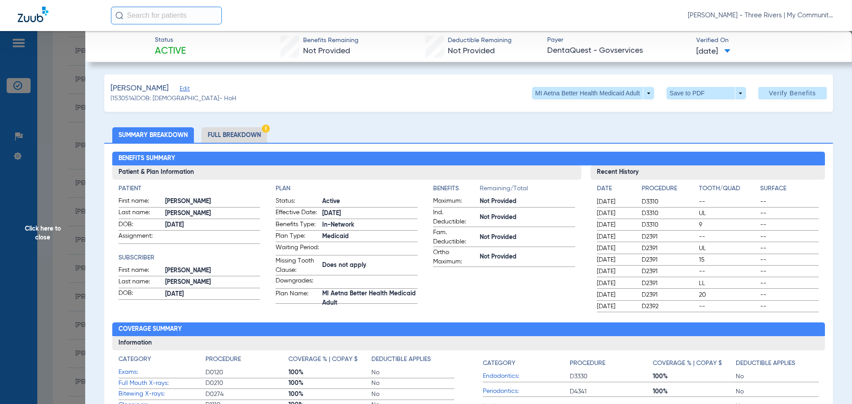
click at [57, 241] on span "Click here to close" at bounding box center [42, 233] width 85 height 404
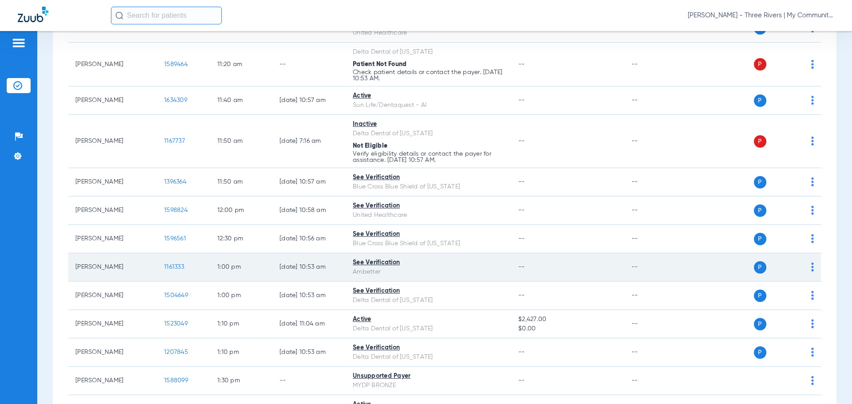
scroll to position [755, 0]
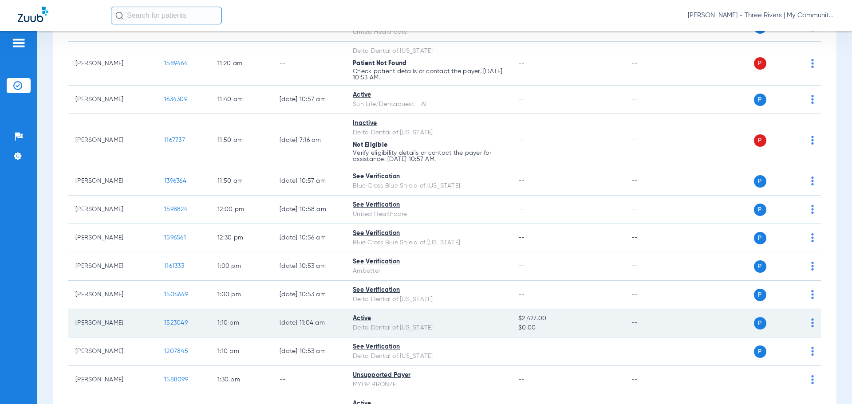
click at [166, 329] on td "1523049" at bounding box center [183, 323] width 53 height 28
click at [175, 325] on span "1523049" at bounding box center [176, 323] width 24 height 6
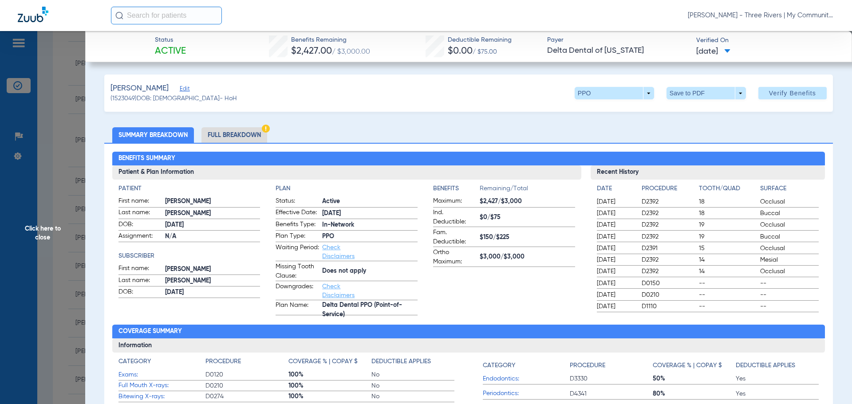
drag, startPoint x: 33, startPoint y: 232, endPoint x: 47, endPoint y: 221, distance: 17.1
click at [32, 232] on span "Click here to close" at bounding box center [42, 233] width 85 height 404
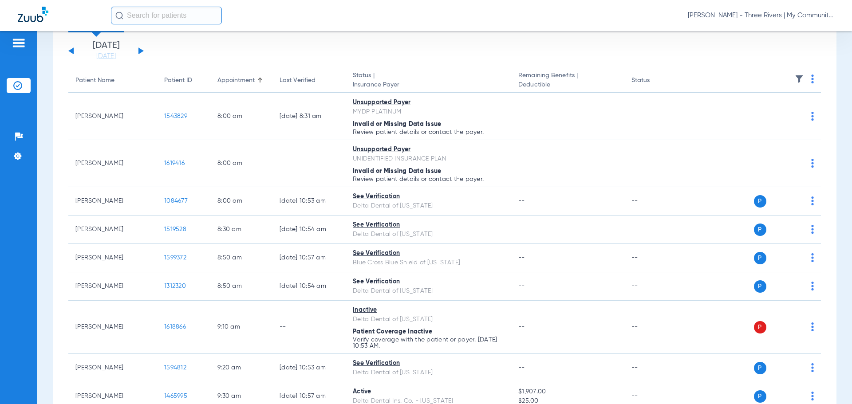
scroll to position [0, 0]
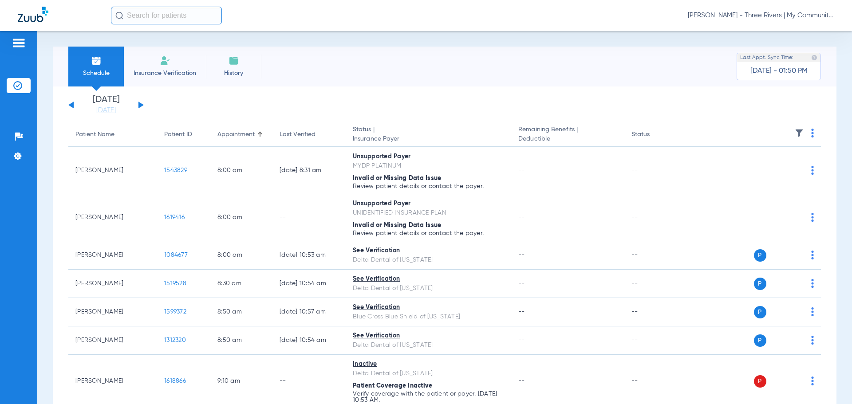
click at [140, 104] on button at bounding box center [141, 105] width 5 height 7
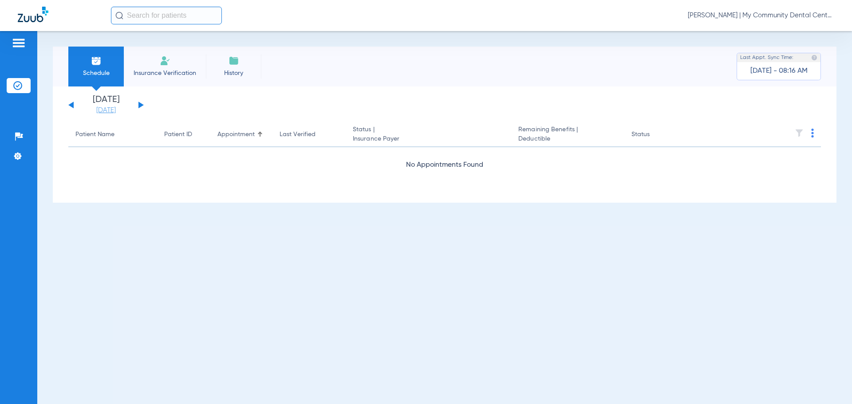
click at [95, 109] on link "[DATE]" at bounding box center [105, 110] width 53 height 9
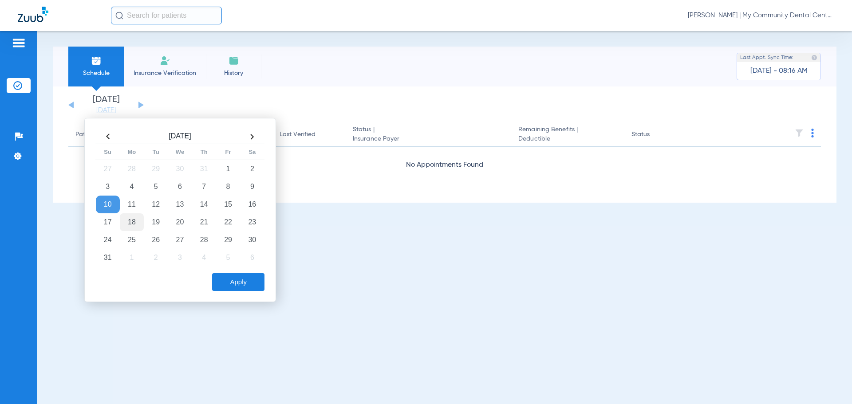
click at [131, 224] on td "18" at bounding box center [132, 223] width 24 height 18
click at [224, 278] on button "Apply" at bounding box center [238, 282] width 52 height 18
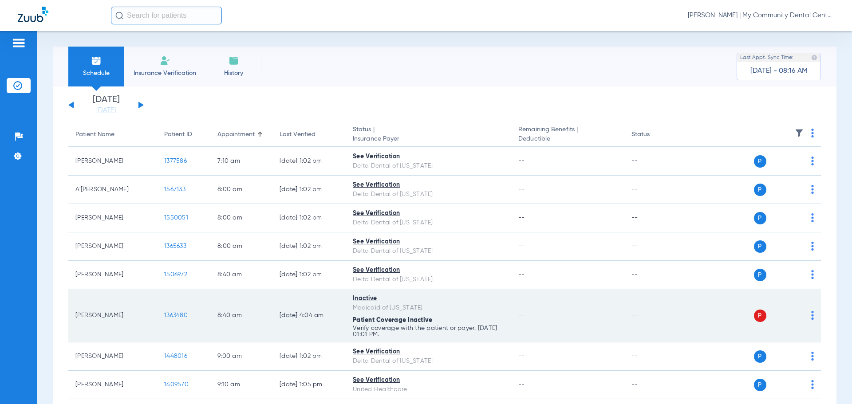
click at [812, 316] on img at bounding box center [813, 315] width 3 height 9
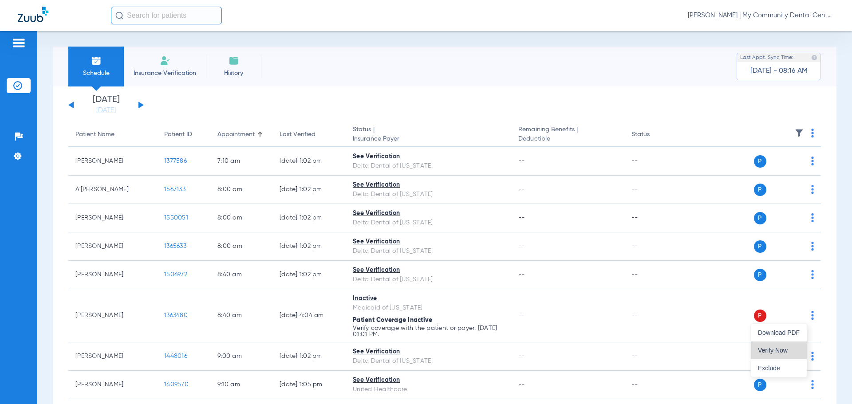
click at [781, 348] on span "Verify Now" at bounding box center [779, 351] width 42 height 6
